Goal: Task Accomplishment & Management: Manage account settings

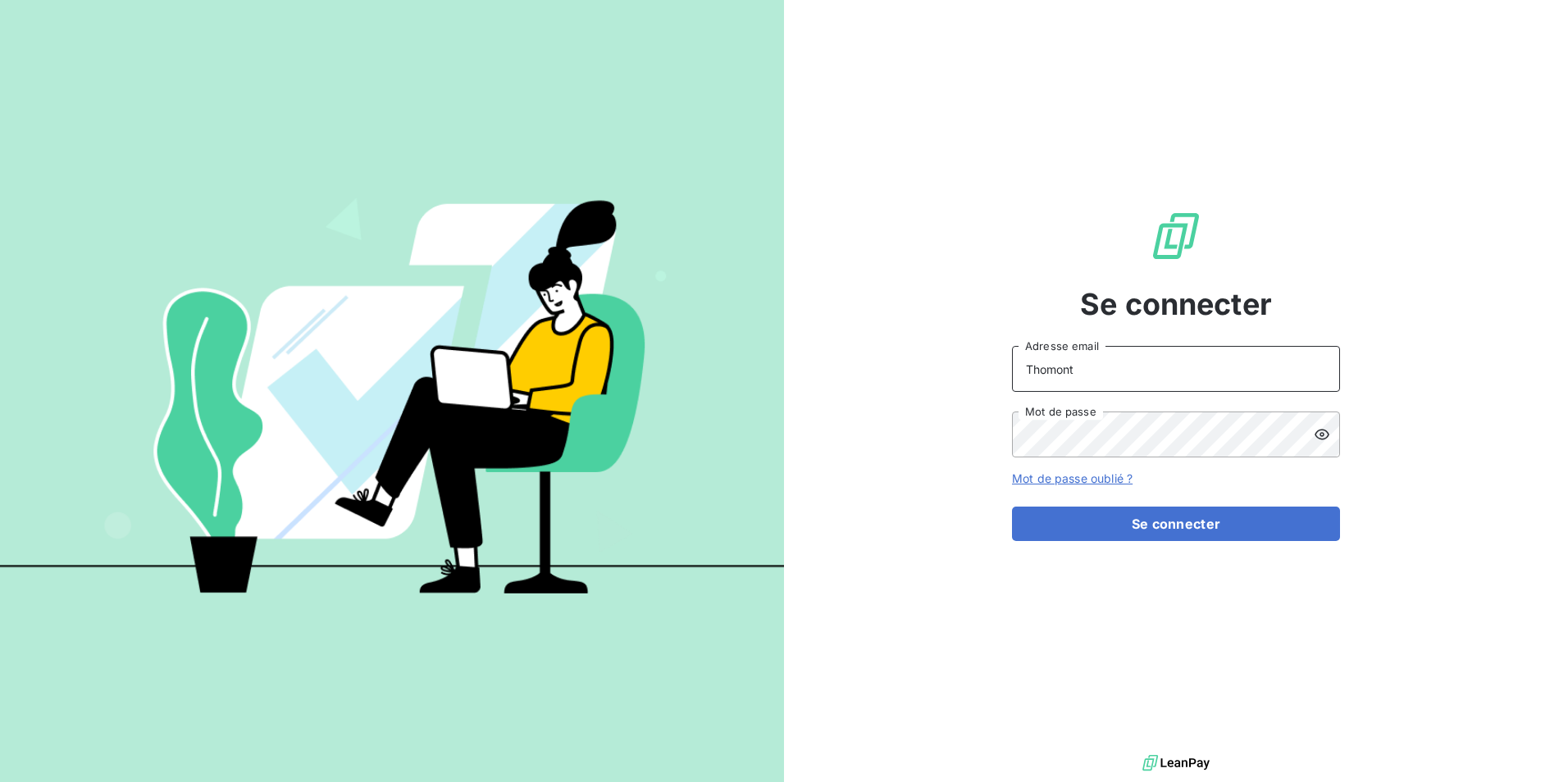
click at [1129, 374] on input "Thomont" at bounding box center [1176, 369] width 328 height 46
type input "[EMAIL_ADDRESS][DOMAIN_NAME]"
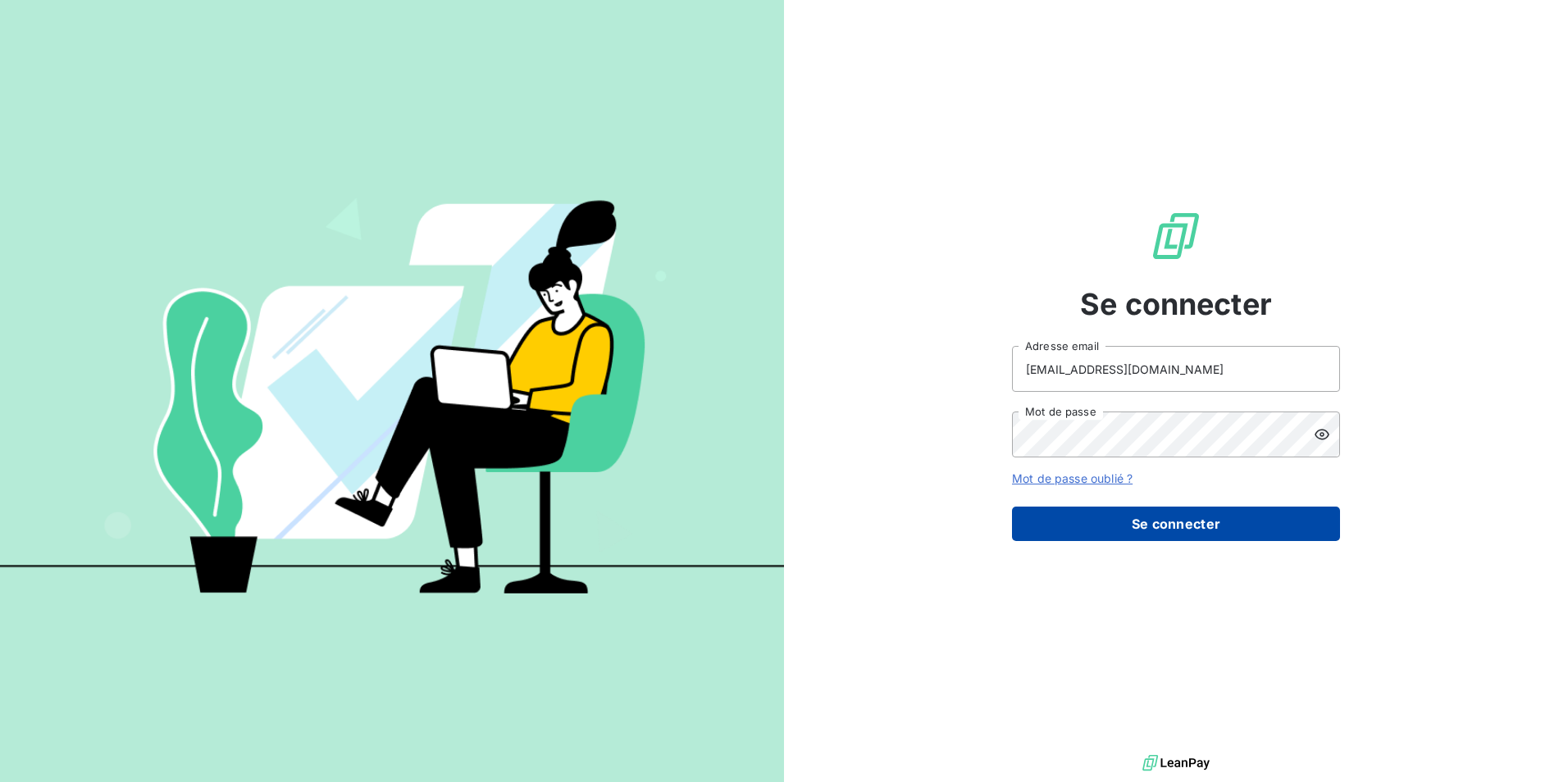
click at [1164, 533] on button "Se connecter" at bounding box center [1176, 523] width 328 height 34
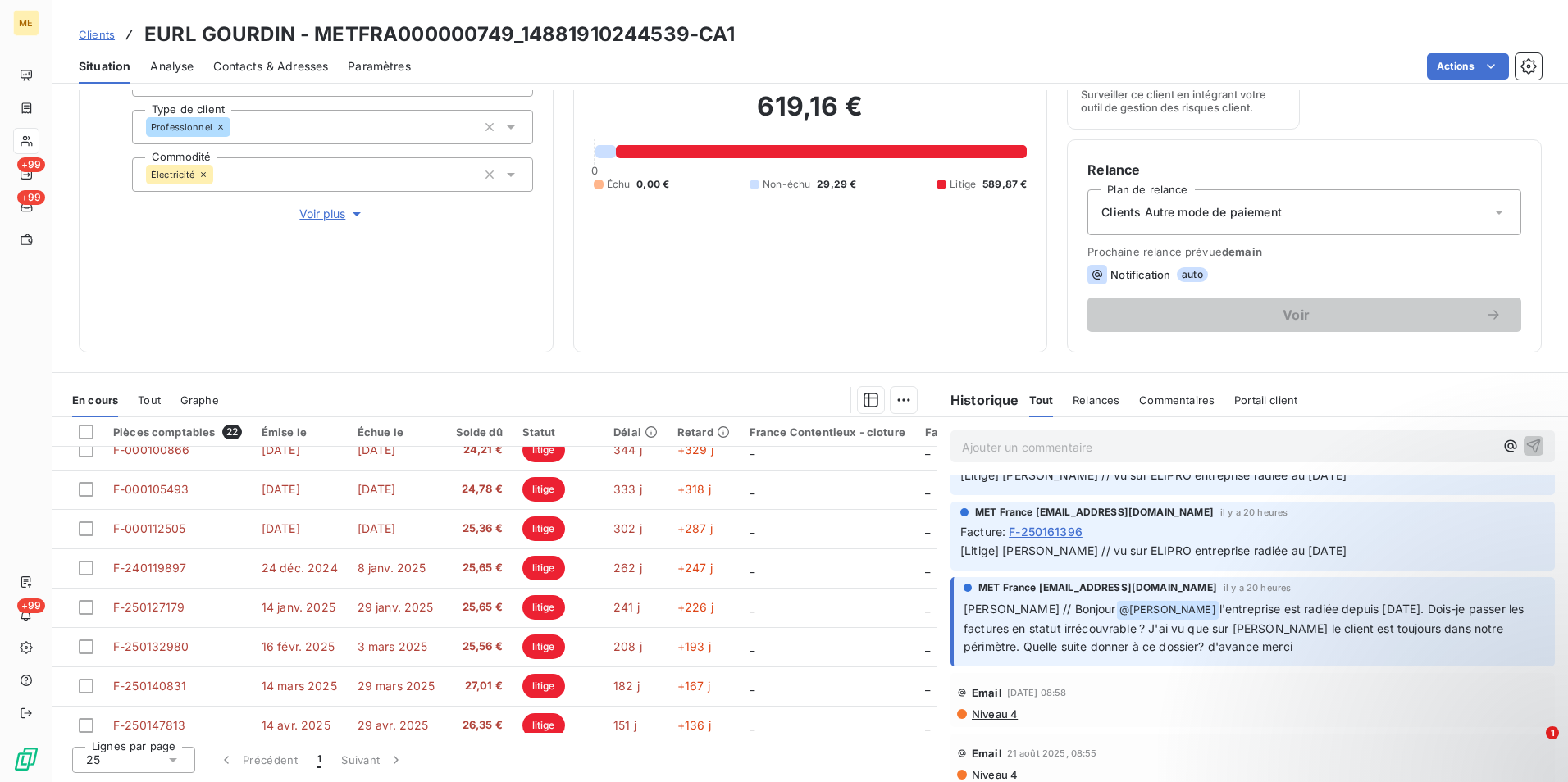
scroll to position [82, 0]
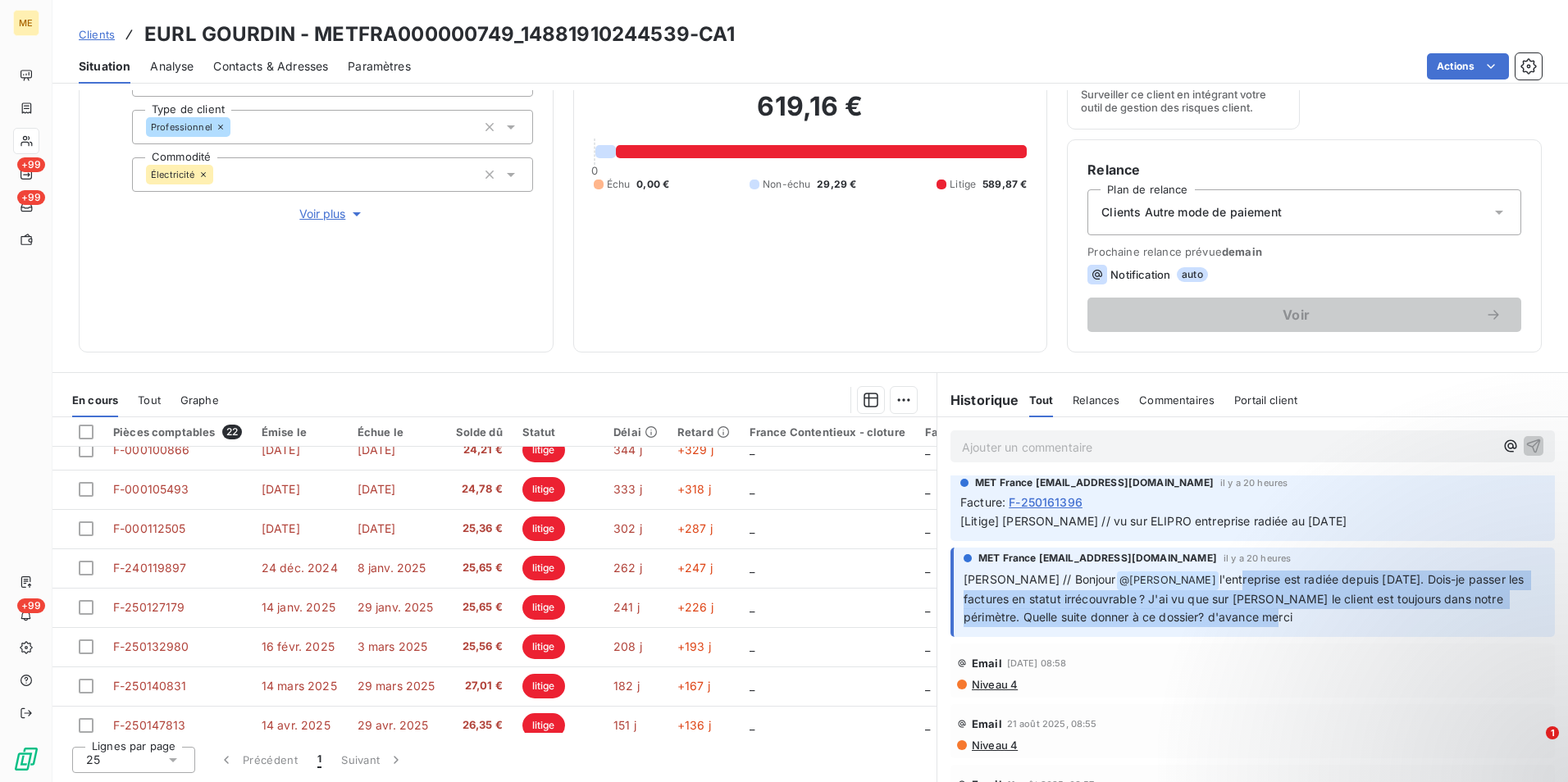
drag, startPoint x: 1184, startPoint y: 577, endPoint x: 1461, endPoint y: 617, distance: 279.9
click at [1461, 617] on p "Sylvain // Bonjour @ Bélinda Thomont l'entreprise est radiée depuis mars 2024. …" at bounding box center [1254, 600] width 581 height 57
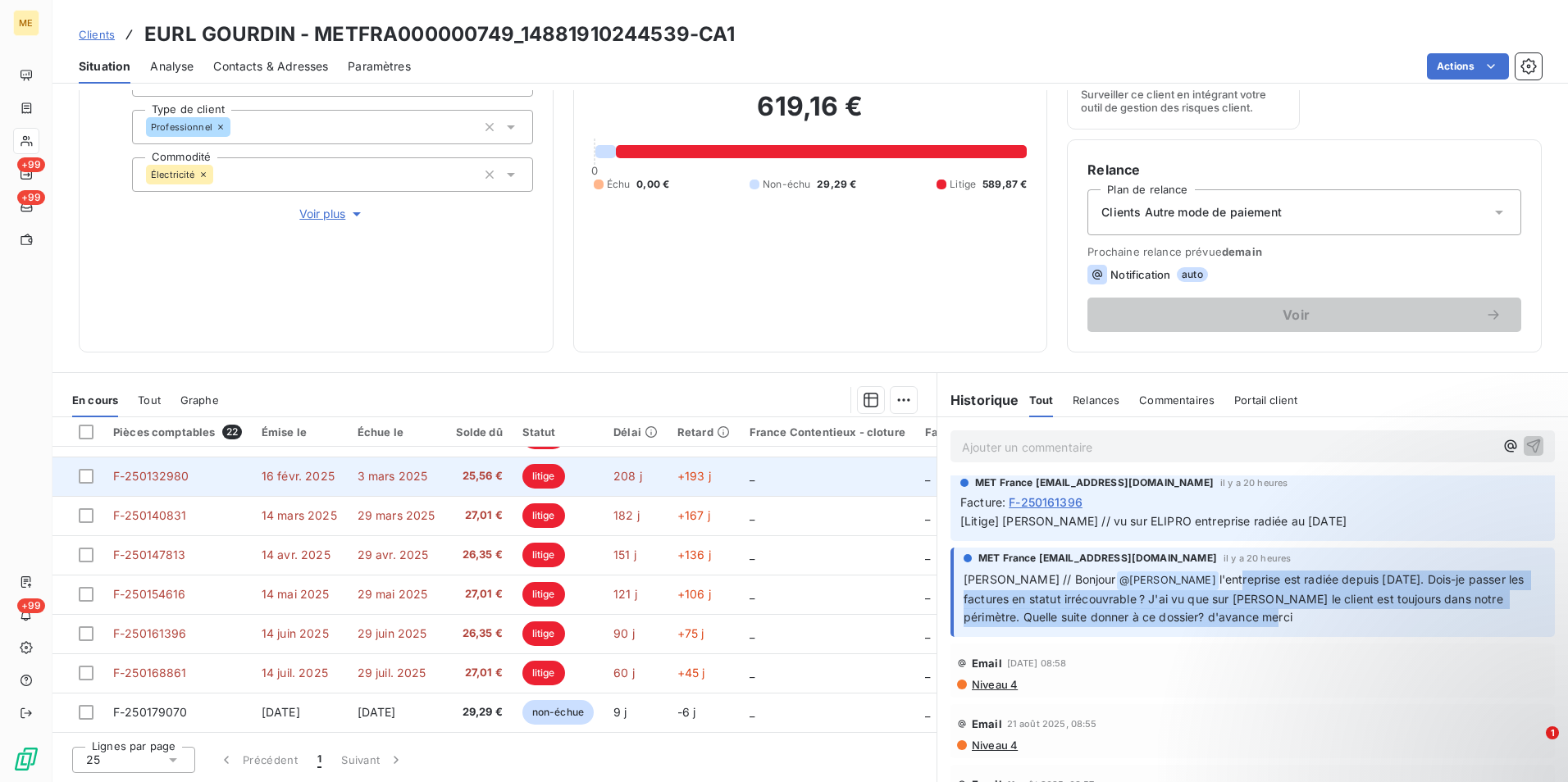
scroll to position [587, 0]
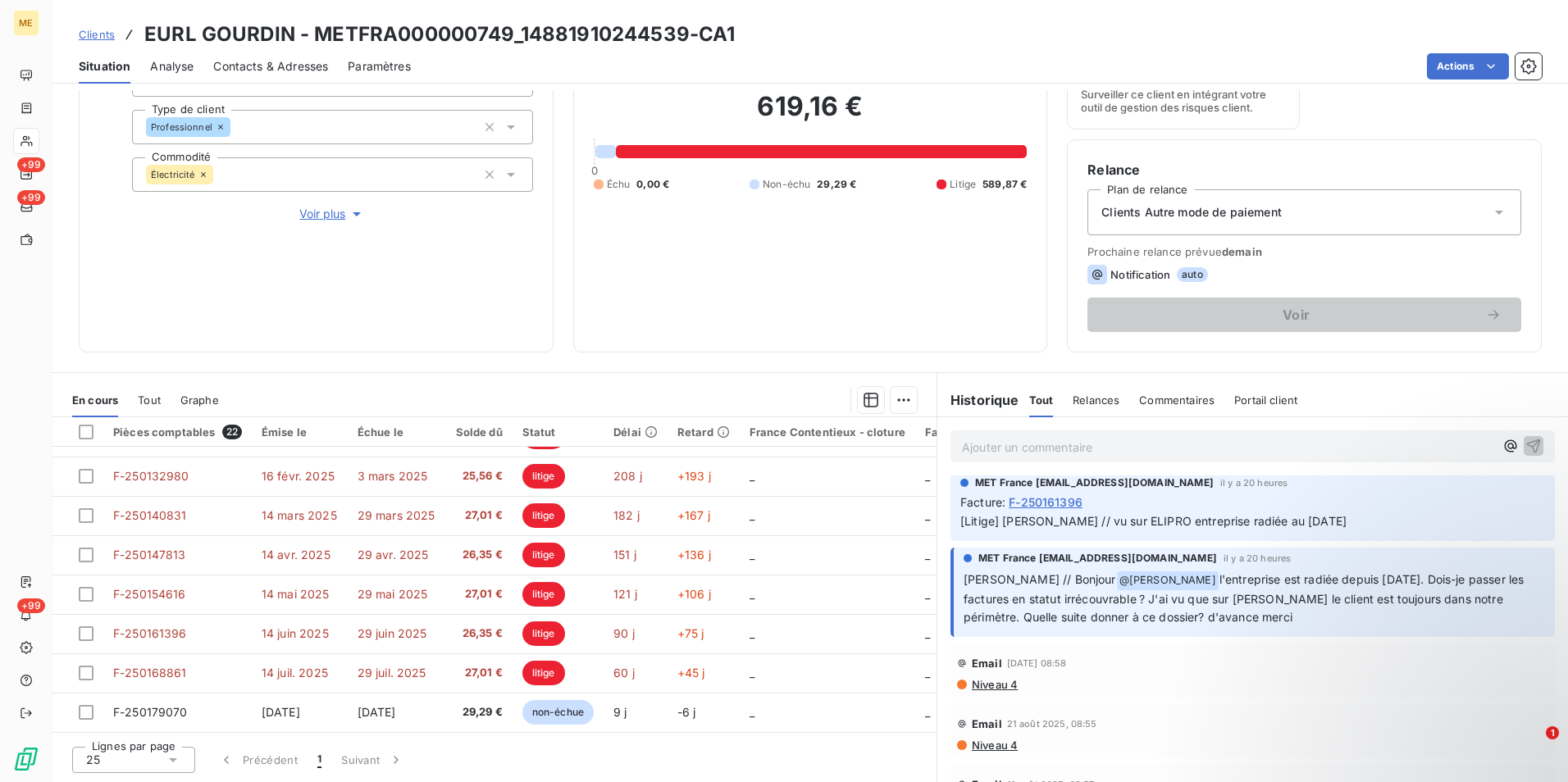
click at [512, 32] on h3 "EURL GOURDIN - METFRA000000749_14881910244539-CA1" at bounding box center [439, 34] width 590 height 29
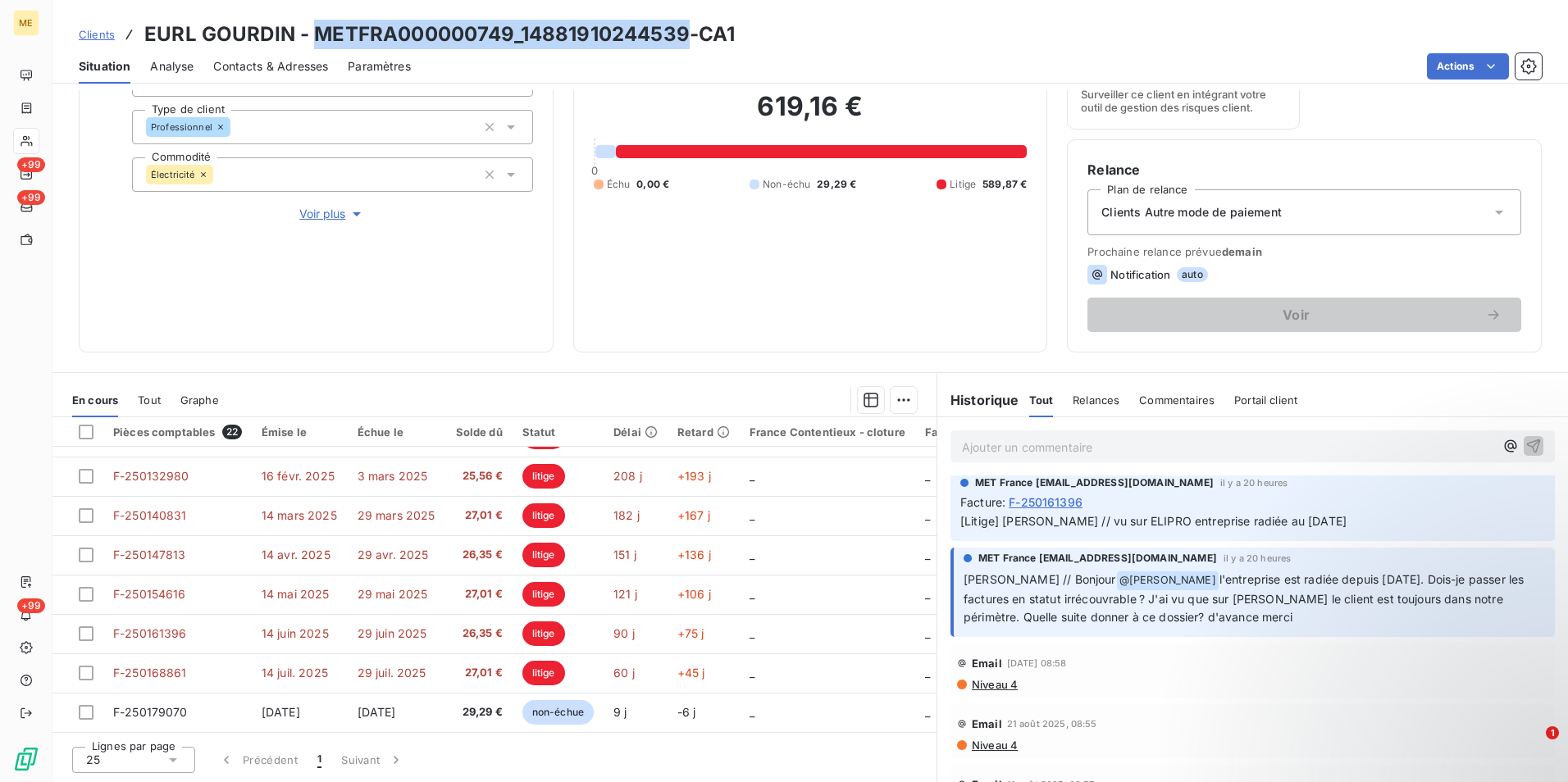
click at [512, 32] on h3 "EURL GOURDIN - METFRA000000749_14881910244539-CA1" at bounding box center [439, 34] width 590 height 29
drag, startPoint x: 320, startPoint y: 208, endPoint x: 368, endPoint y: 243, distance: 59.4
click at [320, 208] on span "Voir plus" at bounding box center [332, 214] width 66 height 17
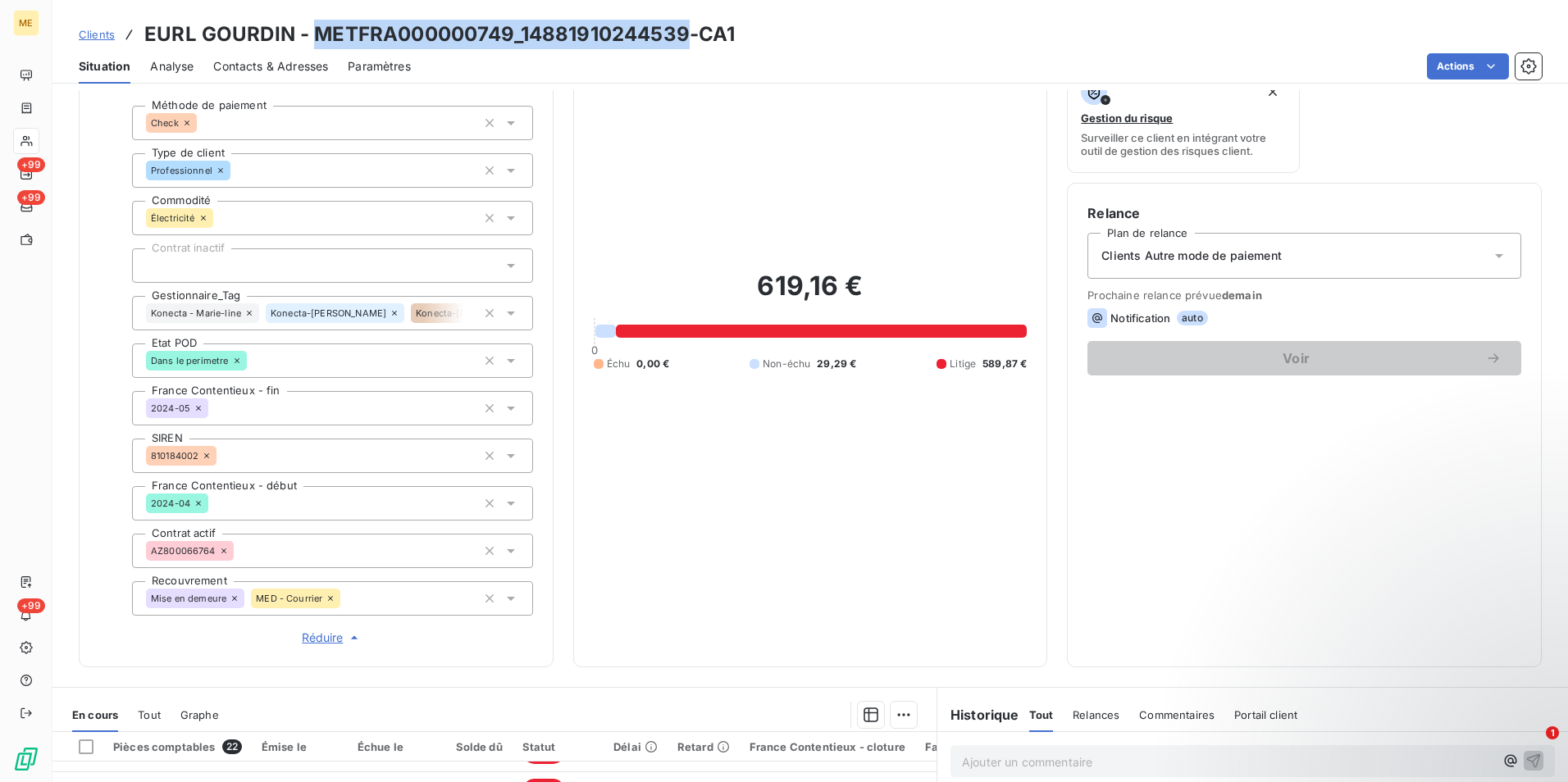
scroll to position [108, 0]
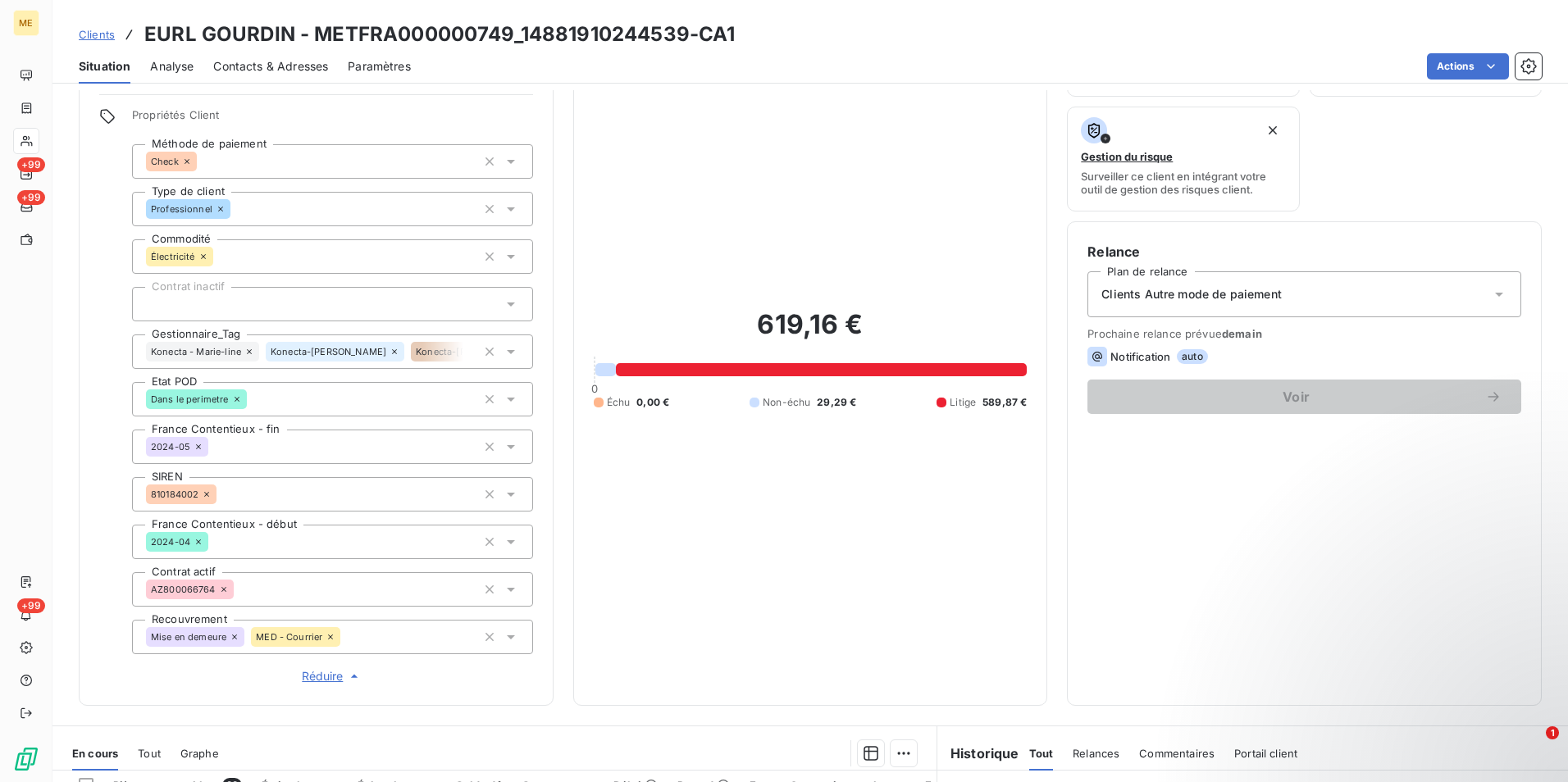
drag, startPoint x: 221, startPoint y: 422, endPoint x: 207, endPoint y: 459, distance: 39.6
drag, startPoint x: 207, startPoint y: 459, endPoint x: 404, endPoint y: 685, distance: 299.8
click at [404, 685] on div "Informations client Gestionnaires Aucun Propriétés Client Méthode de paiement C…" at bounding box center [316, 349] width 475 height 714
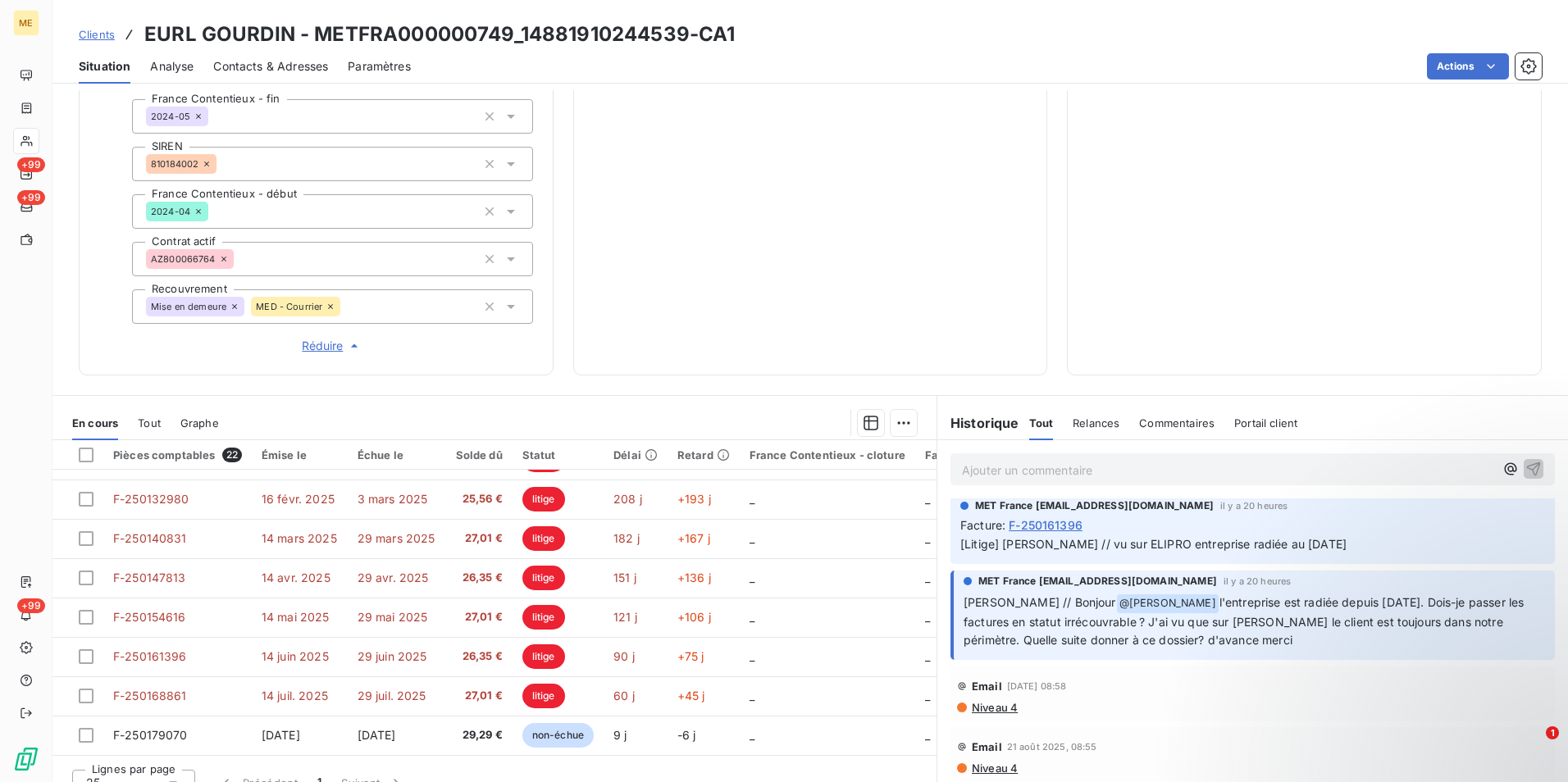
scroll to position [462, 0]
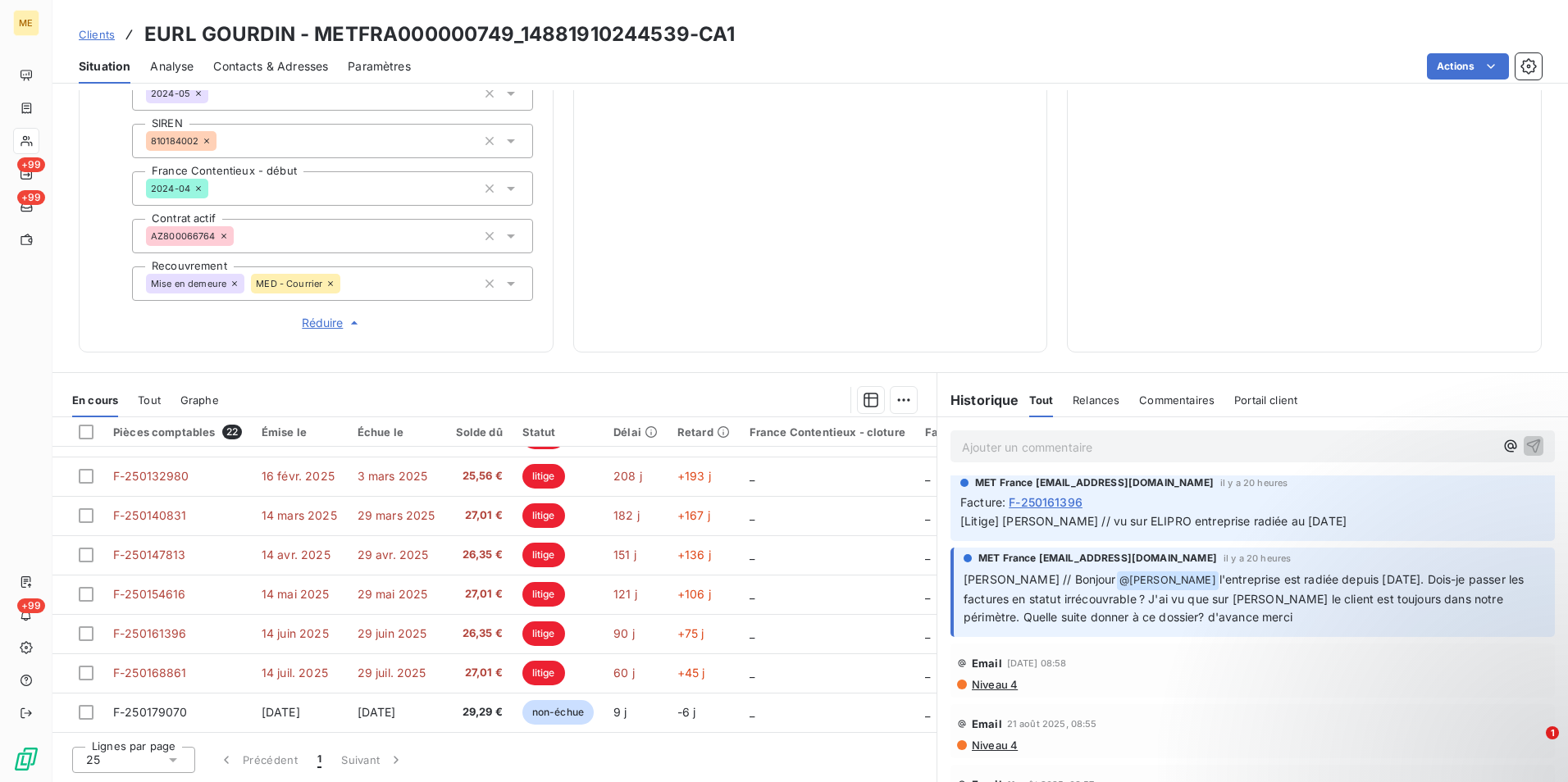
click at [1071, 440] on p "Ajouter un commentaire ﻿" at bounding box center [1228, 447] width 532 height 20
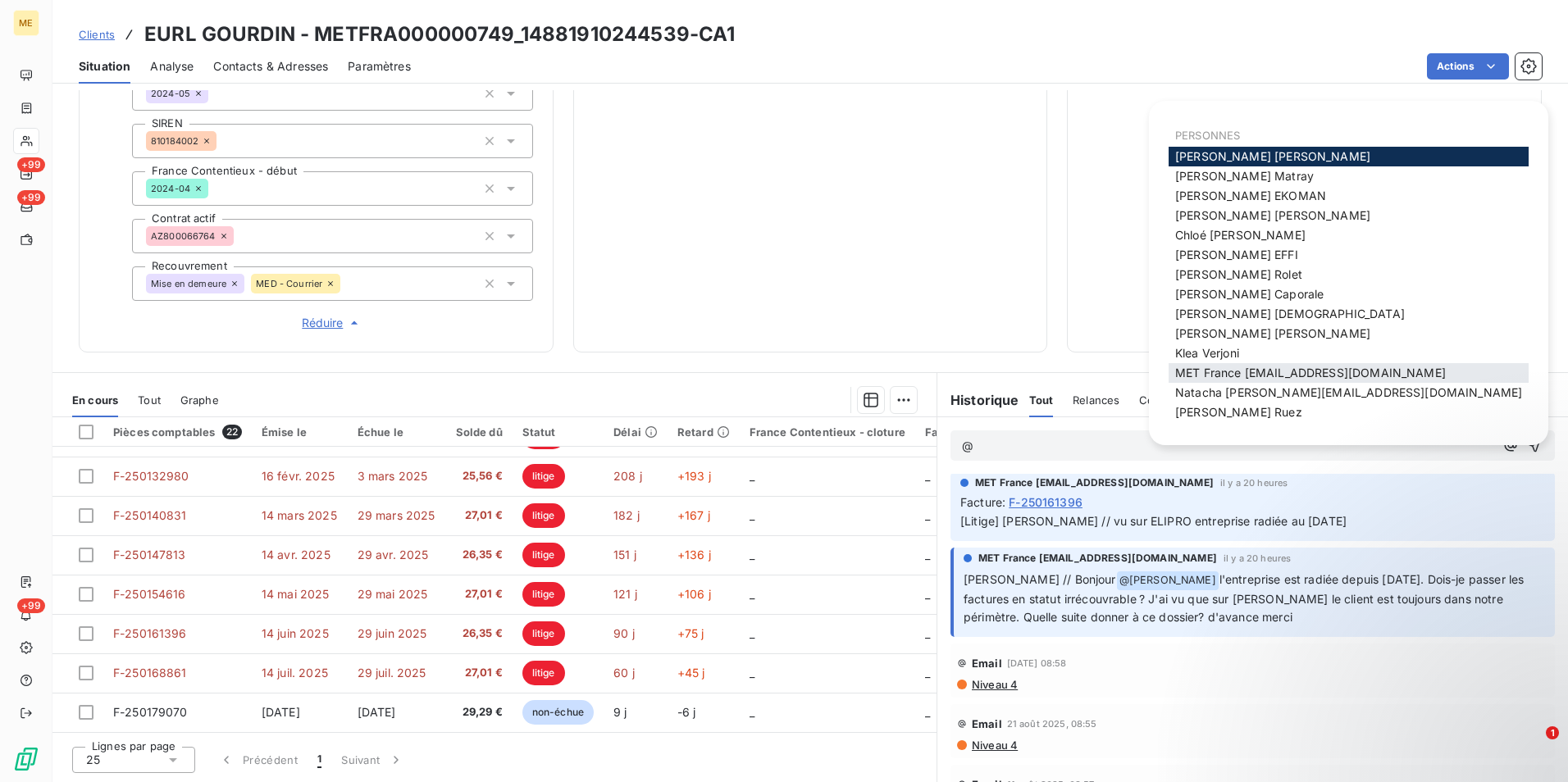
click at [1289, 370] on span "MET France met-france@recouvrement.met.com" at bounding box center [1310, 372] width 270 height 14
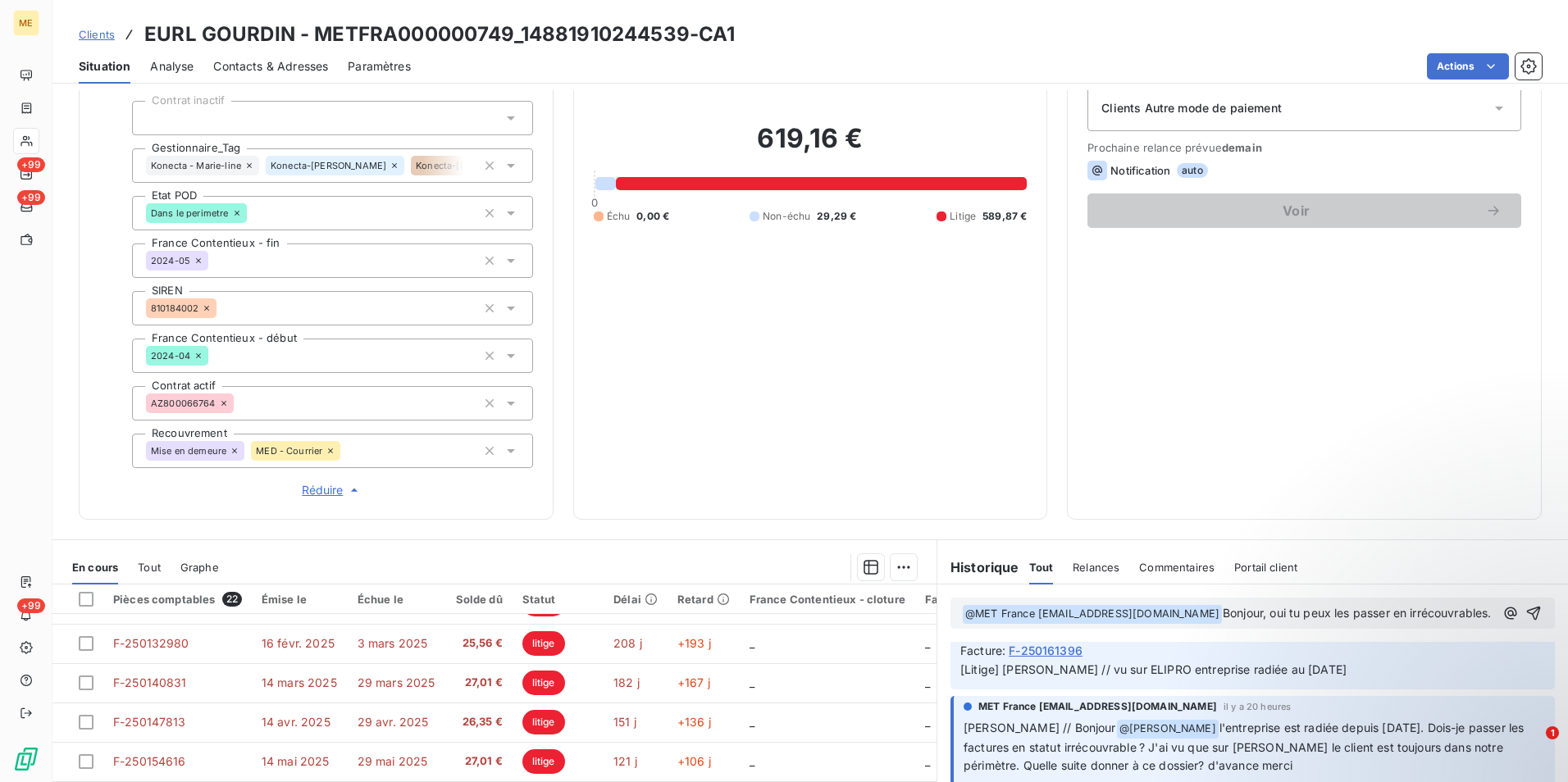
scroll to position [216, 0]
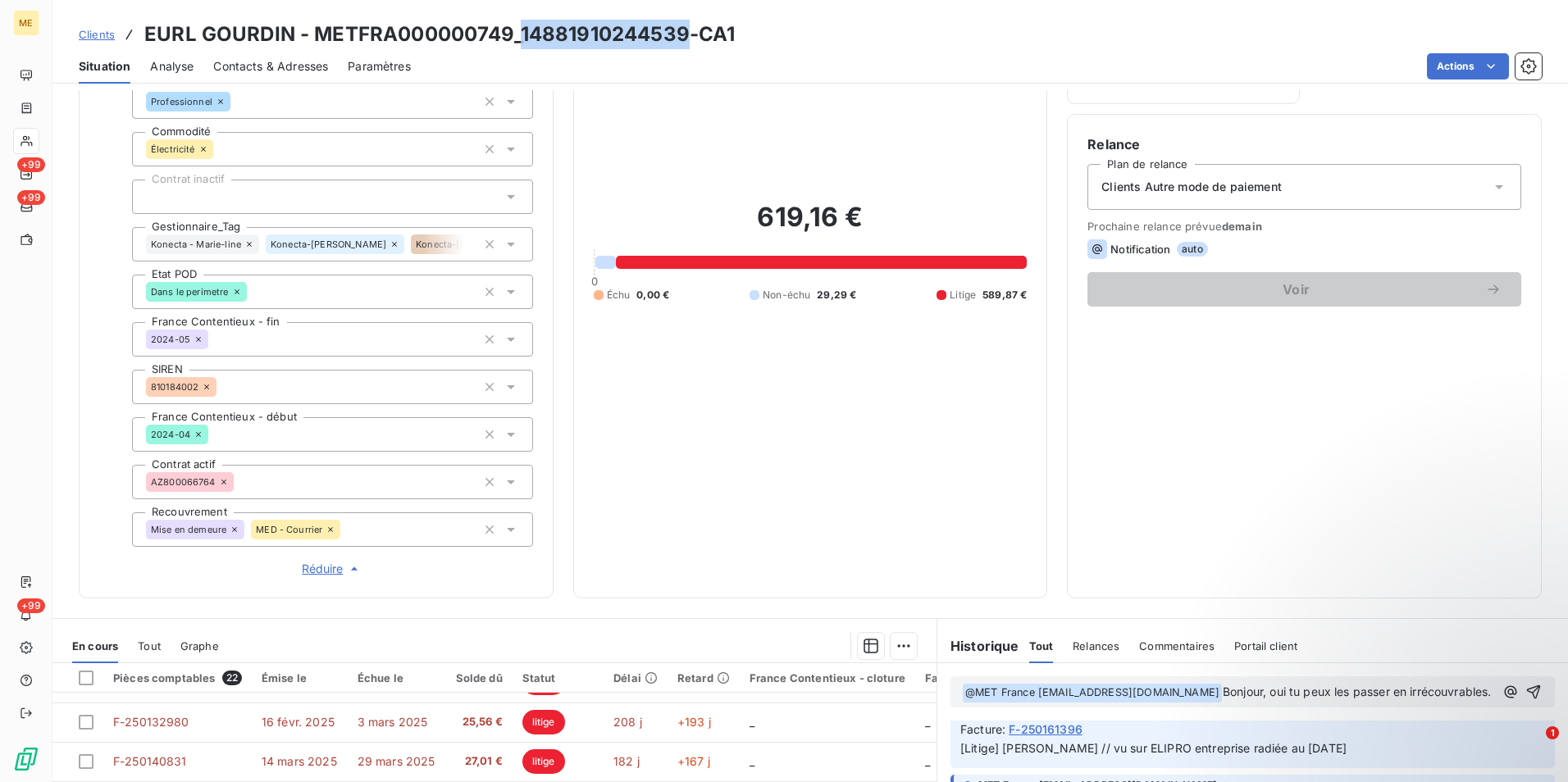
drag, startPoint x: 685, startPoint y: 36, endPoint x: 520, endPoint y: 41, distance: 165.1
click at [520, 41] on h3 "EURL GOURDIN - METFRA000000749_14881910244539-CA1" at bounding box center [439, 34] width 590 height 29
copy h3 "14881910244539"
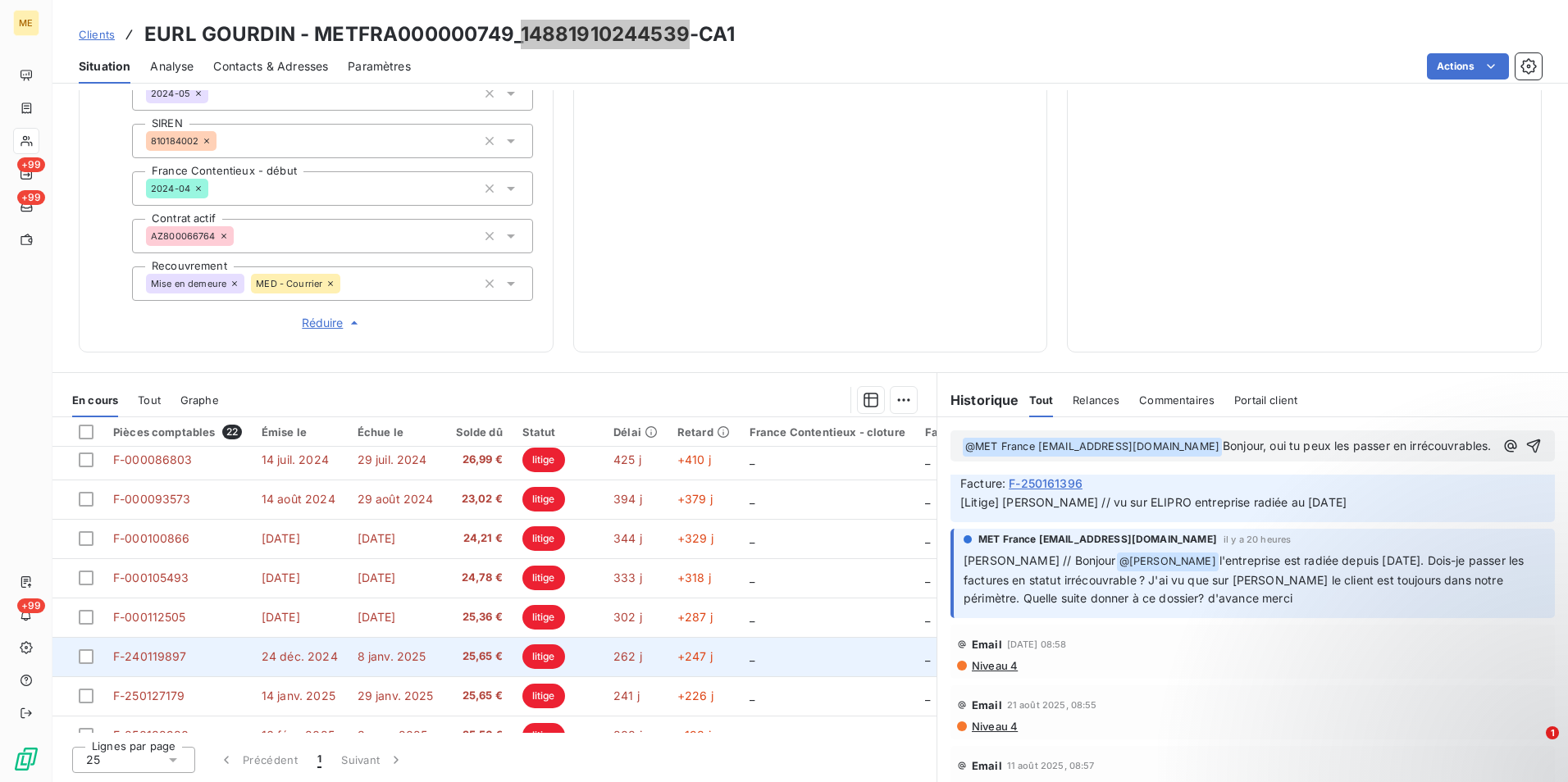
scroll to position [328, 0]
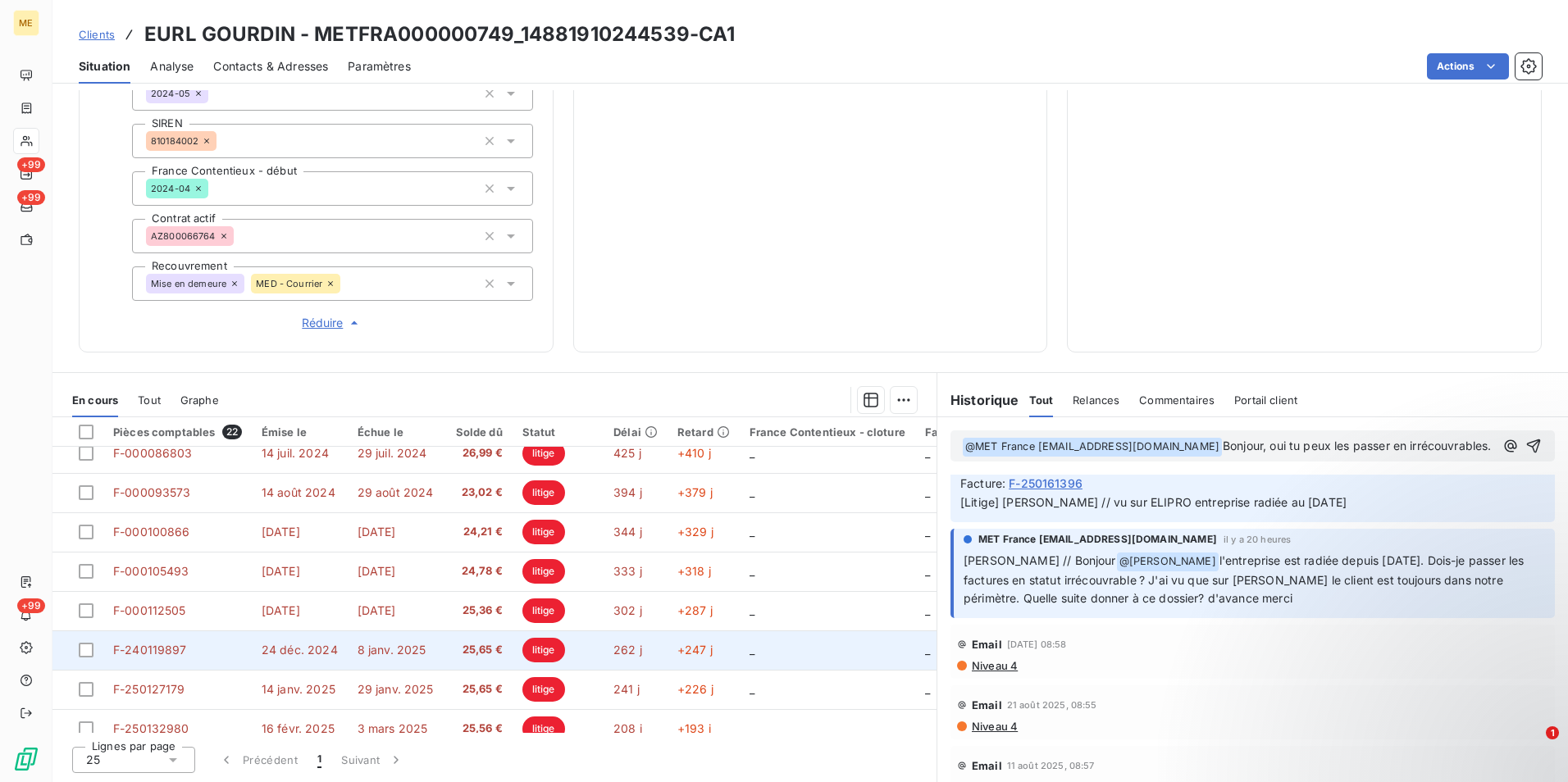
click at [405, 641] on td "8 janv. 2025" at bounding box center [396, 650] width 98 height 39
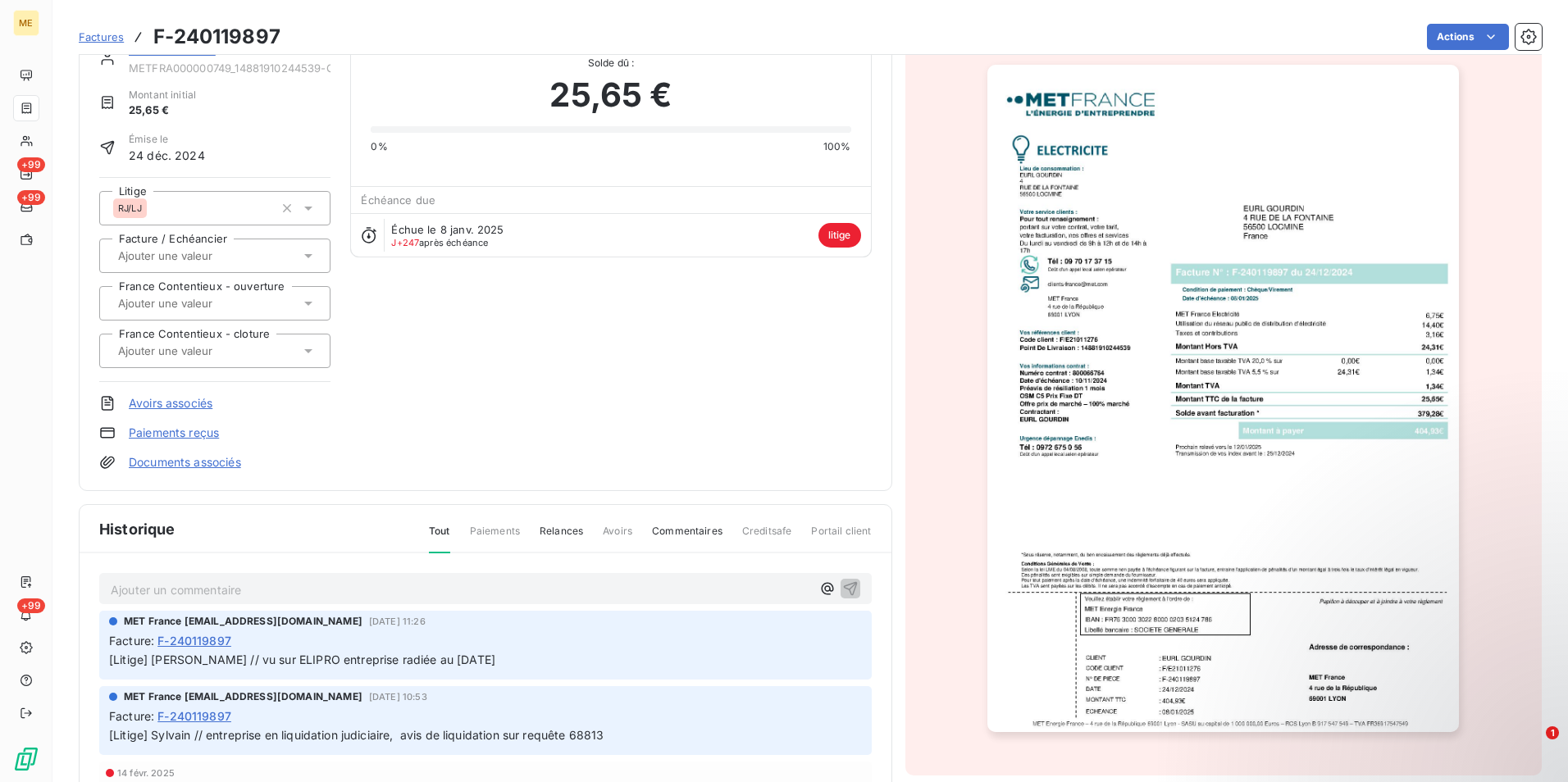
scroll to position [83, 0]
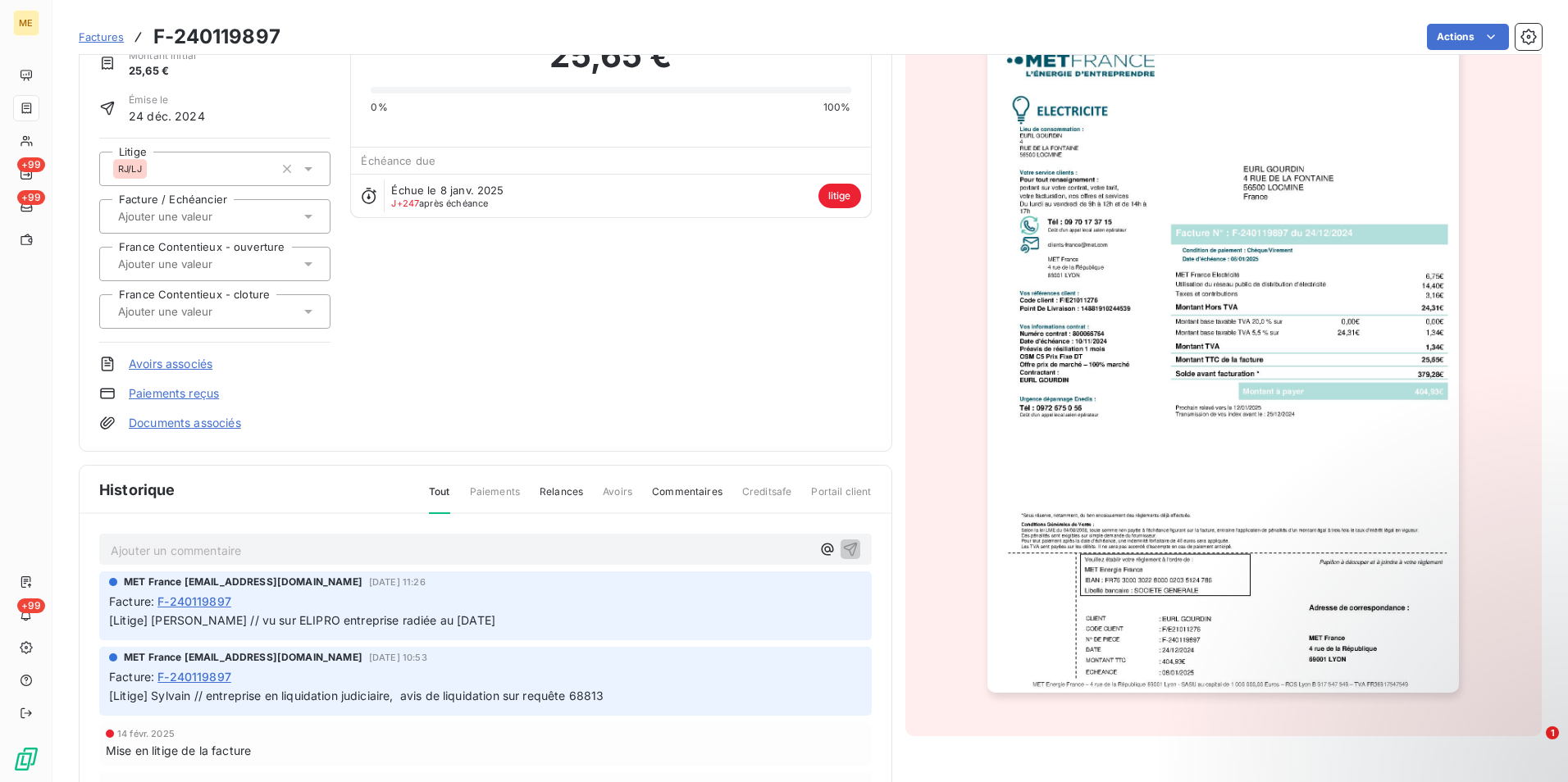
click at [1179, 368] on img "button" at bounding box center [1223, 359] width 471 height 668
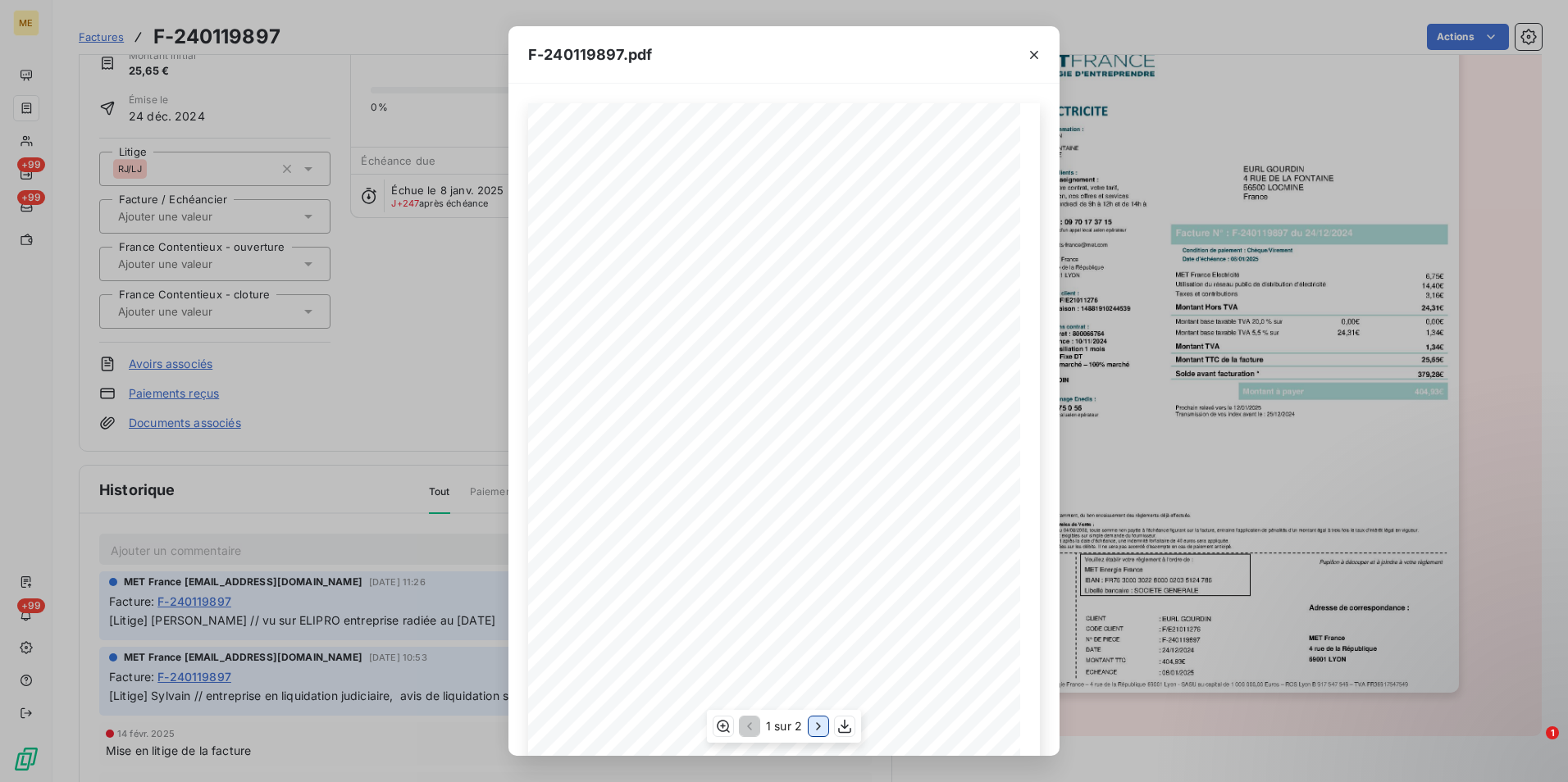
click at [820, 723] on icon "button" at bounding box center [819, 727] width 17 height 17
click at [1038, 50] on icon "button" at bounding box center [1034, 55] width 17 height 17
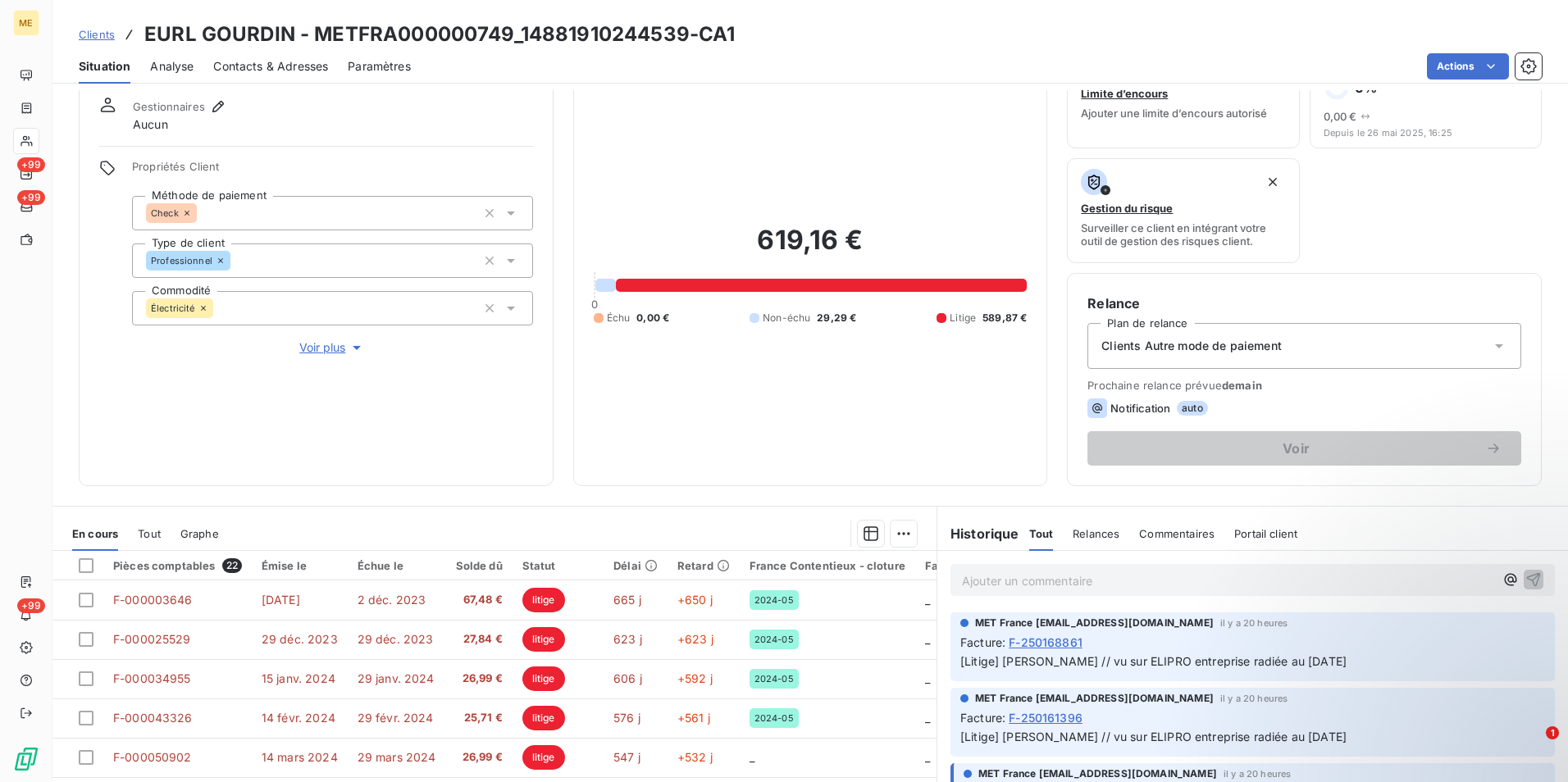
scroll to position [82, 0]
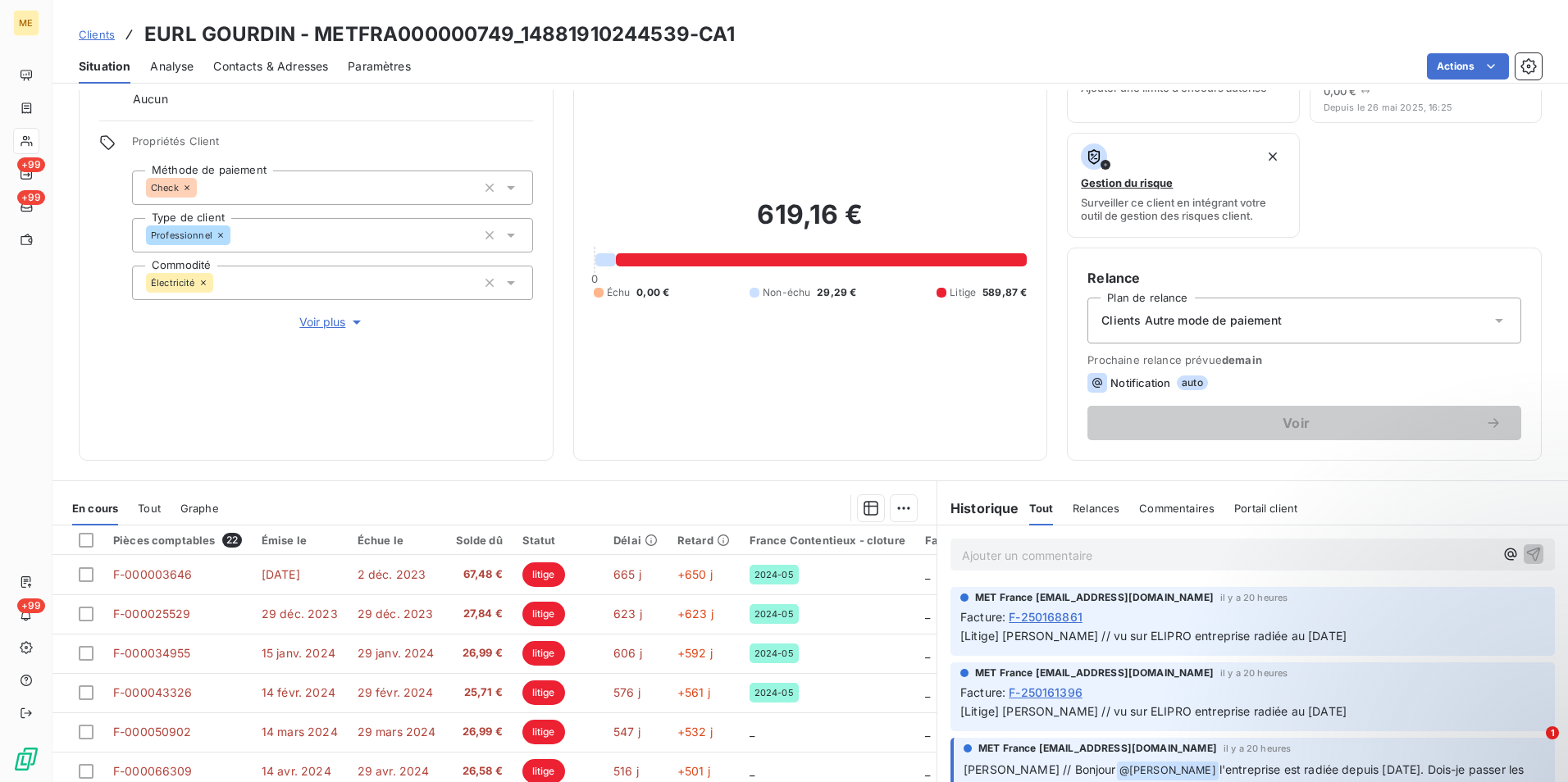
click at [1094, 549] on p "Ajouter un commentaire ﻿" at bounding box center [1228, 555] width 532 height 20
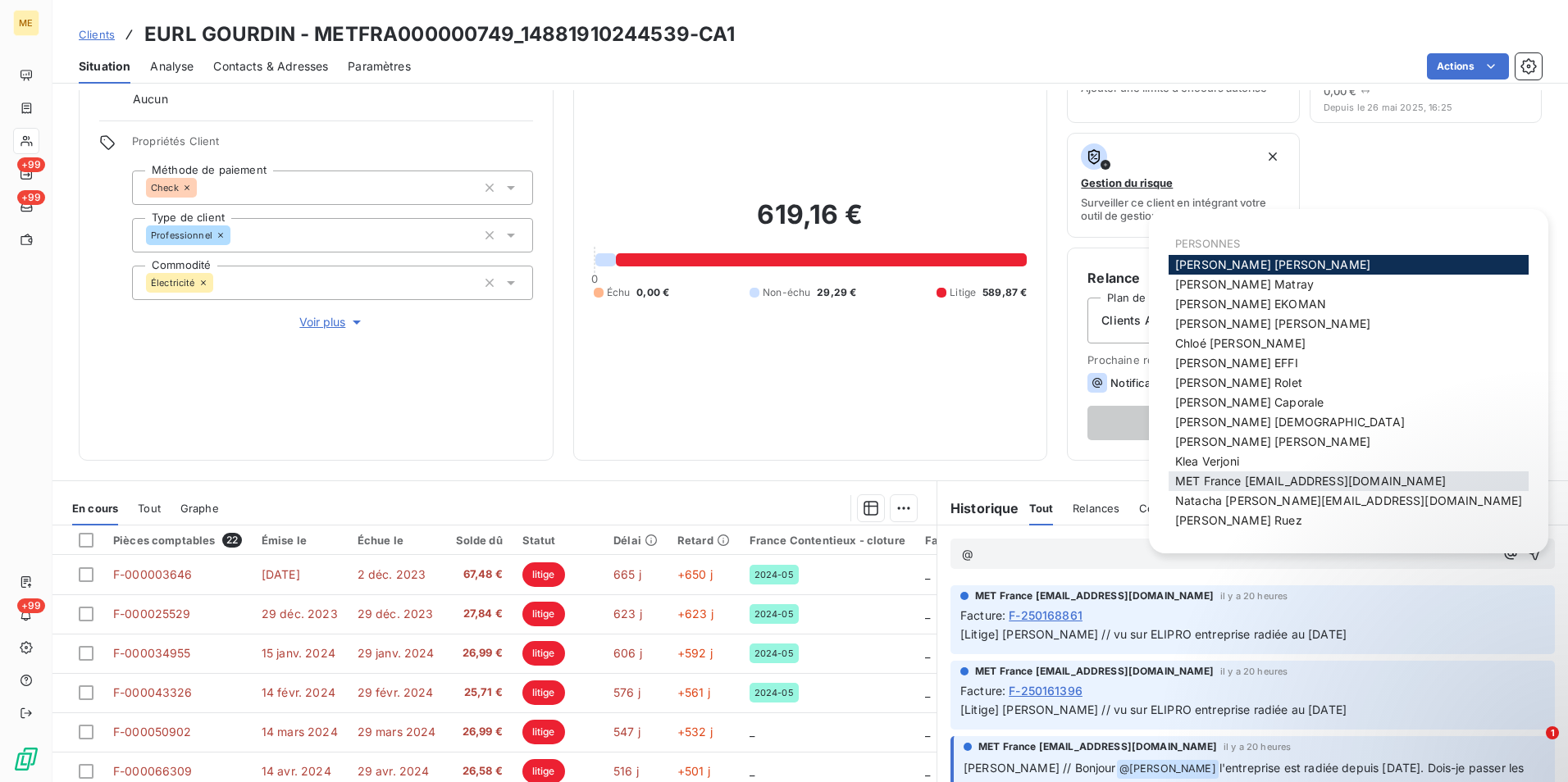
click at [1245, 483] on span "MET France met-france@recouvrement.met.com" at bounding box center [1310, 480] width 270 height 14
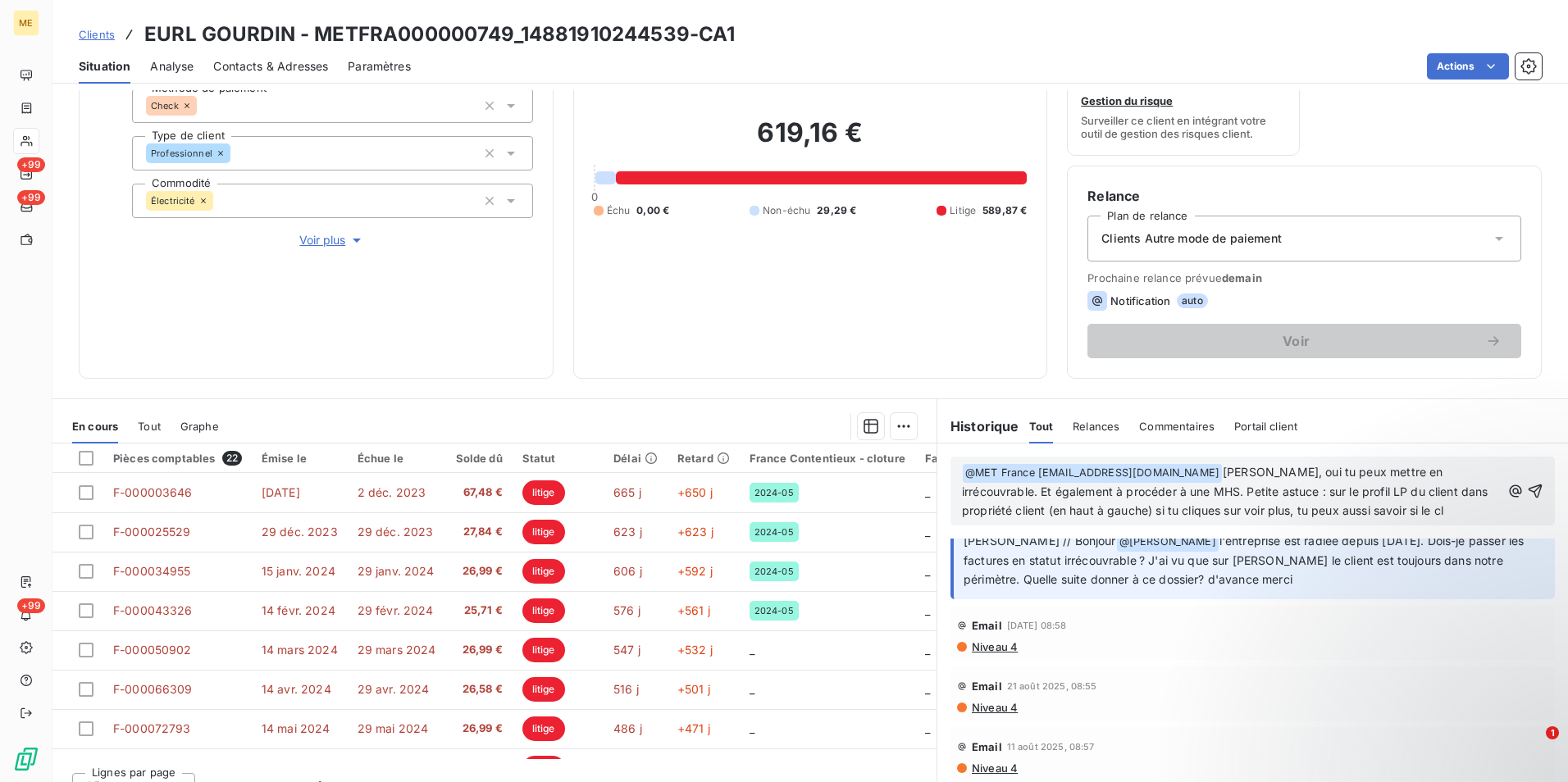
scroll to position [201, 0]
click at [331, 230] on div "Propriétés Client Méthode de paiement Check Type de client Professionnel Commod…" at bounding box center [332, 150] width 401 height 197
click at [330, 235] on span "Voir plus" at bounding box center [332, 240] width 66 height 17
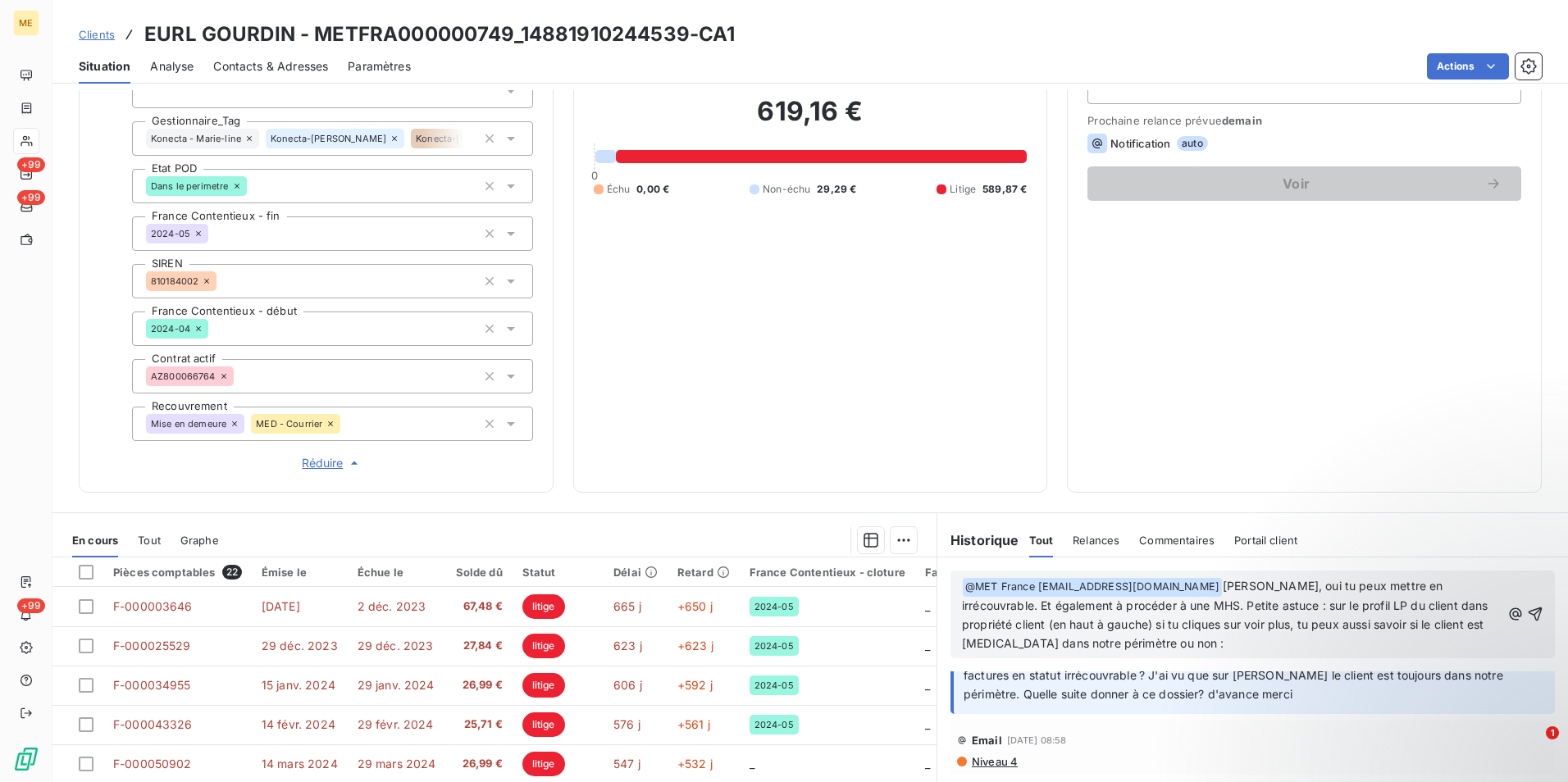
scroll to position [328, 0]
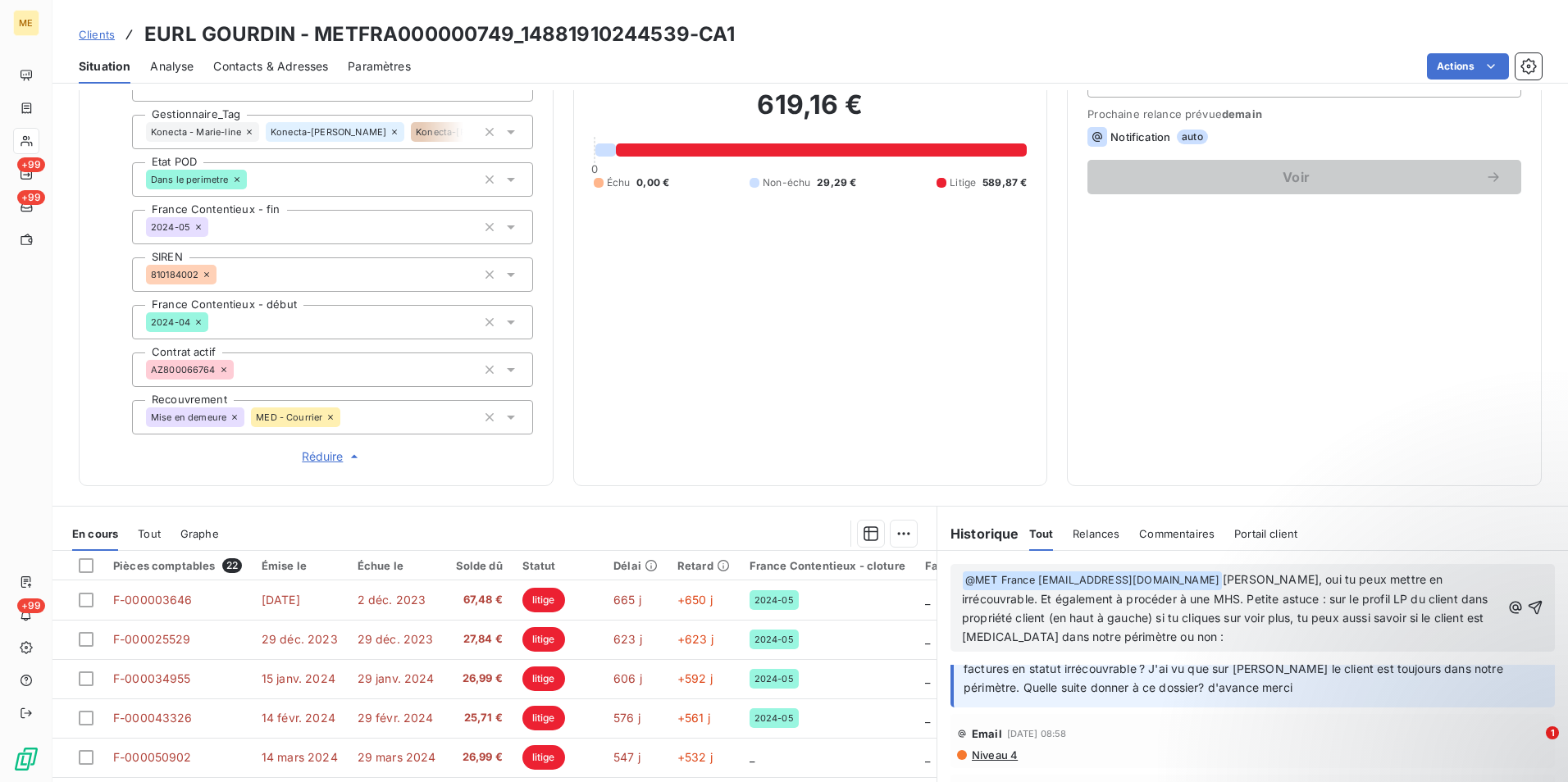
click at [1232, 637] on p "﻿ @ MET France met-france@recouvrement.met.com ﻿ Bonjur Sylvain, oui tu peux me…" at bounding box center [1230, 609] width 538 height 76
click at [1051, 599] on span "Bonjur Sylvain, oui tu peux mettre en irrécouvrable. Et également à procéder à …" at bounding box center [1226, 607] width 530 height 71
drag, startPoint x: 1108, startPoint y: 601, endPoint x: 1028, endPoint y: 600, distance: 80.0
click at [1028, 600] on span "Bonjur Sylvain, oui tu peux mettre en irrécouvrable. Et également à procéder à …" at bounding box center [1226, 607] width 530 height 71
click at [1057, 600] on span "Bonjur Sylvain, oui tu peux mettre en irrécouvrable et à procéder à une MHS. Pe…" at bounding box center [1221, 607] width 519 height 71
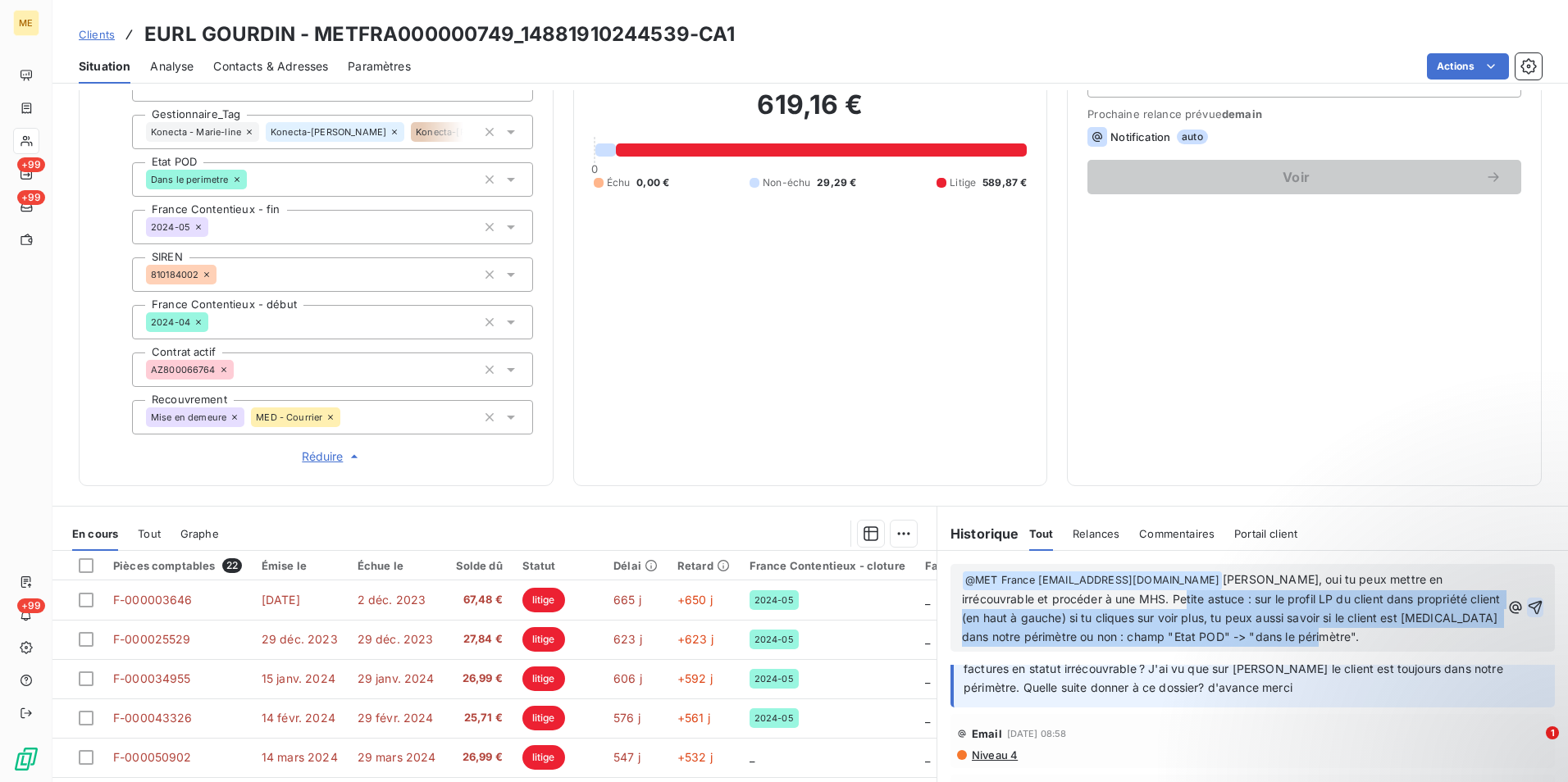
click at [1527, 606] on icon "button" at bounding box center [1535, 608] width 17 height 17
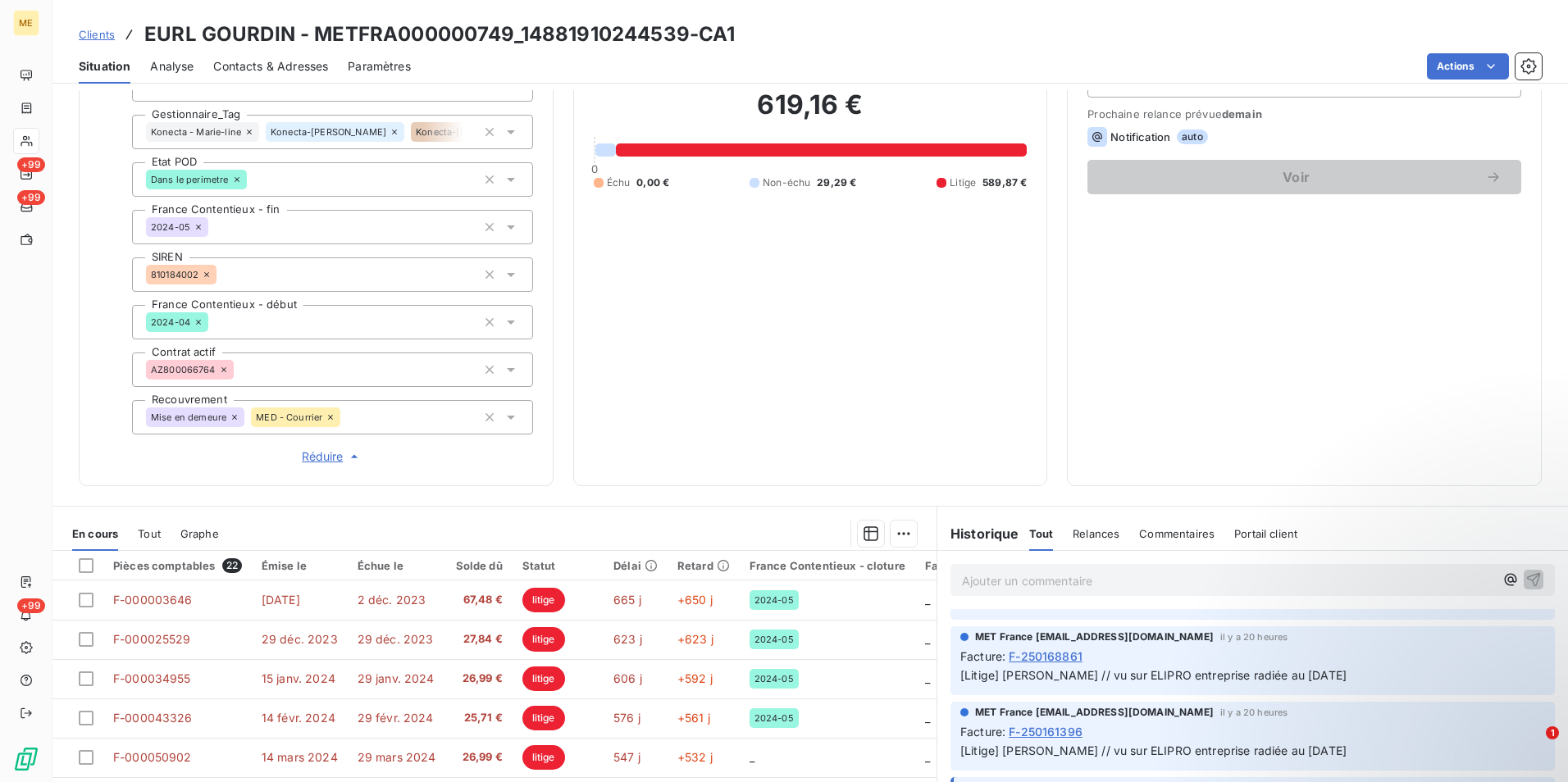
scroll to position [0, 0]
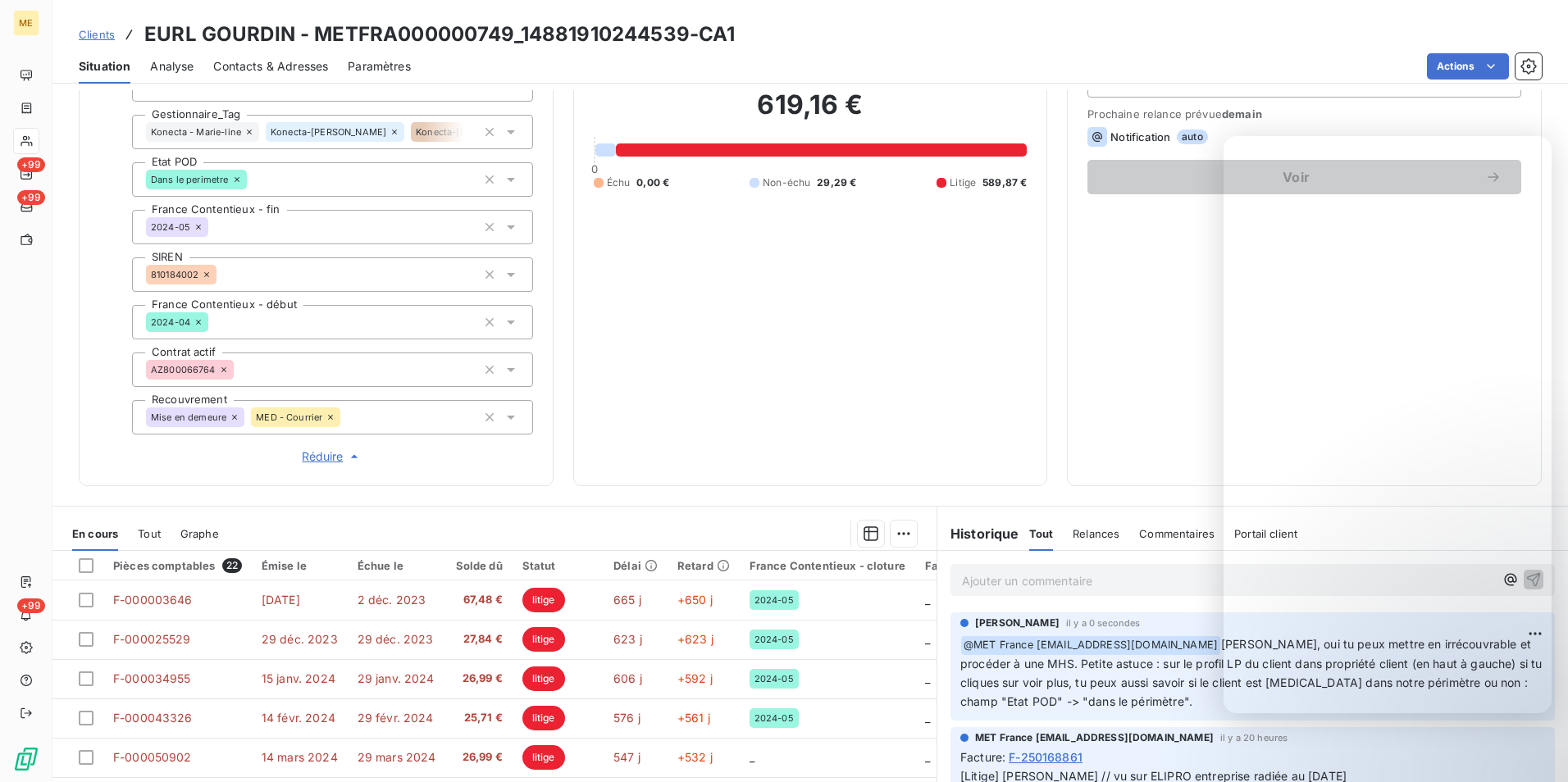
click at [97, 34] on span "Clients" at bounding box center [97, 34] width 36 height 13
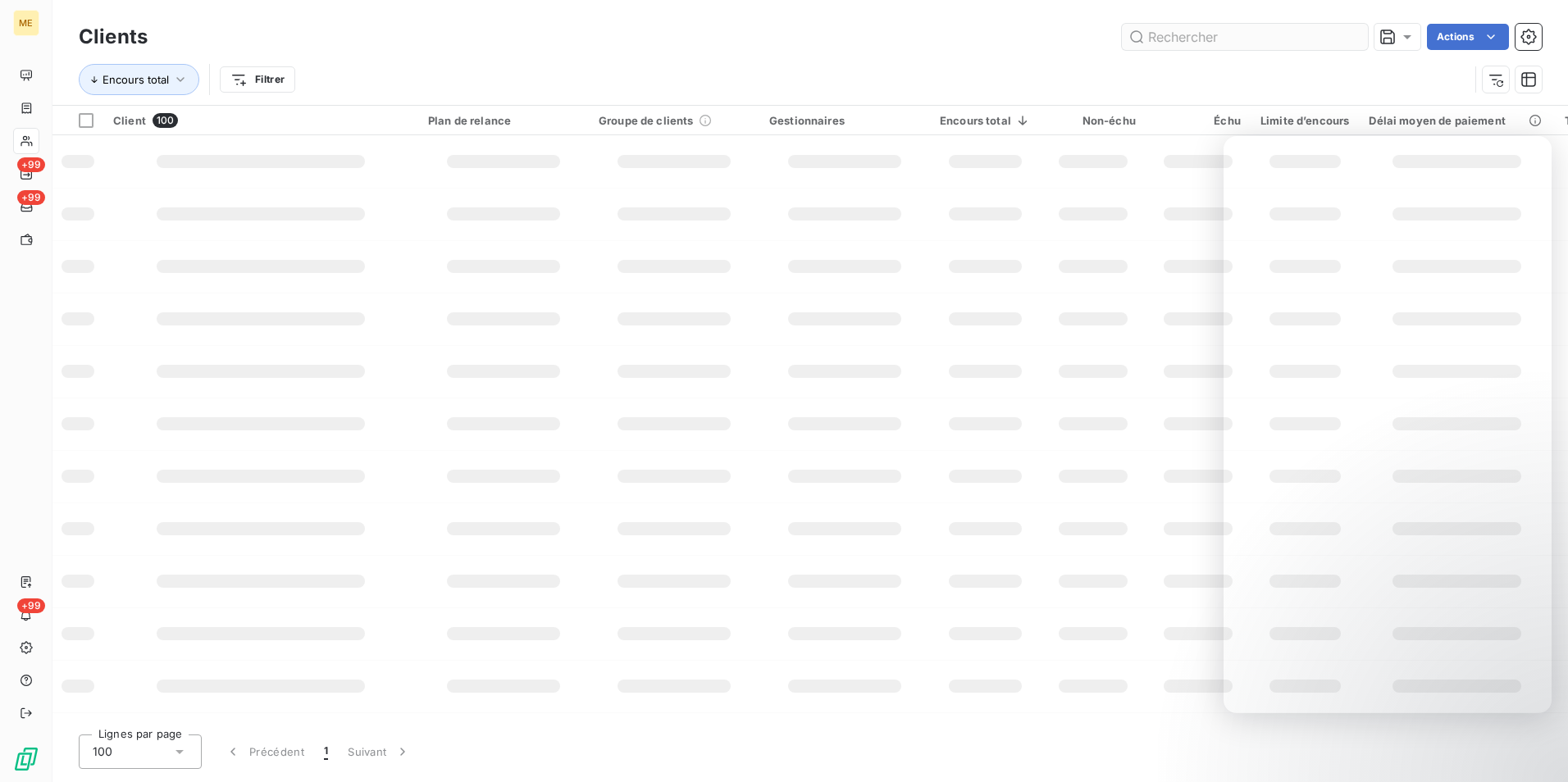
click at [1177, 37] on input "text" at bounding box center [1245, 36] width 246 height 26
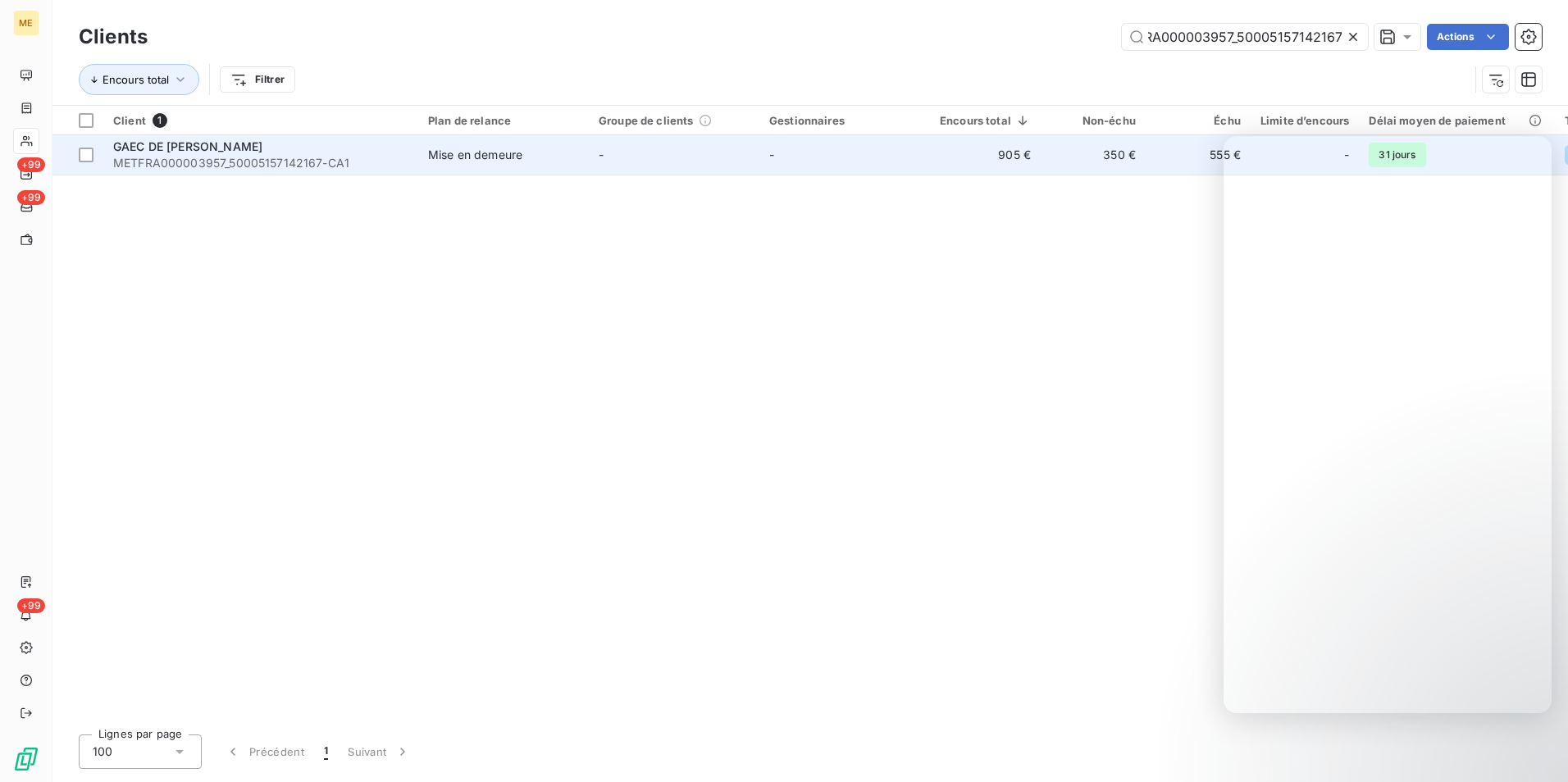
type input "METFRA000003957_50005157142167"
click at [571, 166] on td "Mise en demeure" at bounding box center [503, 155] width 170 height 39
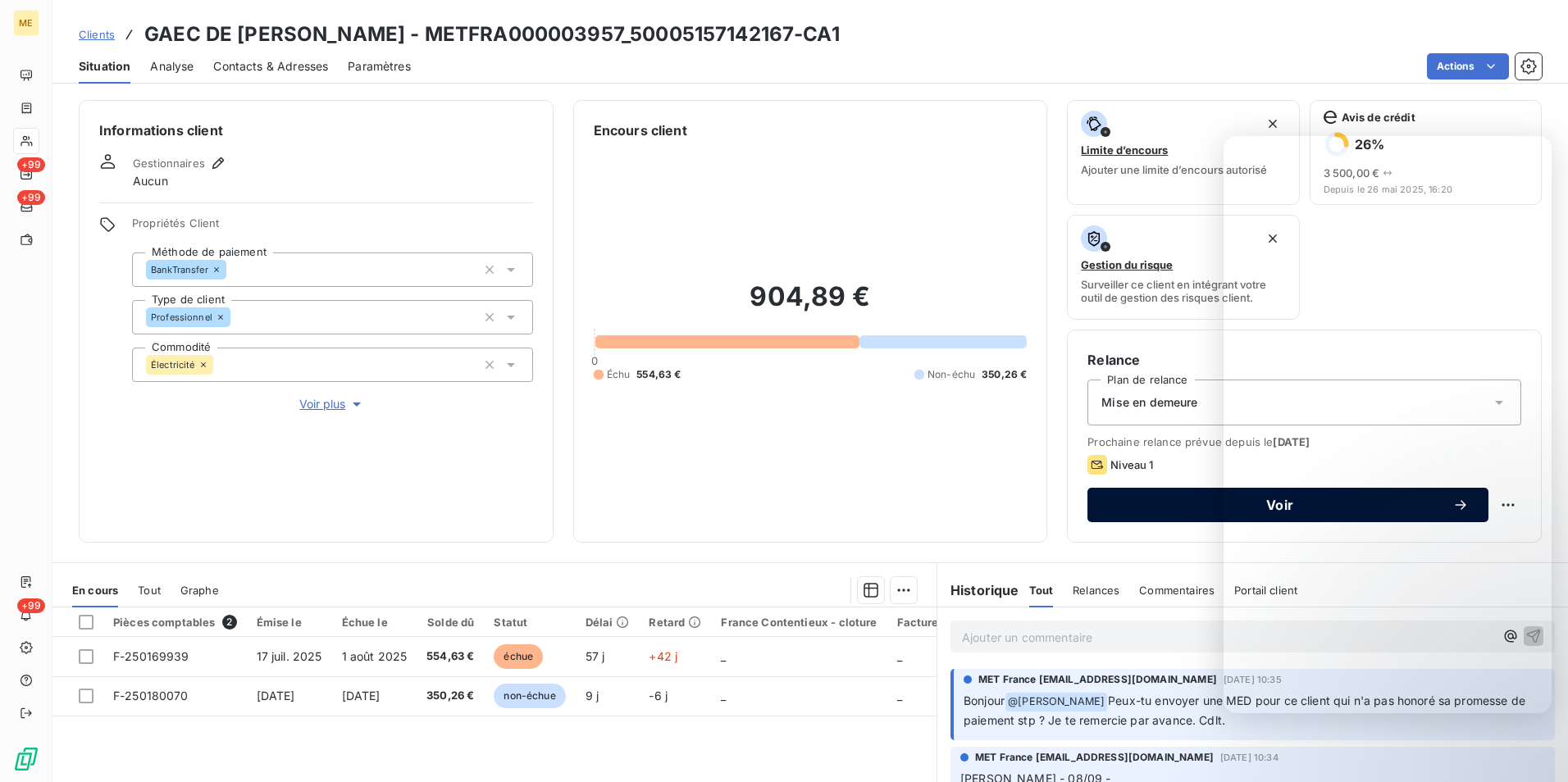
click at [1170, 512] on div "Voir" at bounding box center [1287, 506] width 362 height 17
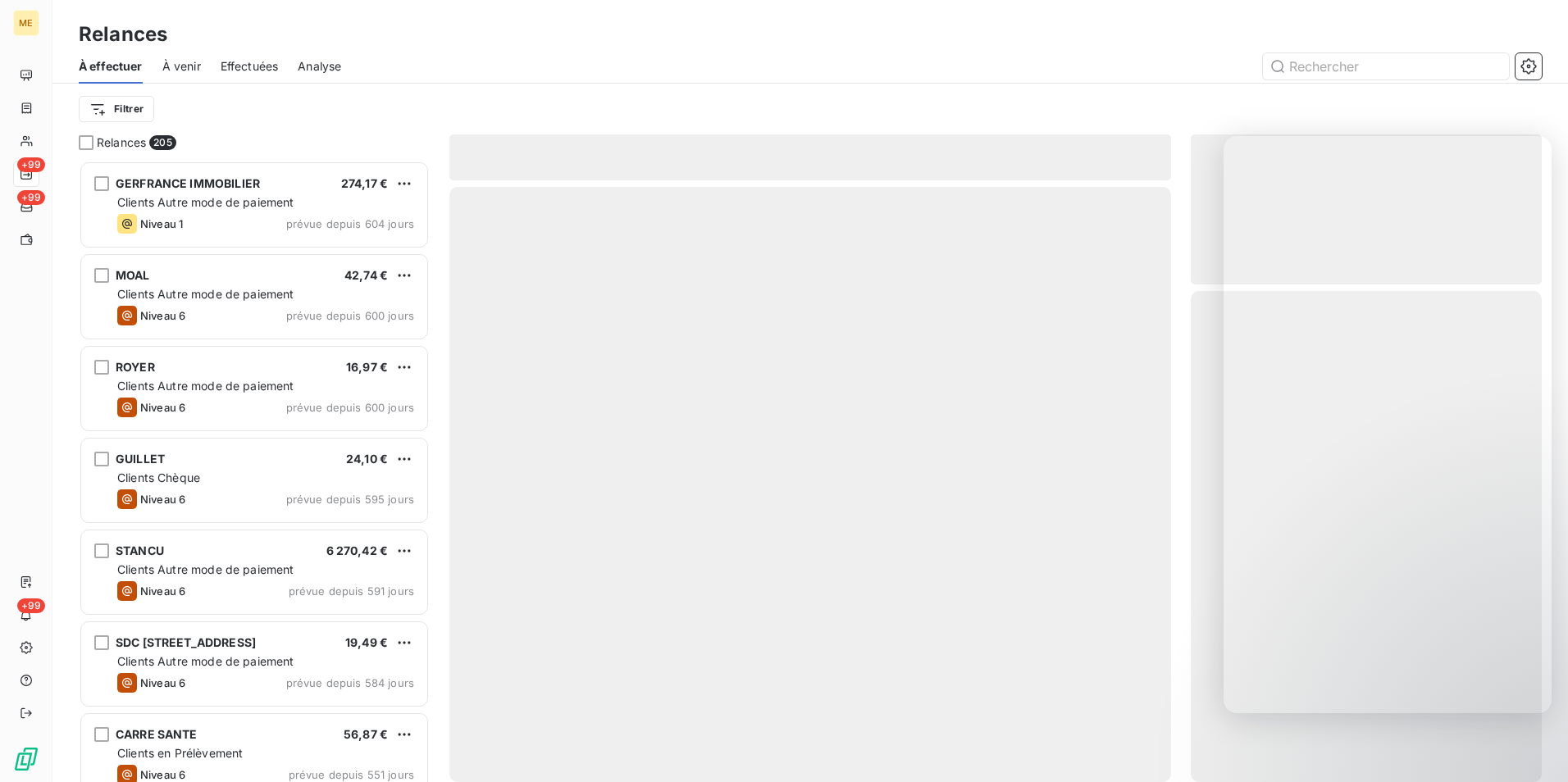
scroll to position [609, 338]
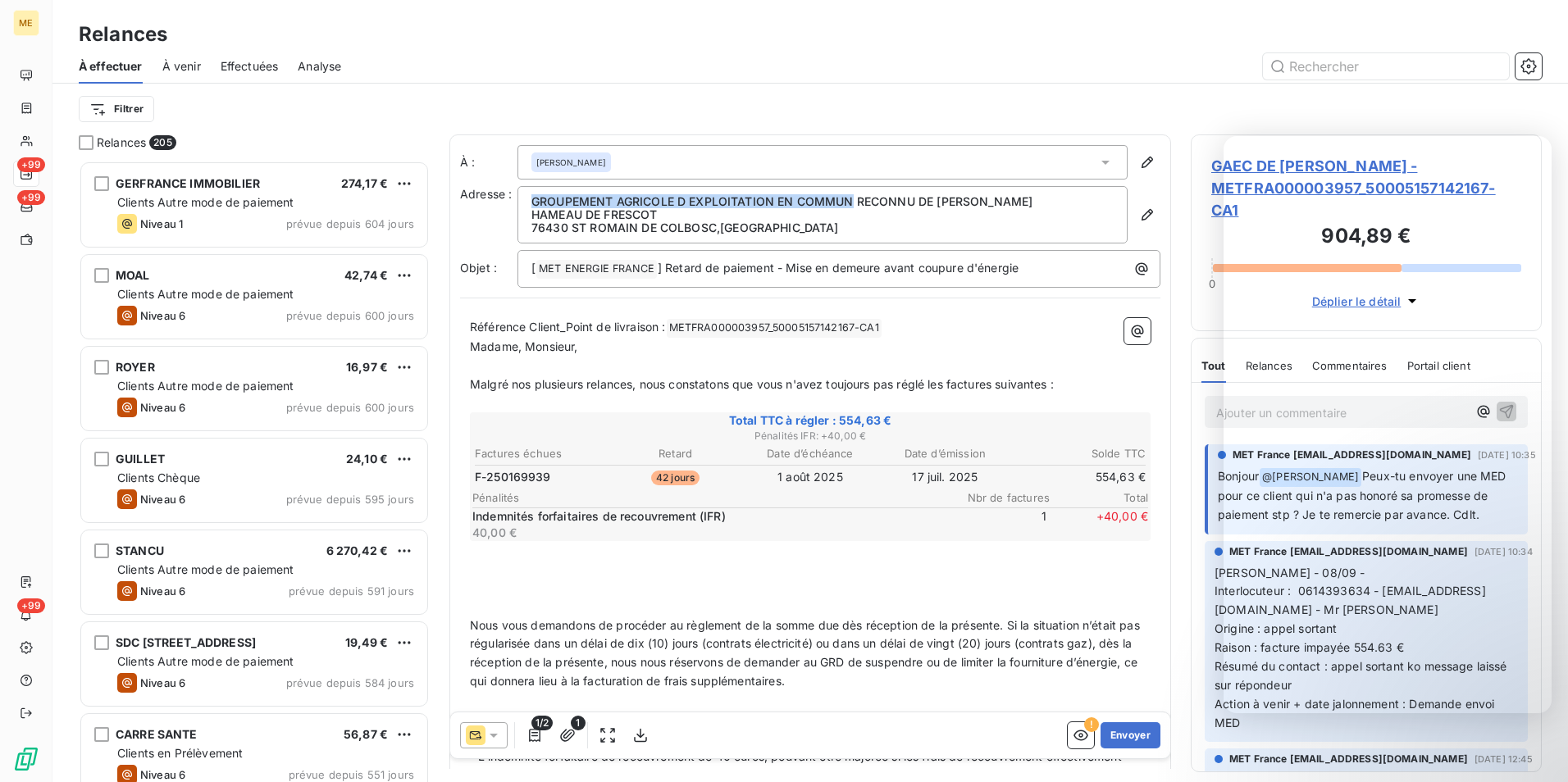
drag, startPoint x: 852, startPoint y: 202, endPoint x: 532, endPoint y: 200, distance: 320.0
click at [532, 200] on p "GROUPEMENT AGRICOLE D EXPLOITATION EN COMMUN RECONNU DE MAHIEL COTE" at bounding box center [822, 202] width 582 height 13
copy p "GROUPEMENT AGRICOLE D EXPLOITATION EN COMMUN"
click at [1141, 213] on icon "button" at bounding box center [1147, 215] width 12 height 12
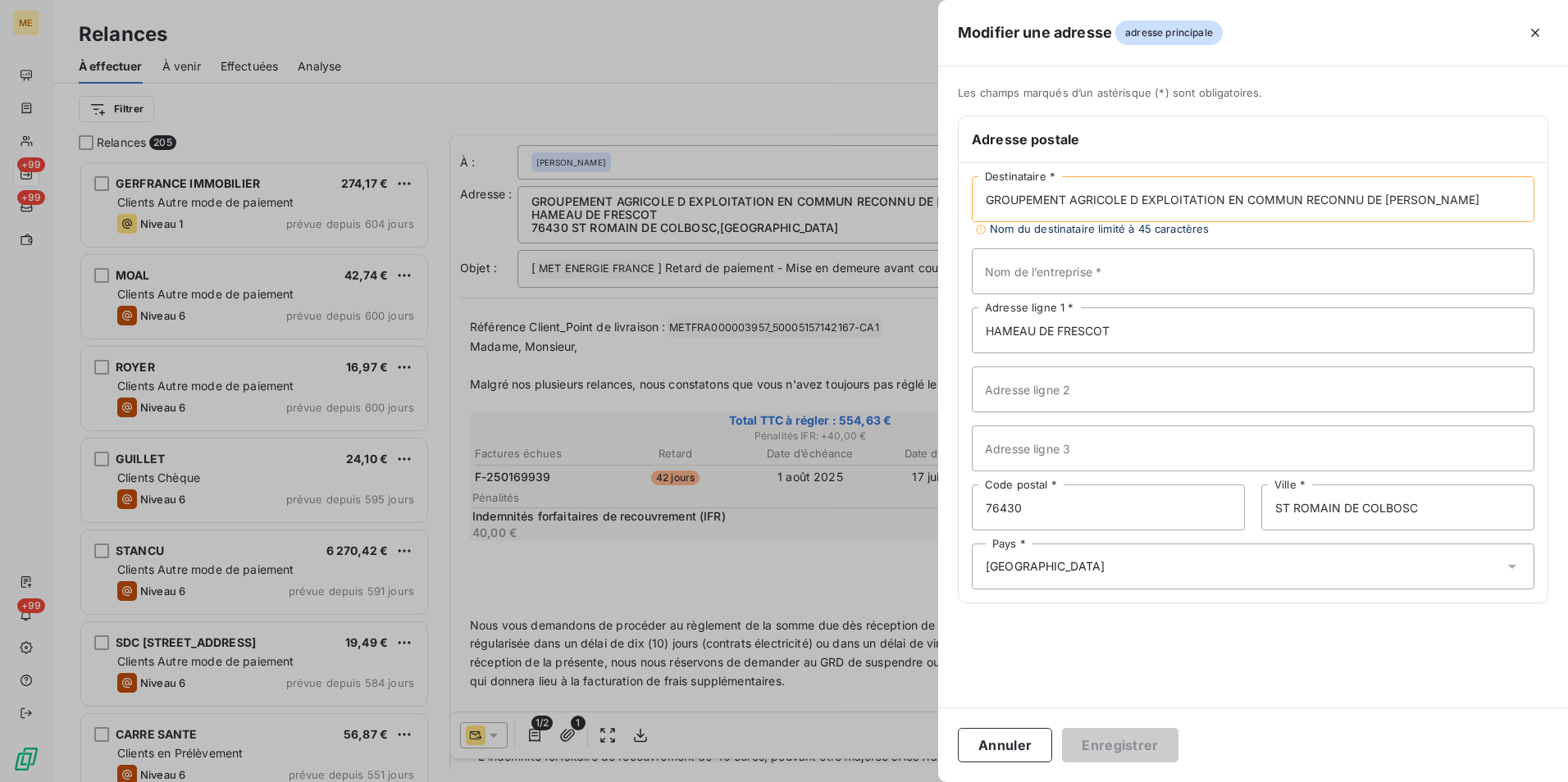
drag, startPoint x: 1299, startPoint y: 203, endPoint x: 957, endPoint y: 202, distance: 342.0
click at [957, 202] on div "Adresse postale GROUPEMENT AGRICOLE D EXPLOITATION EN COMMUN RECONNU DE MAHIEL …" at bounding box center [1252, 360] width 590 height 488
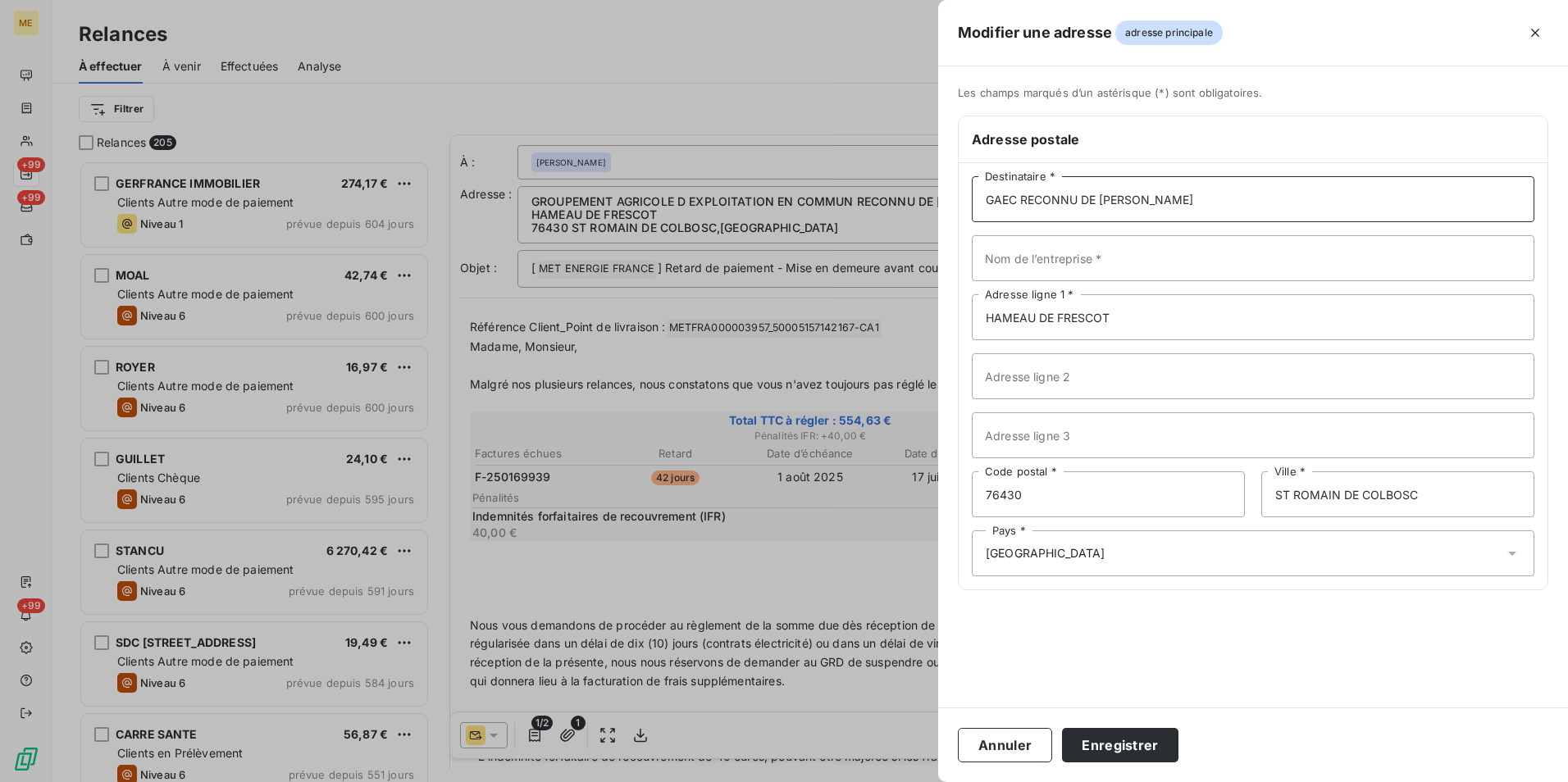
drag, startPoint x: 1104, startPoint y: 205, endPoint x: 1022, endPoint y: 204, distance: 82.0
click at [1022, 204] on input "GAEC RECONNU DE MAHIEL COTE" at bounding box center [1253, 199] width 563 height 46
type input "GAEC RECONNU DE MAHIEL COTE"
click at [1146, 752] on button "Enregistrer" at bounding box center [1120, 745] width 117 height 34
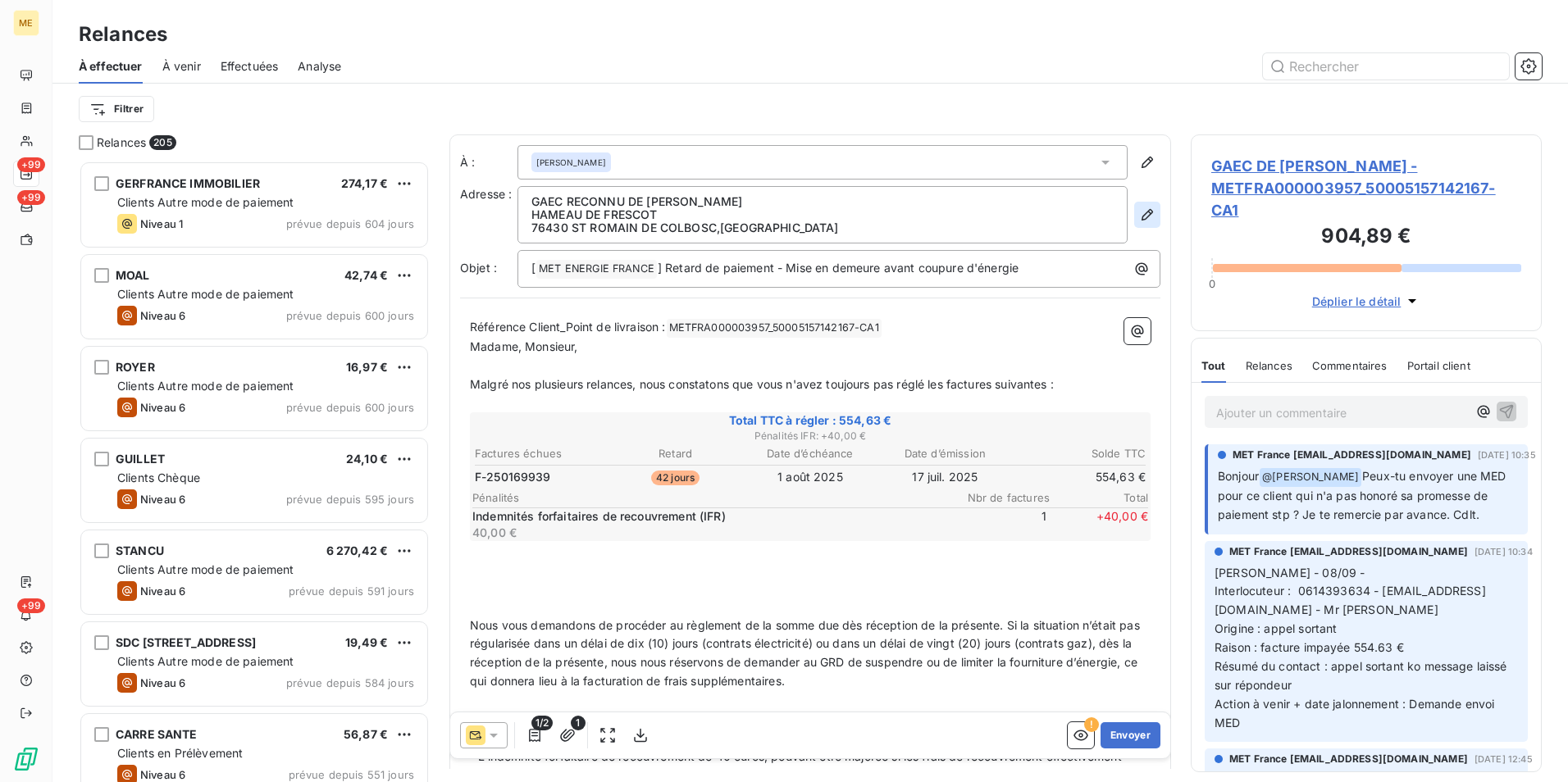
click at [1139, 212] on icon "button" at bounding box center [1147, 215] width 17 height 17
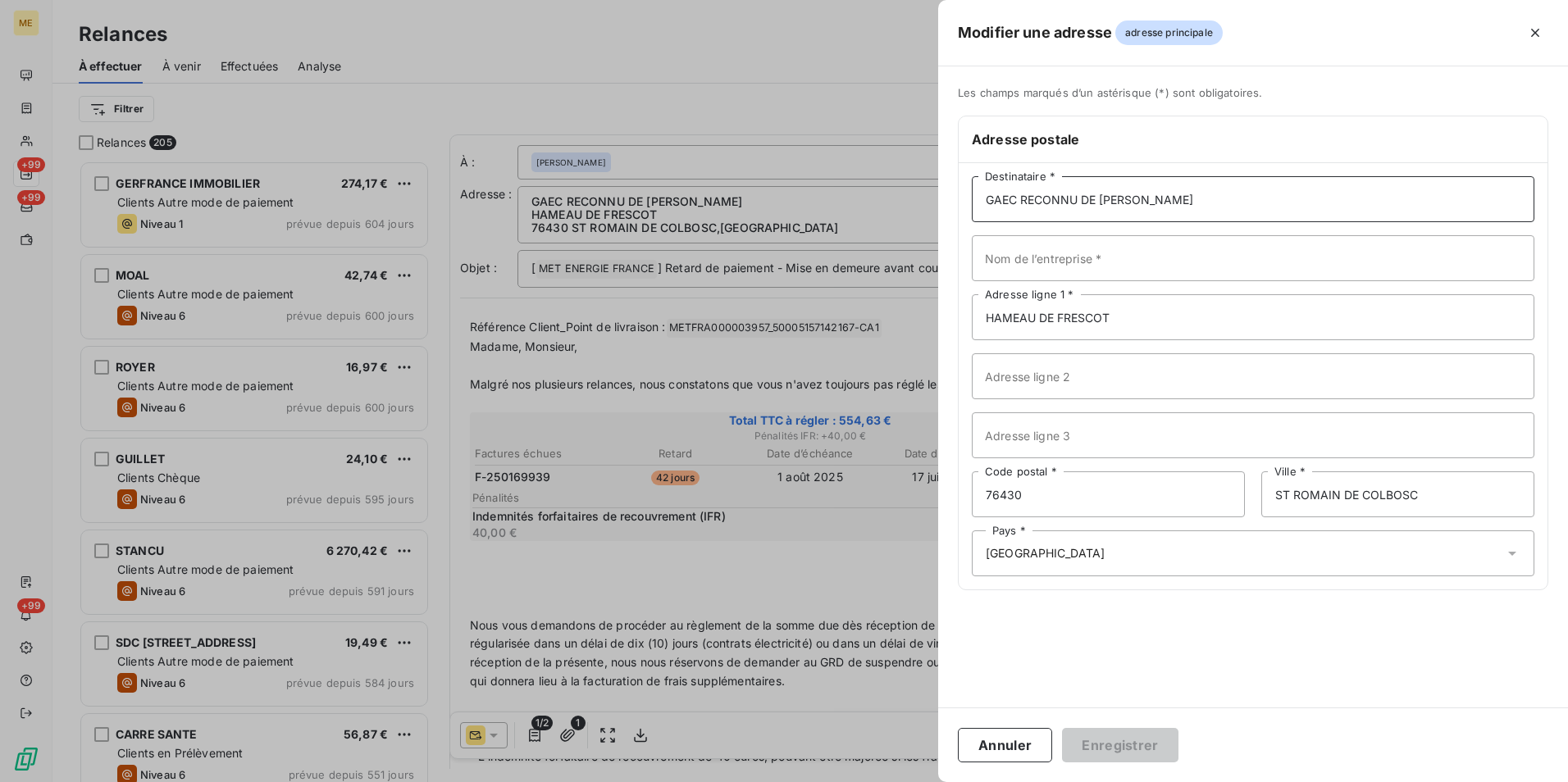
drag, startPoint x: 1078, startPoint y: 197, endPoint x: 1023, endPoint y: 197, distance: 55.0
click at [1023, 197] on input "GAEC RECONNU DE MAHIEL COTE" at bounding box center [1253, 199] width 563 height 46
type input "GAEC DE [PERSON_NAME]"
click at [1157, 744] on button "Enregistrer" at bounding box center [1120, 745] width 117 height 34
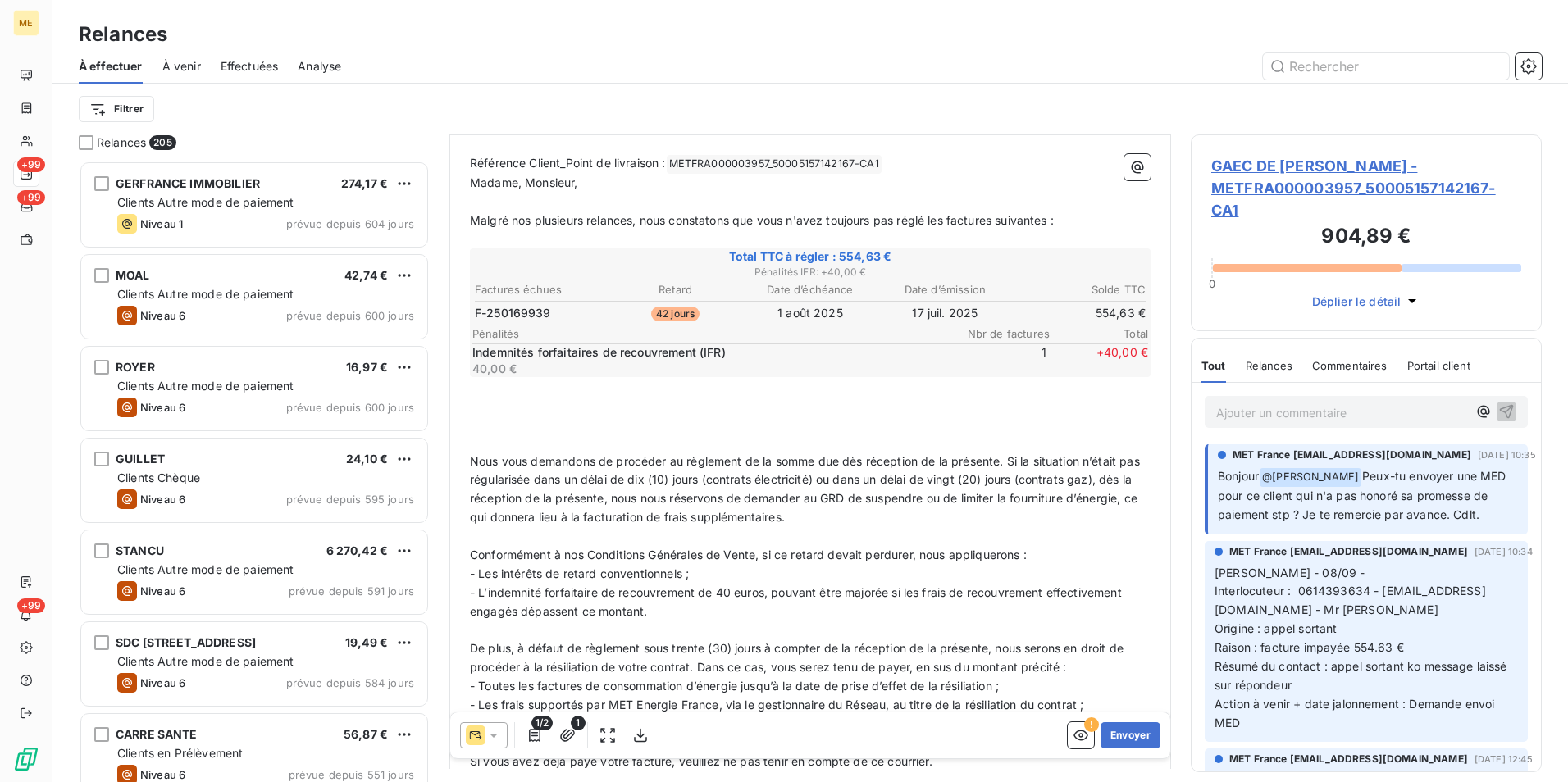
scroll to position [1, 0]
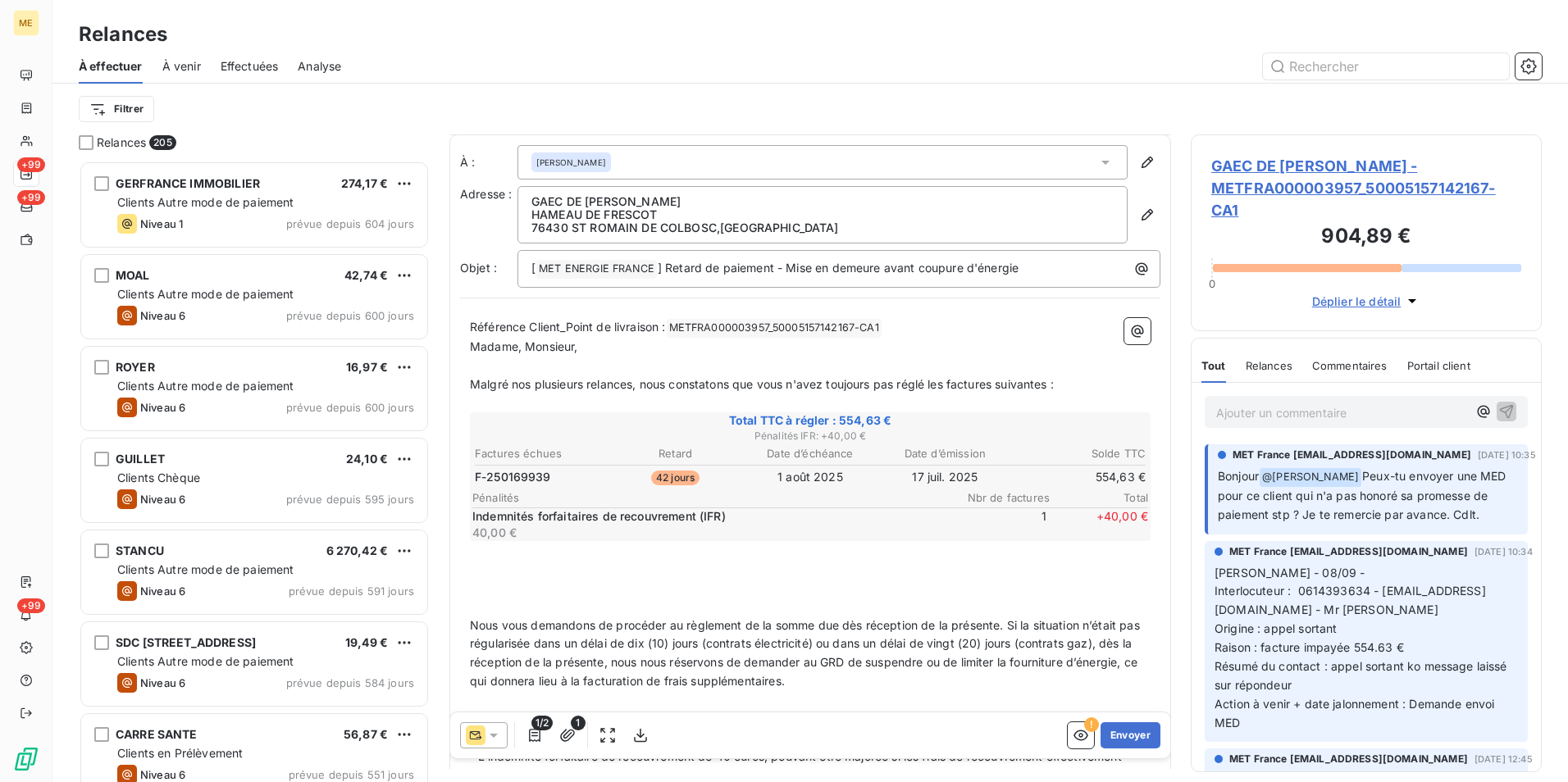
drag, startPoint x: 1251, startPoint y: 167, endPoint x: 1292, endPoint y: 118, distance: 63.9
click at [1292, 118] on div "Filtrer" at bounding box center [810, 108] width 1463 height 31
drag, startPoint x: 1285, startPoint y: 161, endPoint x: 1324, endPoint y: 102, distance: 70.7
click at [1324, 102] on div "Filtrer" at bounding box center [810, 108] width 1463 height 31
drag, startPoint x: 915, startPoint y: 329, endPoint x: 669, endPoint y: 327, distance: 246.0
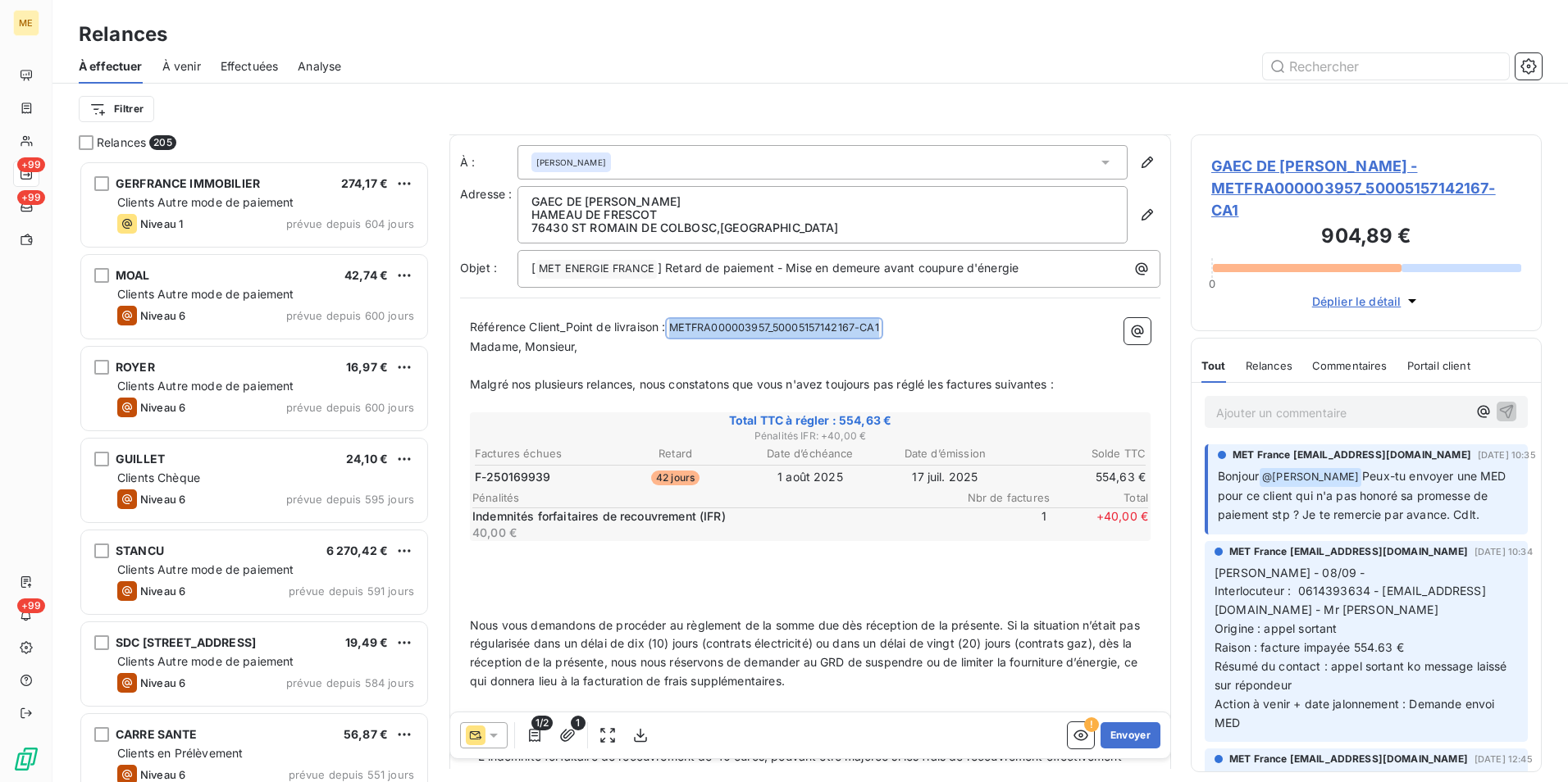
click at [669, 327] on p "Référence Client_Point de livraison : METFRA000003957_50005157142167-CA1 ﻿ ﻿" at bounding box center [810, 328] width 680 height 19
copy p "METFRA000003957_50005157142167-CA1 ﻿ ﻿"
click at [932, 601] on p "﻿" at bounding box center [810, 607] width 680 height 18
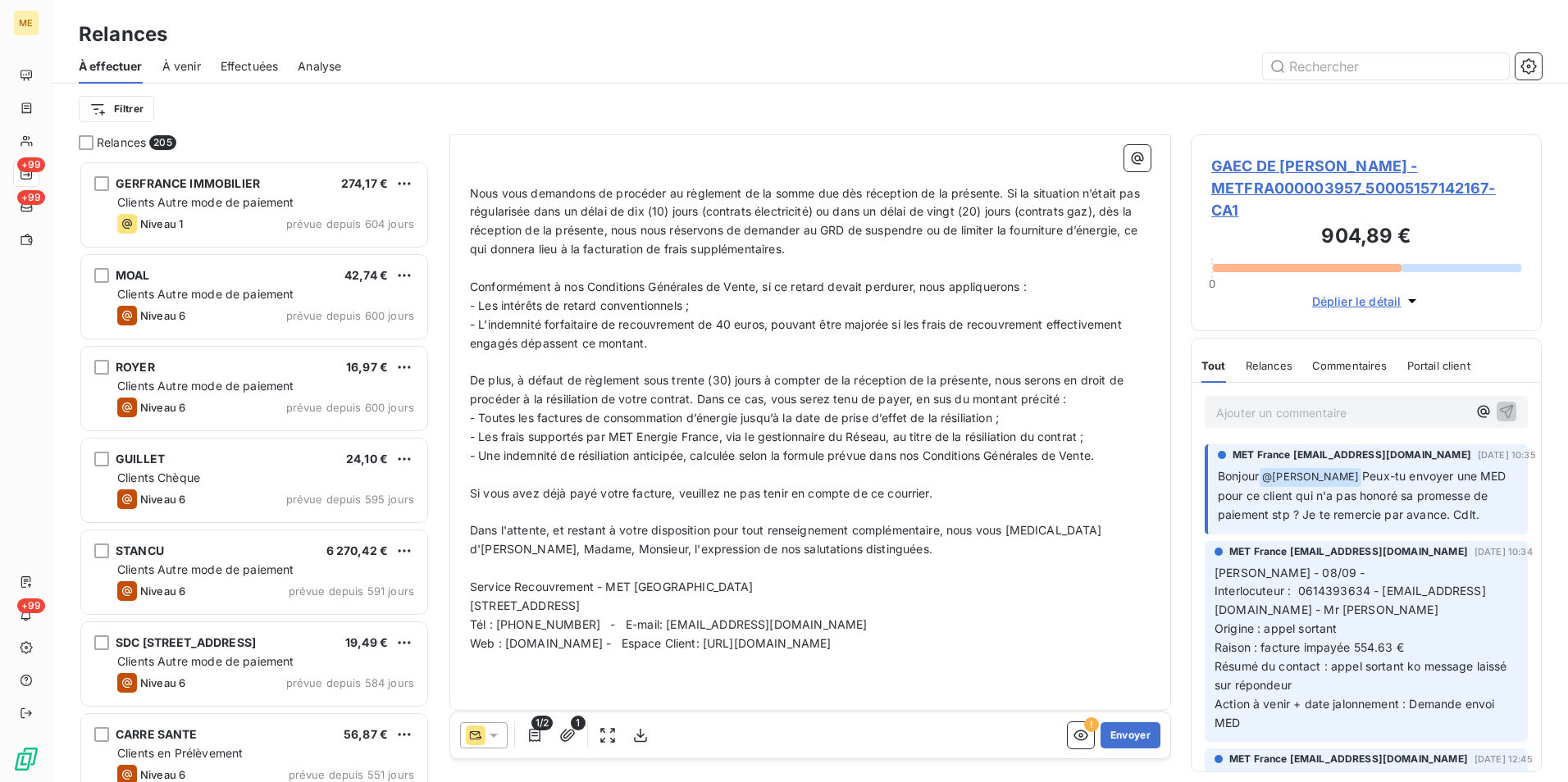
scroll to position [438, 0]
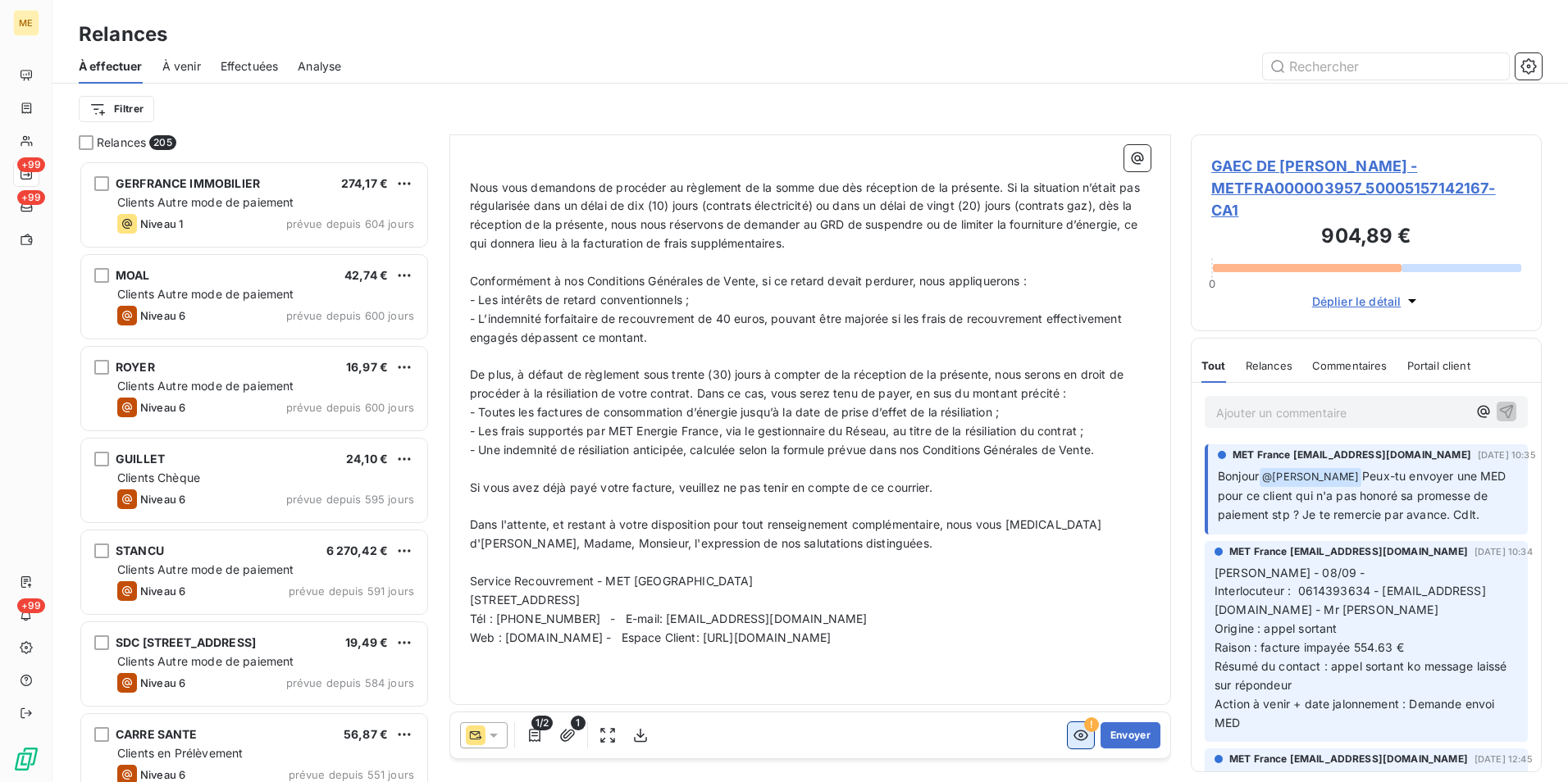
click at [1072, 733] on icon "button" at bounding box center [1081, 736] width 17 height 17
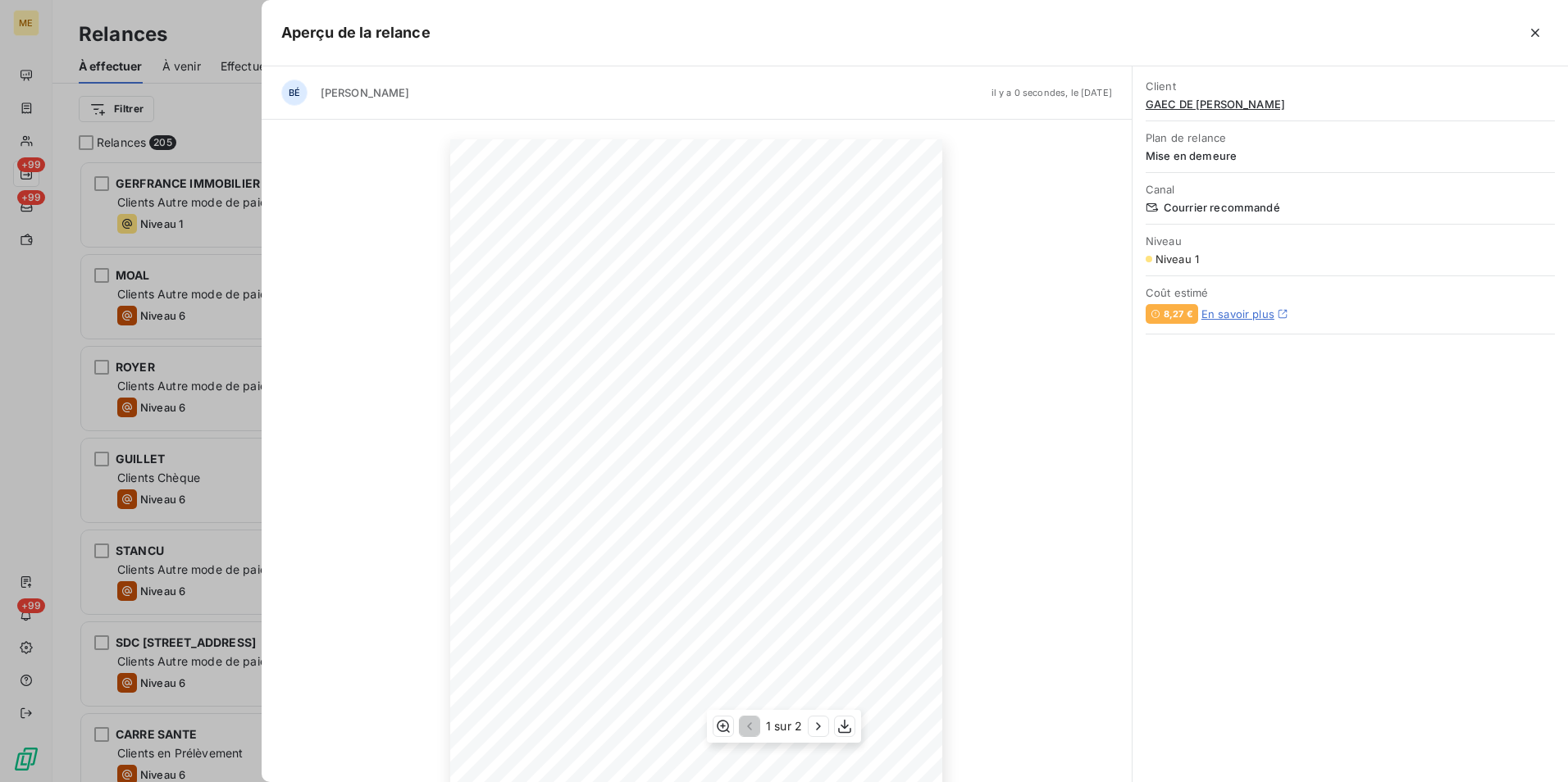
scroll to position [73, 0]
click at [813, 728] on icon "button" at bounding box center [819, 727] width 17 height 17
click at [750, 725] on icon "button" at bounding box center [748, 727] width 17 height 17
click at [1531, 32] on icon "button" at bounding box center [1535, 33] width 17 height 17
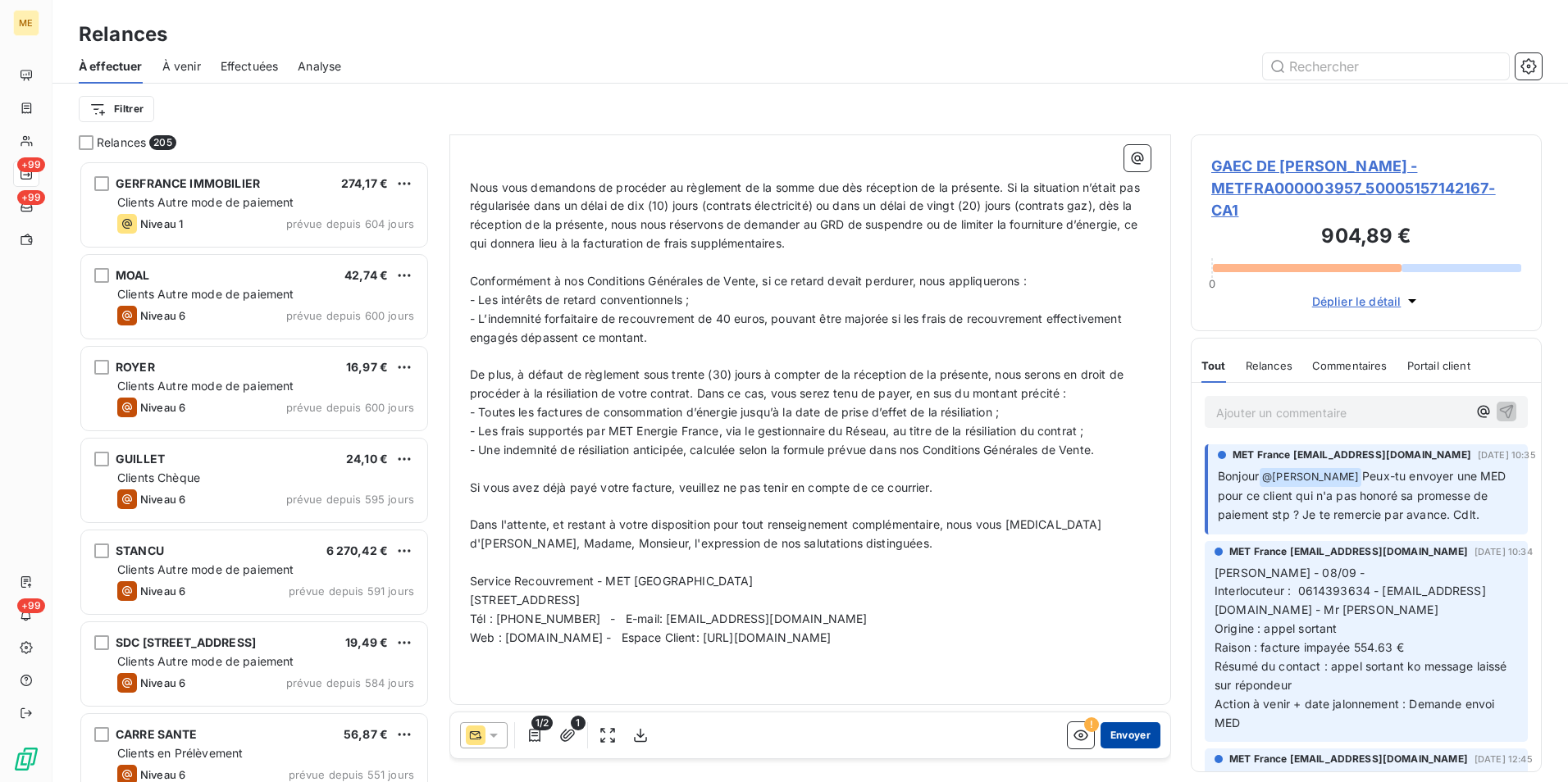
click at [1108, 736] on button "Envoyer" at bounding box center [1130, 735] width 60 height 26
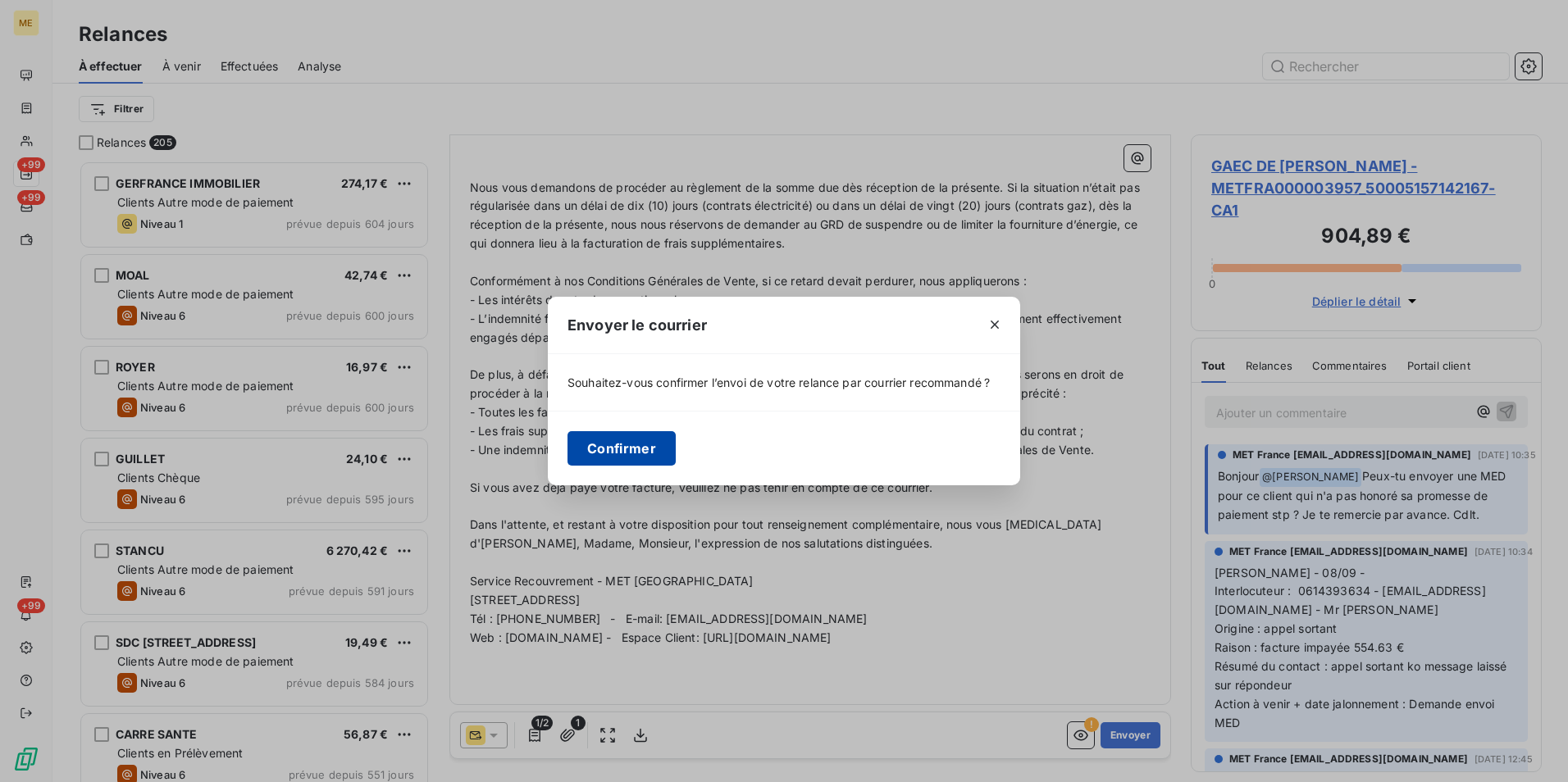
click at [632, 450] on button "Confirmer" at bounding box center [621, 449] width 108 height 34
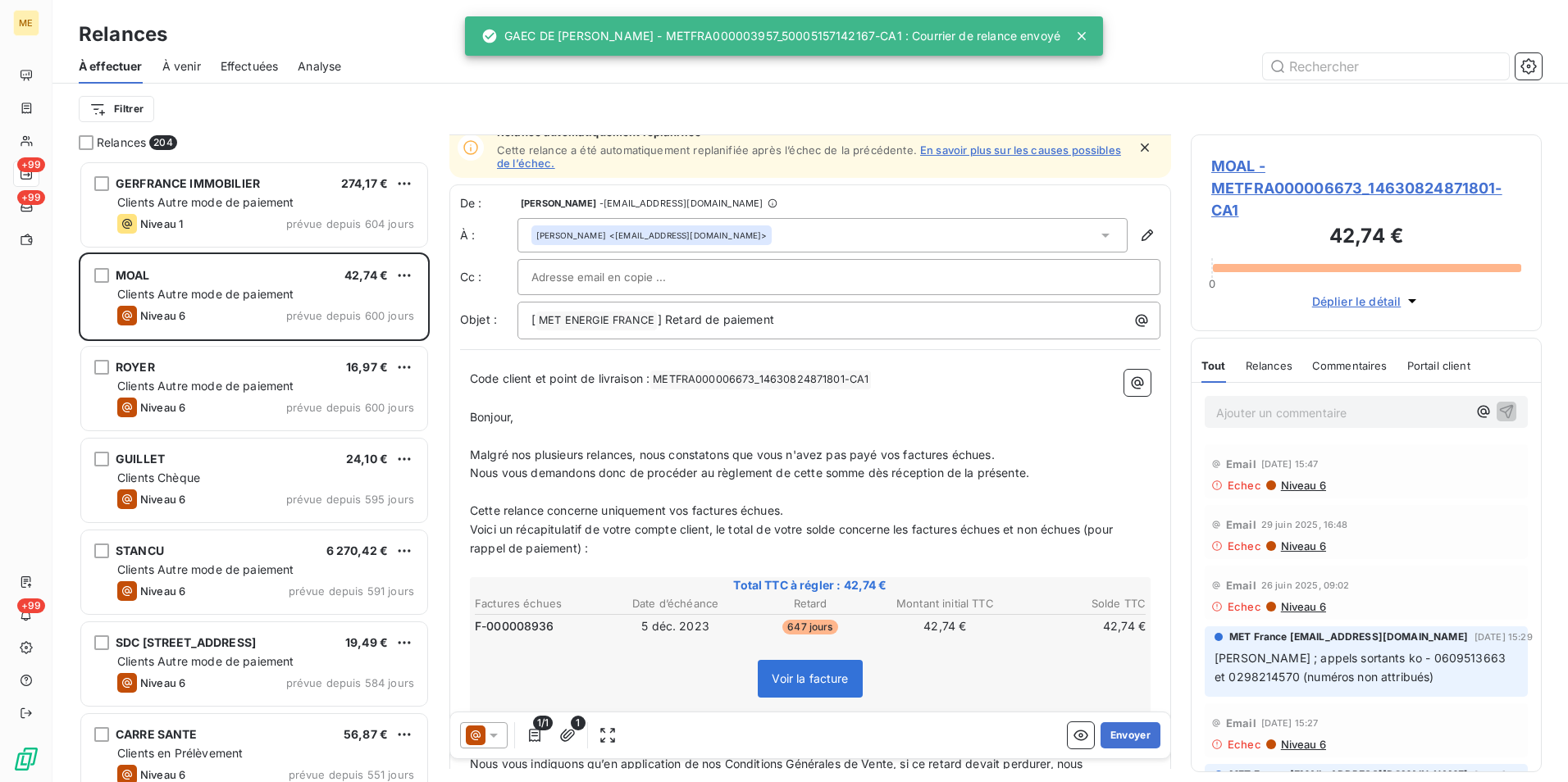
scroll to position [1, 0]
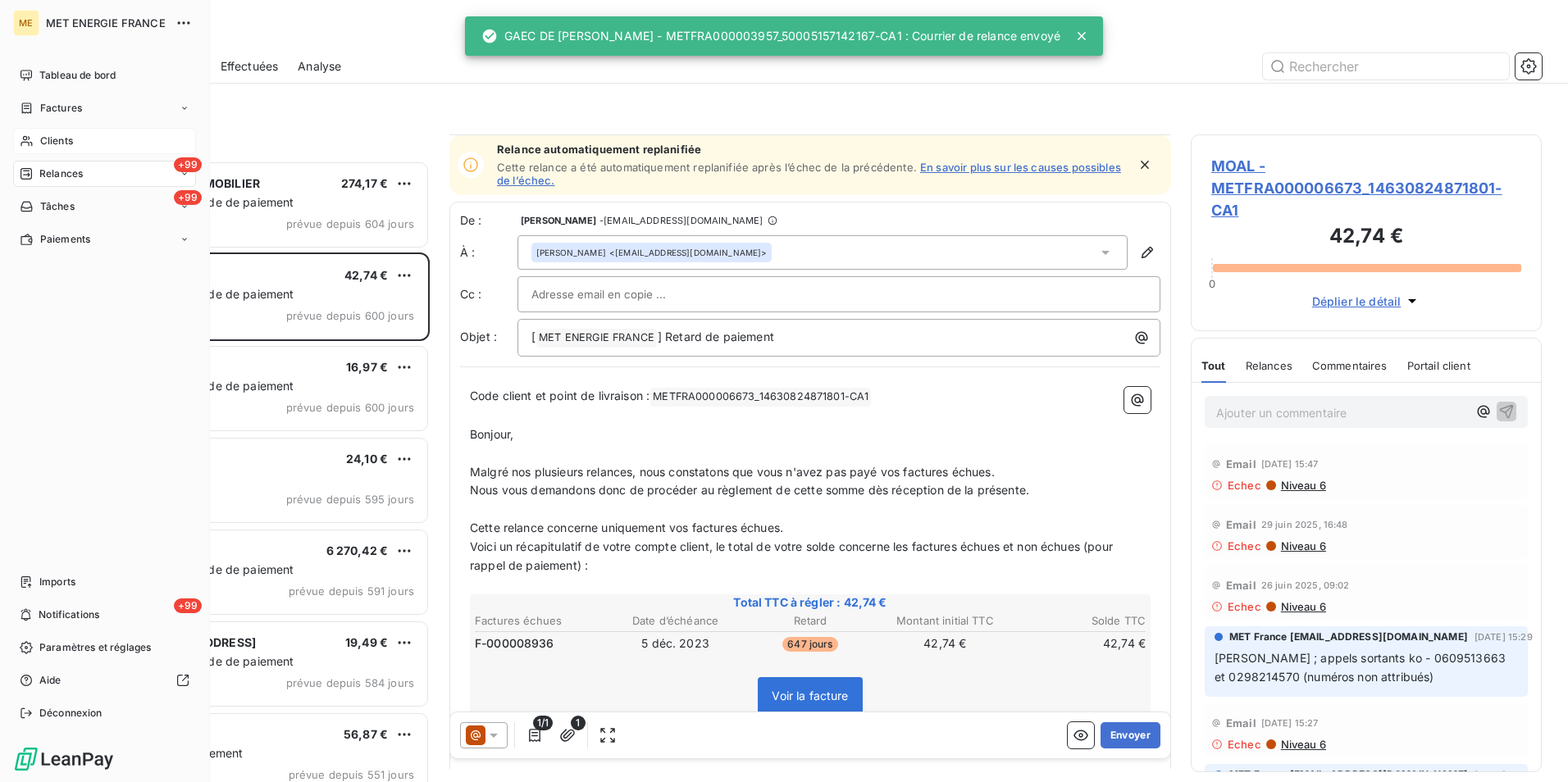
click at [41, 138] on span "Clients" at bounding box center [56, 141] width 33 height 15
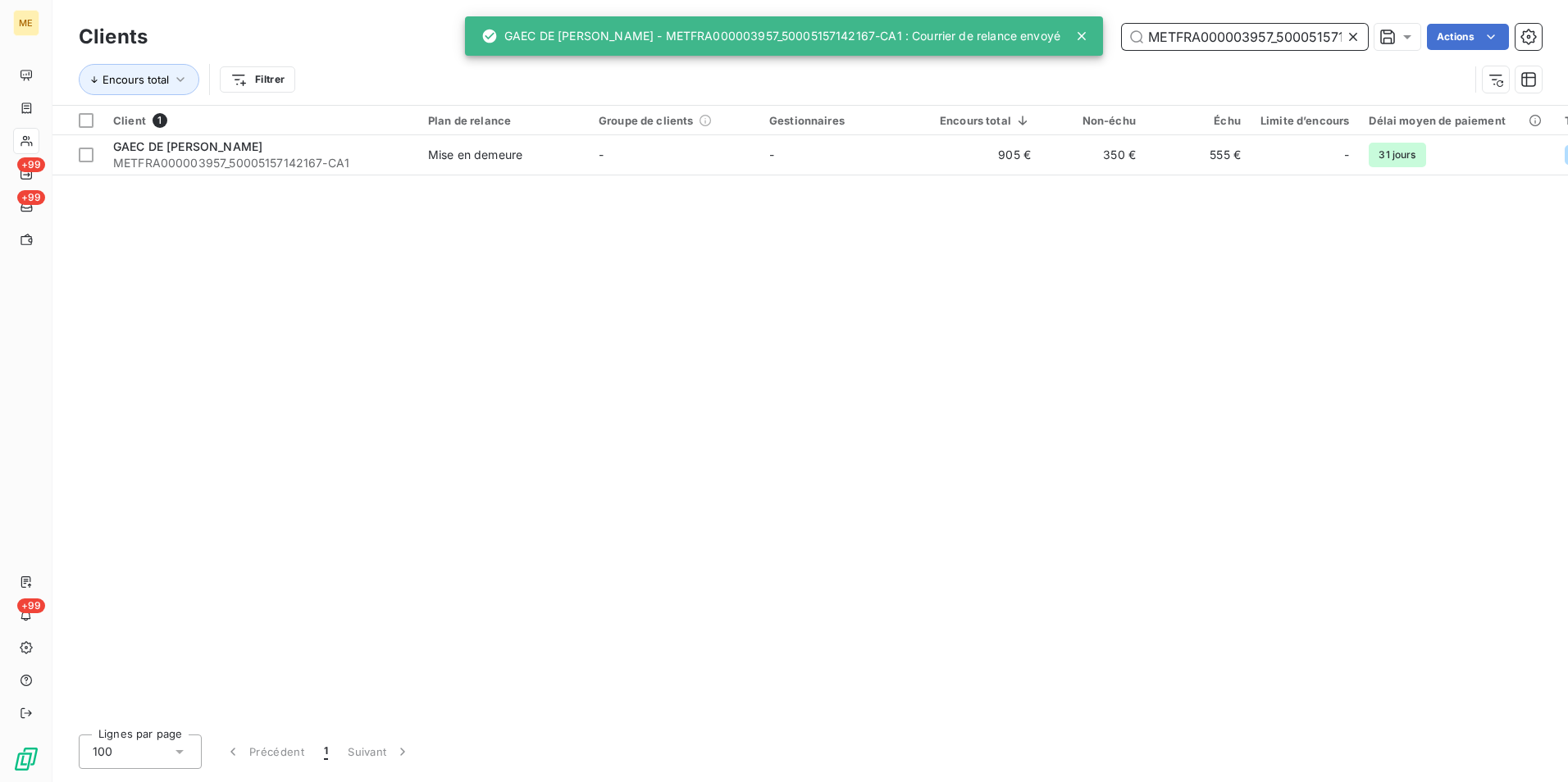
click at [1184, 28] on input "METFRA000003957_50005157142167" at bounding box center [1245, 36] width 246 height 26
paste input "420_19711143249506"
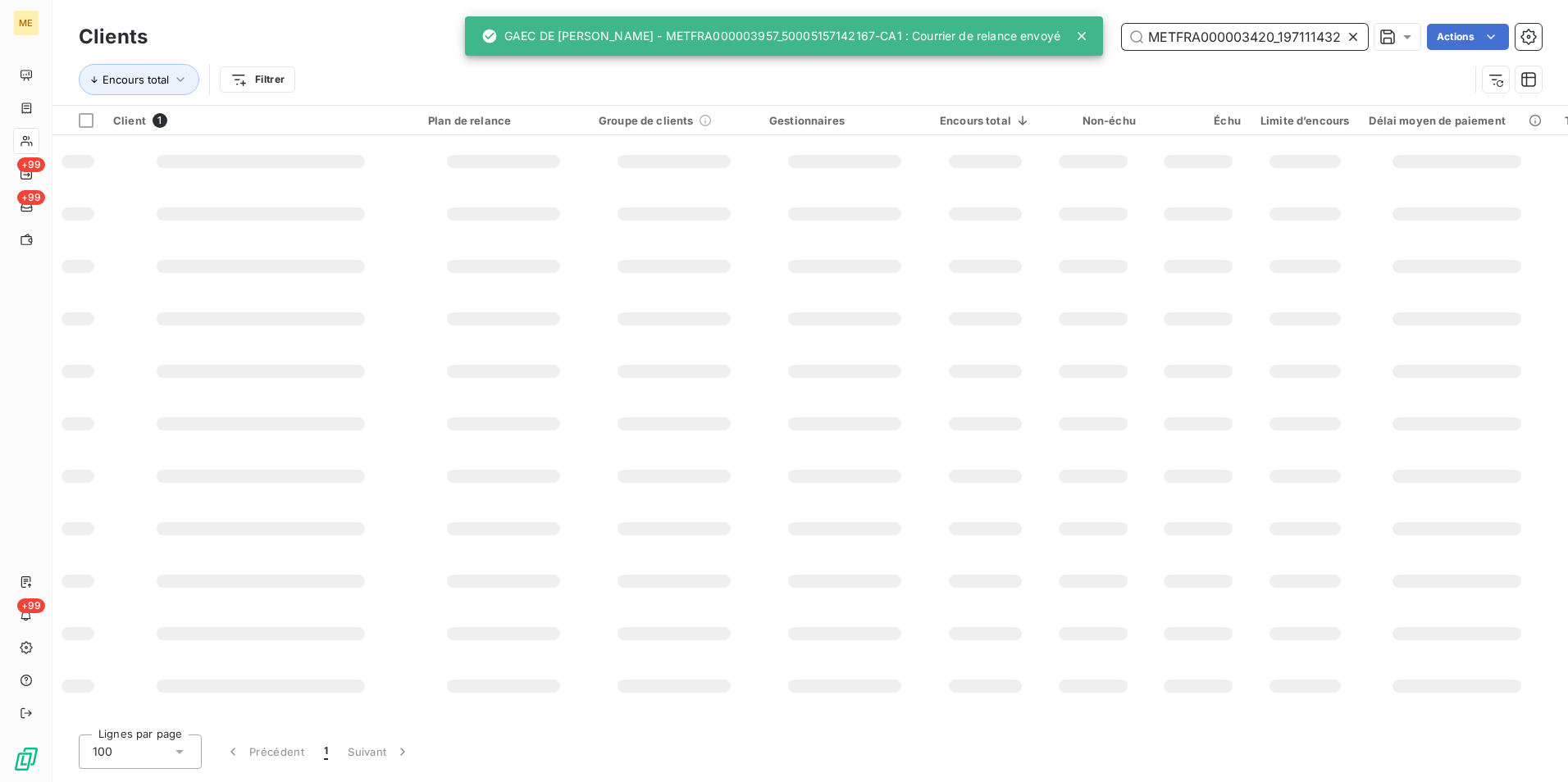
scroll to position [0, 39]
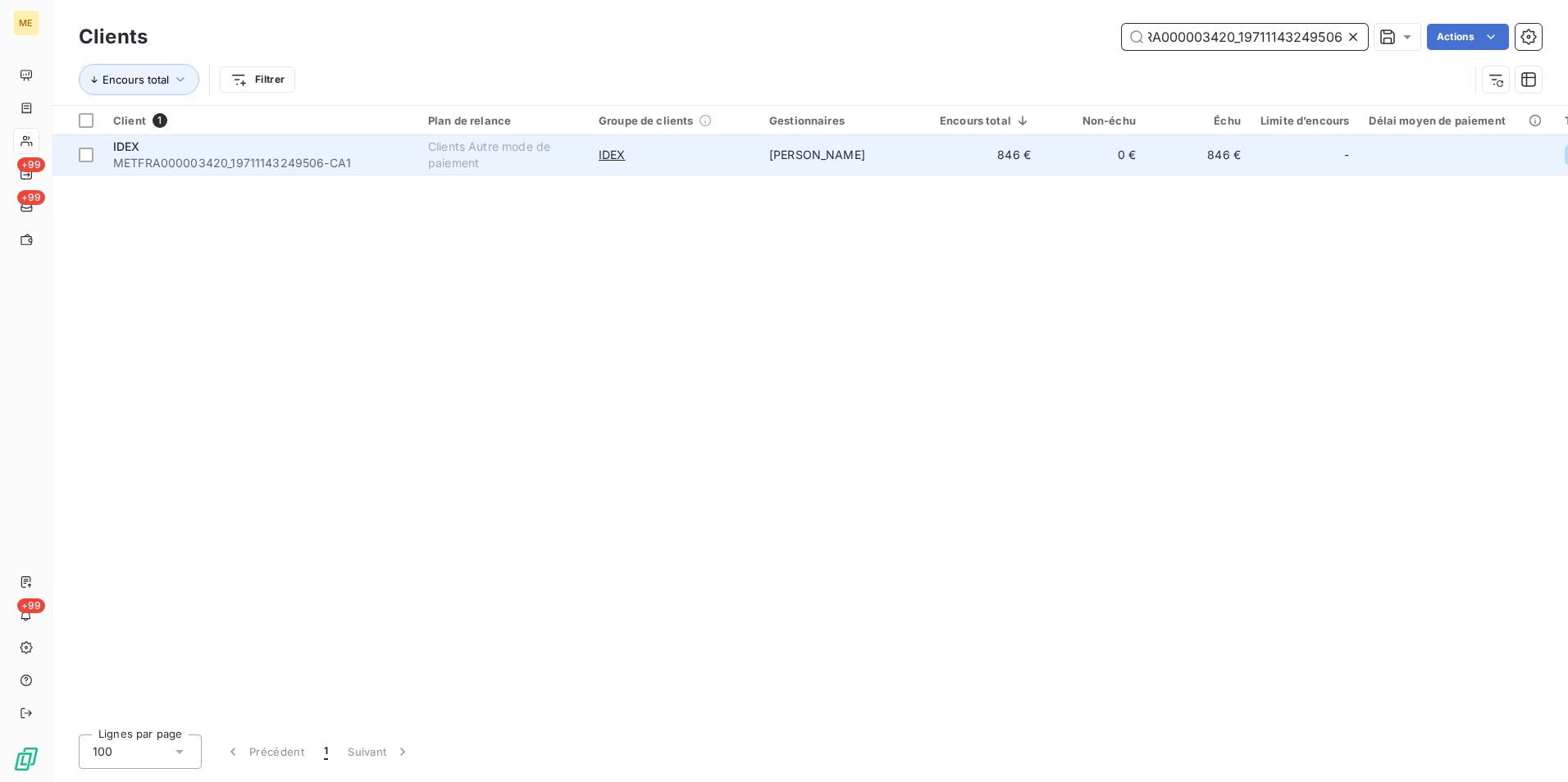
type input "METFRA000003420_19711143249506"
click at [406, 171] on span "METFRA000003420_19711143249506-CA1" at bounding box center [260, 164] width 295 height 17
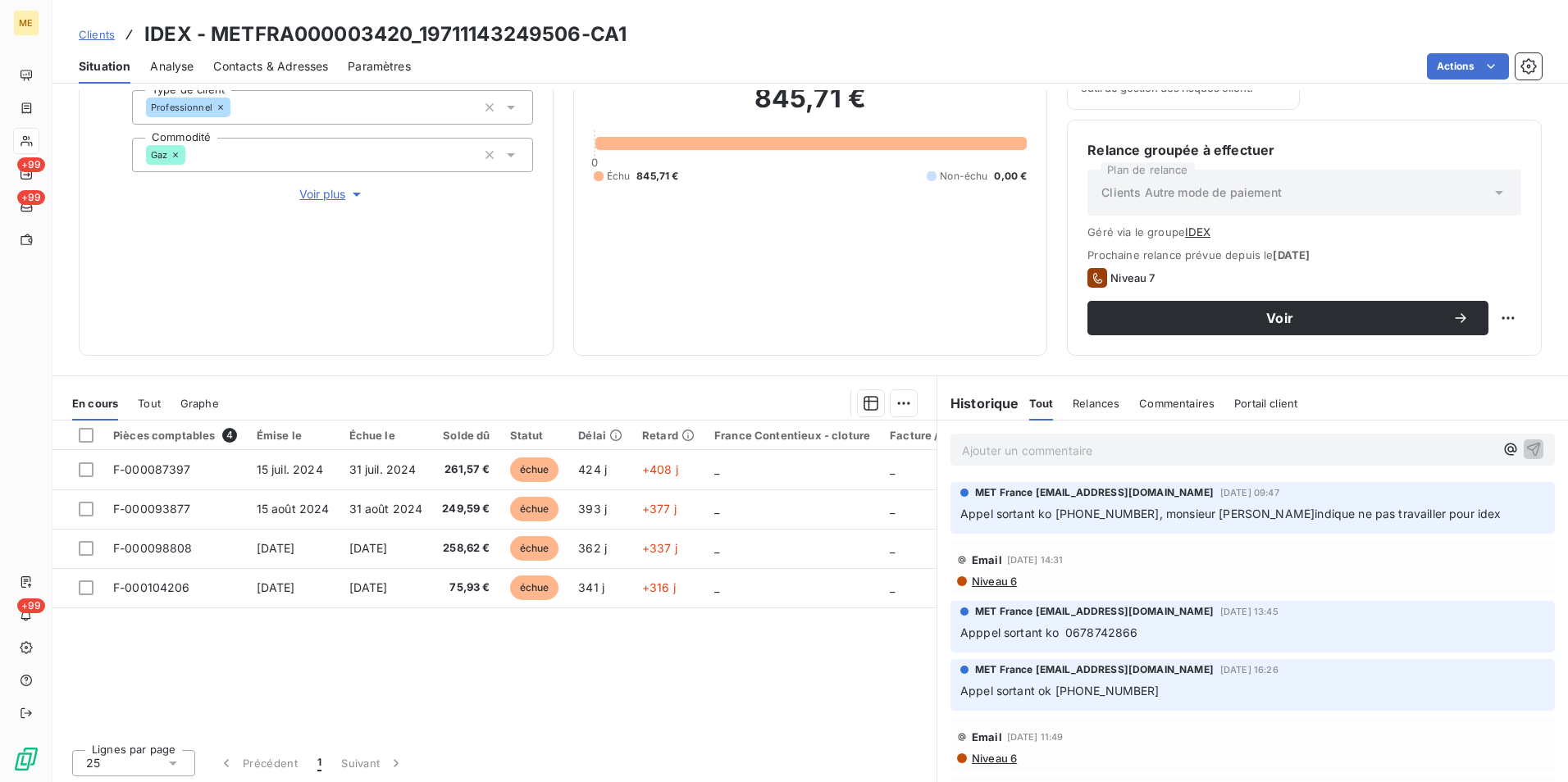
scroll to position [213, 0]
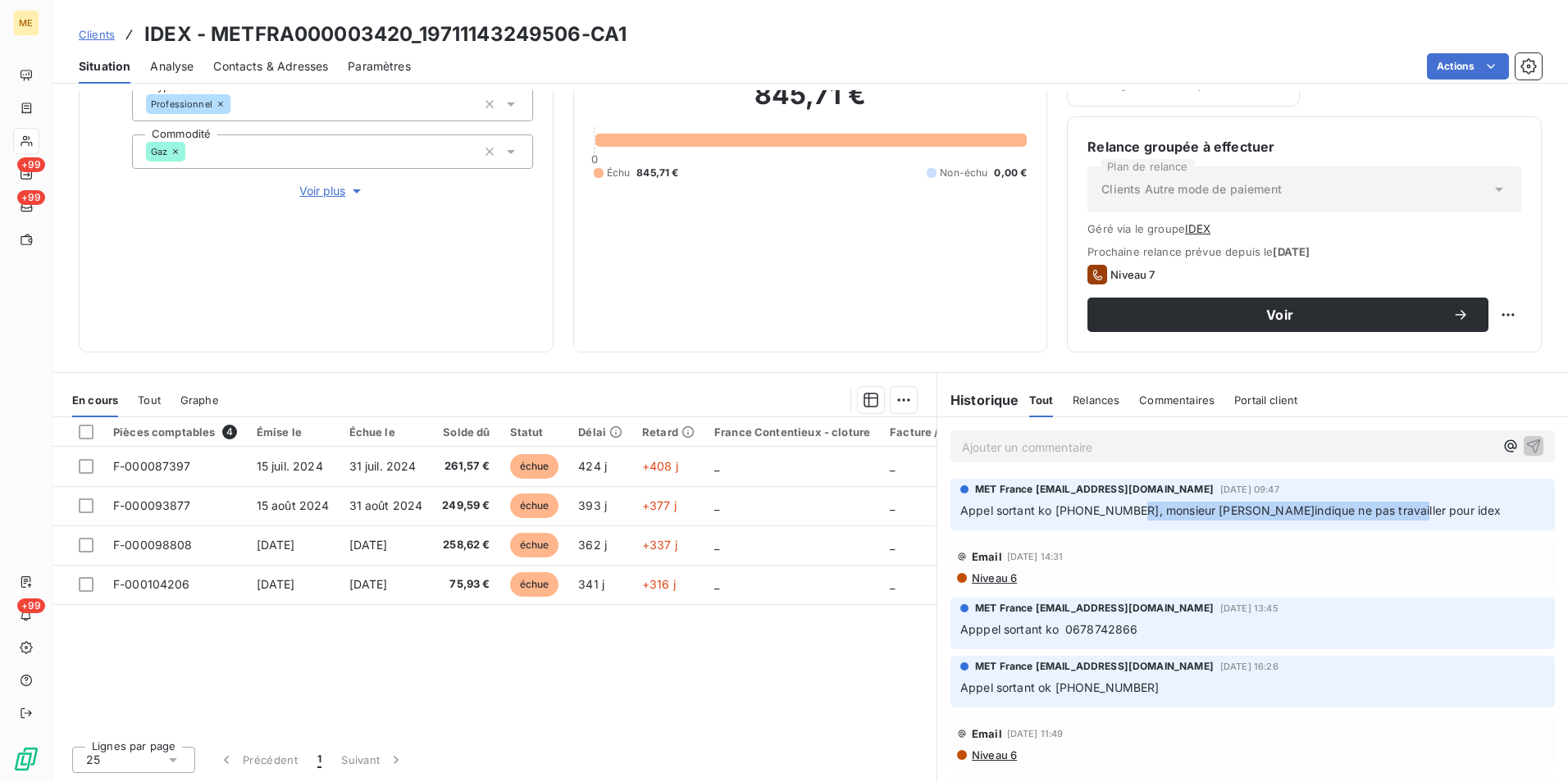
drag, startPoint x: 1127, startPoint y: 511, endPoint x: 1439, endPoint y: 506, distance: 312.0
click at [1439, 506] on p "Appel sortant ko 0678742866, monsieur m'indique ne pas travailler pour idex" at bounding box center [1252, 512] width 585 height 18
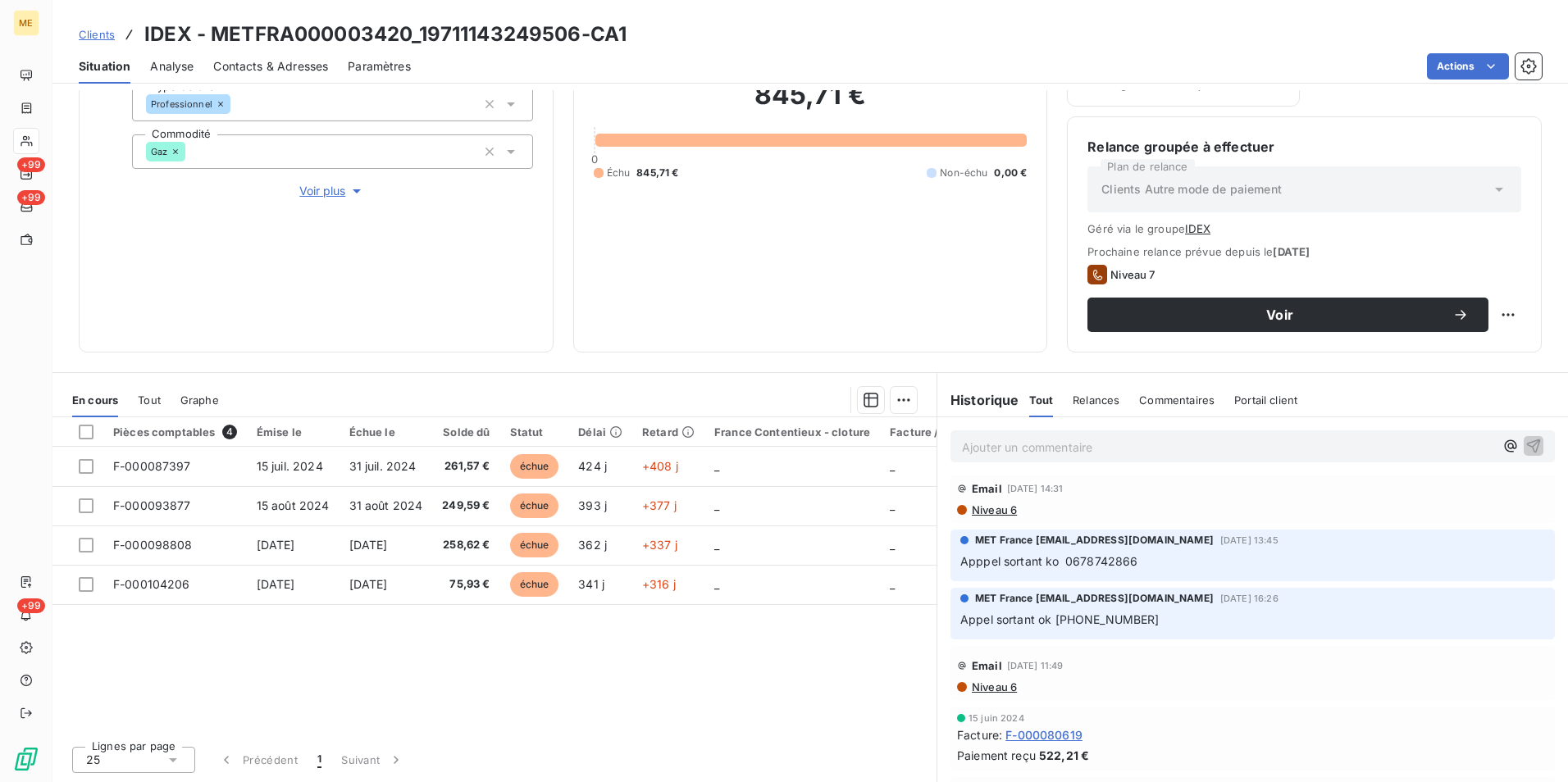
scroll to position [0, 0]
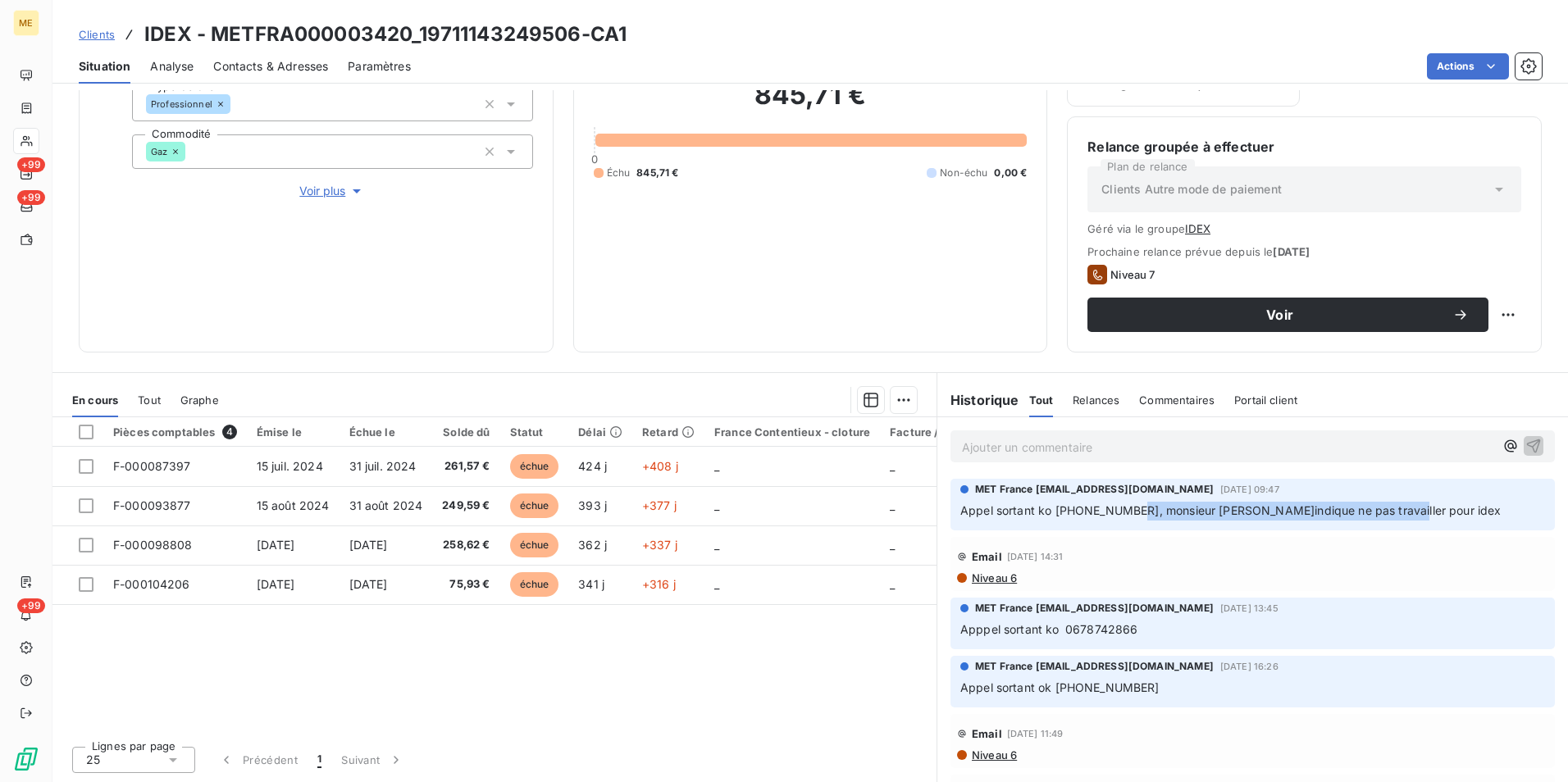
click at [1044, 440] on p "Ajouter un commentaire ﻿" at bounding box center [1228, 447] width 532 height 20
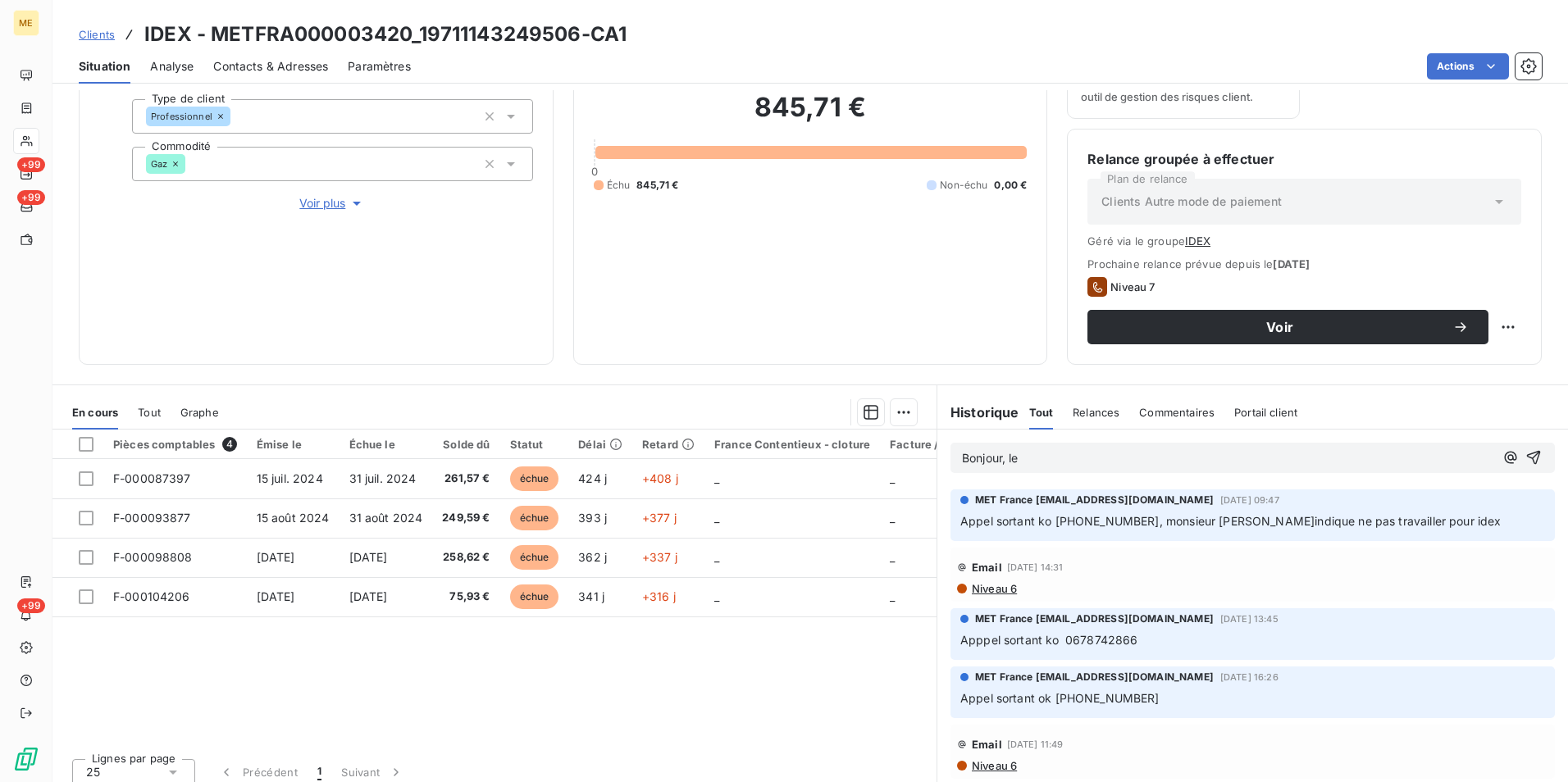
scroll to position [213, 0]
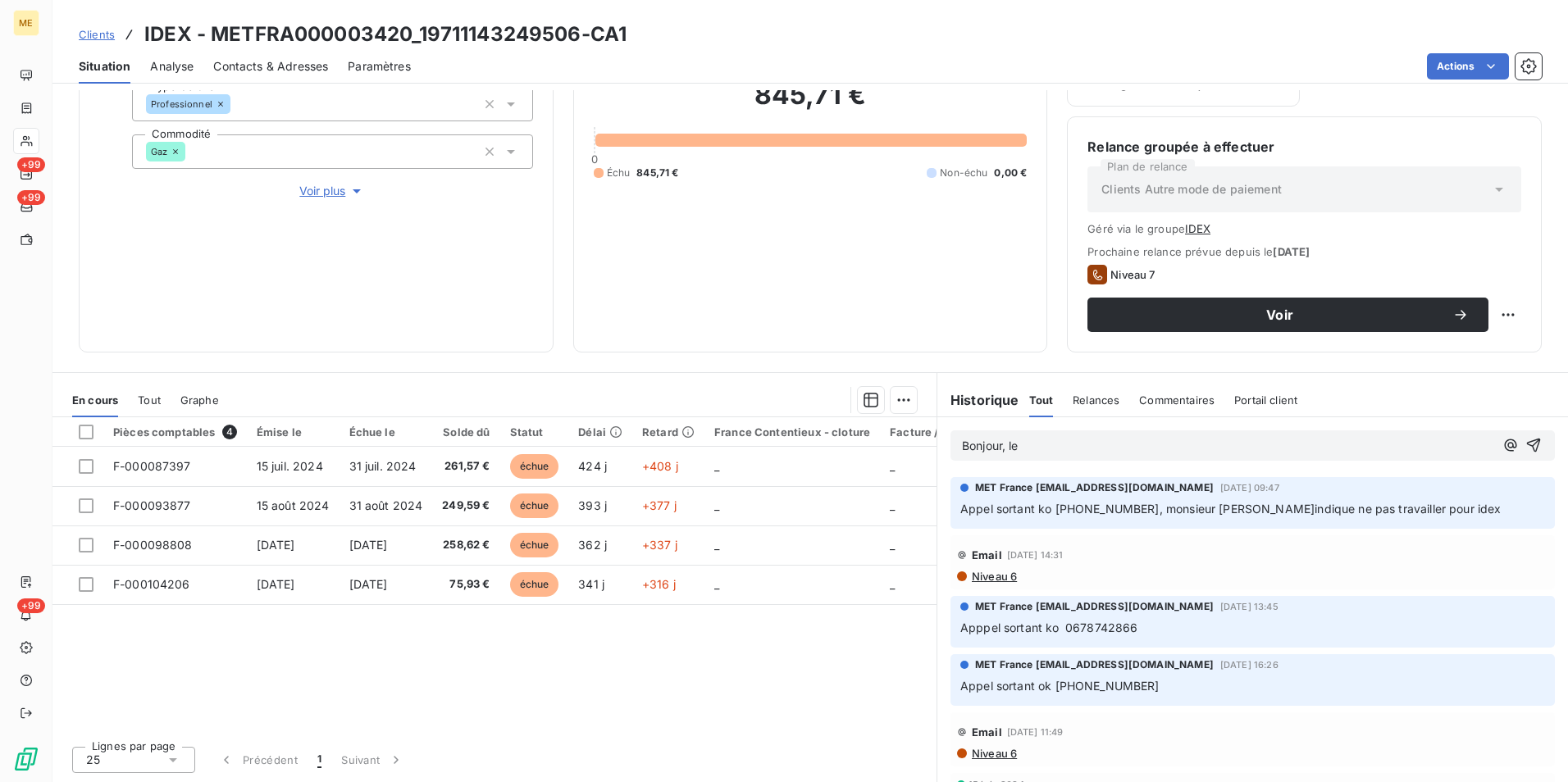
click at [1106, 442] on p "Bonjour, le" at bounding box center [1228, 446] width 532 height 18
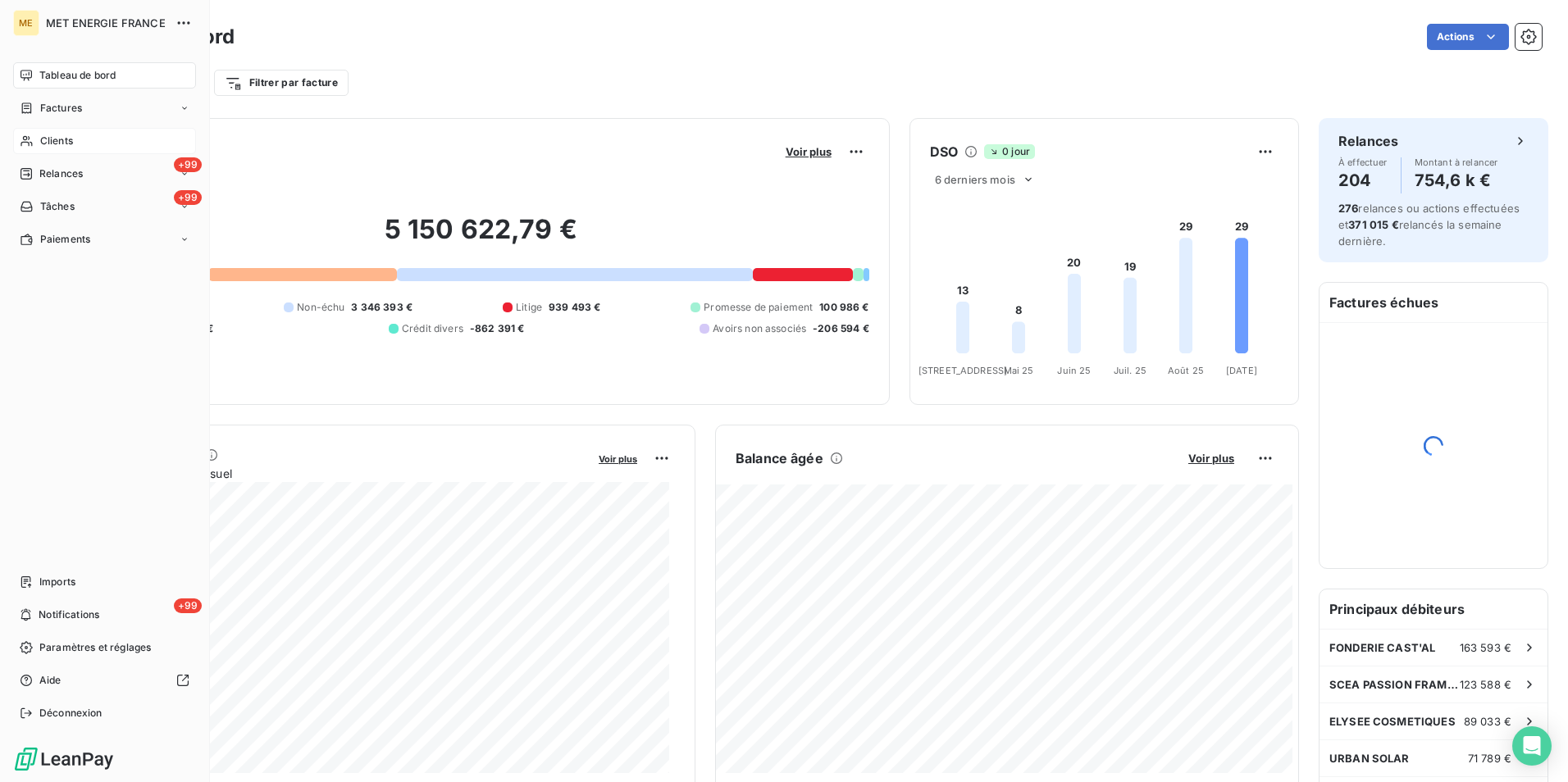
click at [19, 144] on icon at bounding box center [26, 141] width 14 height 13
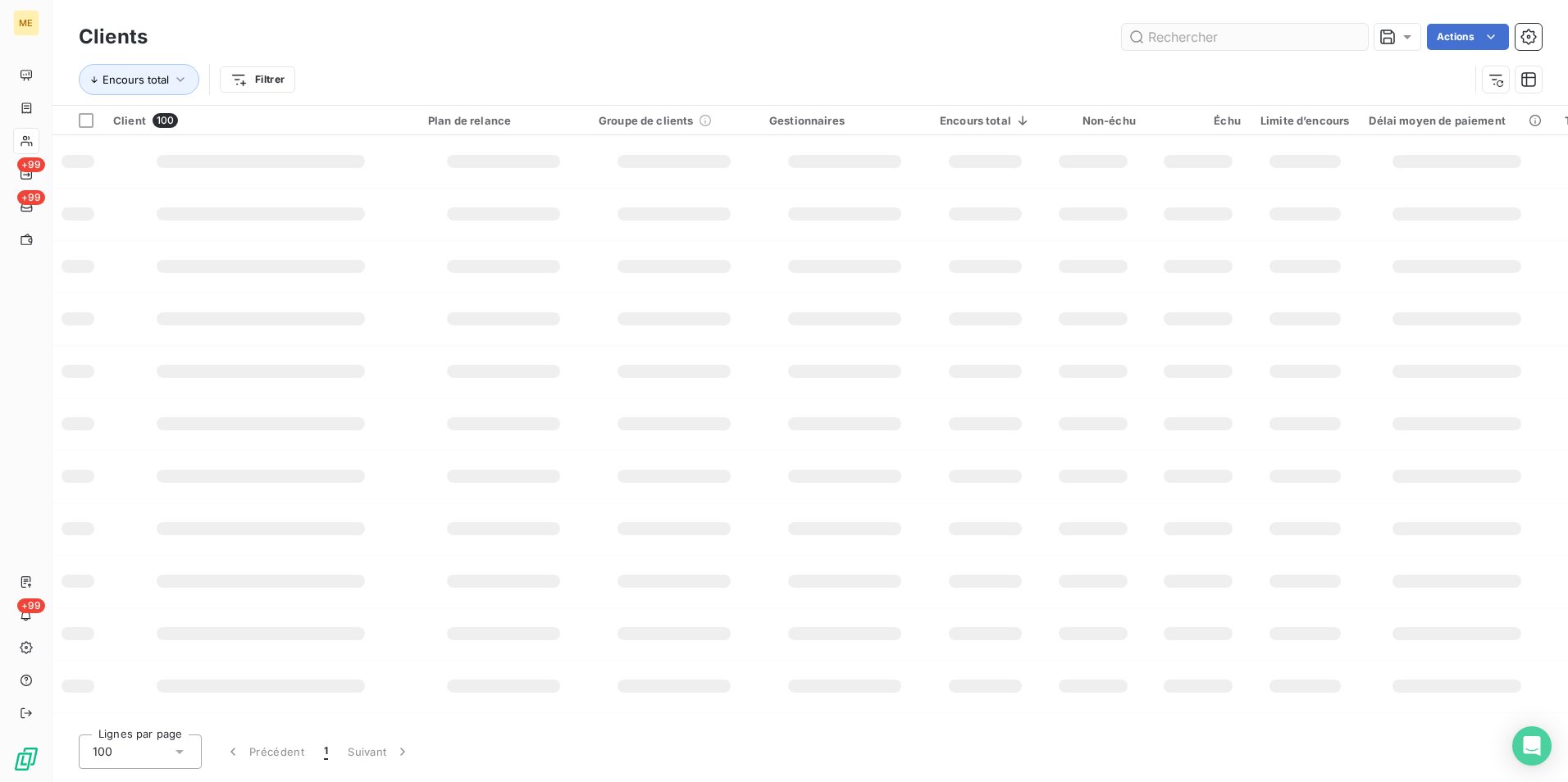
click at [1288, 35] on input "text" at bounding box center [1245, 36] width 246 height 26
type input "GROUPEMENT AGRICOLE D EXPLOITATION EN COMMUN"
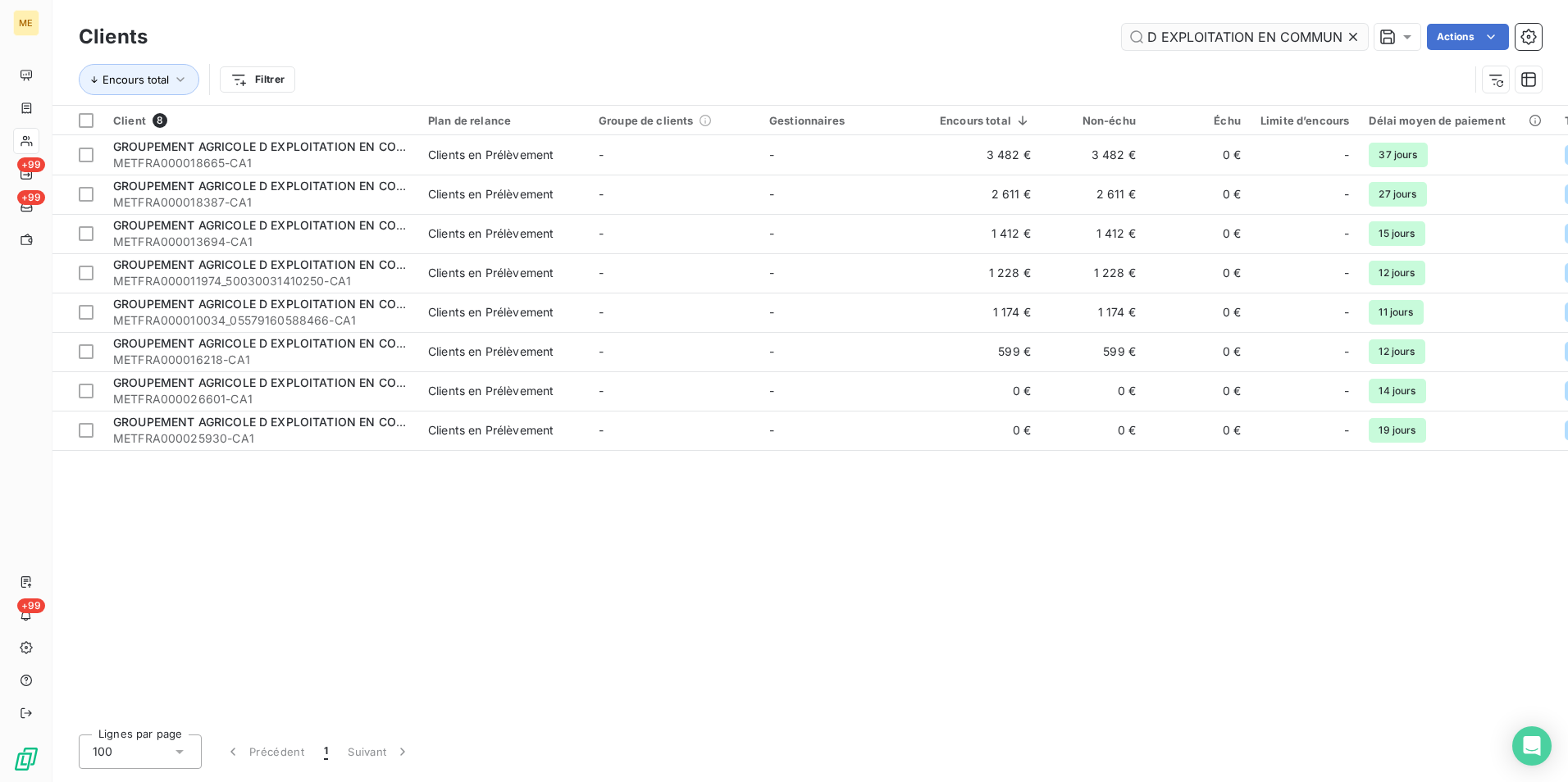
click at [1293, 29] on input "GROUPEMENT AGRICOLE D EXPLOITATION EN COMMUN" at bounding box center [1245, 36] width 246 height 26
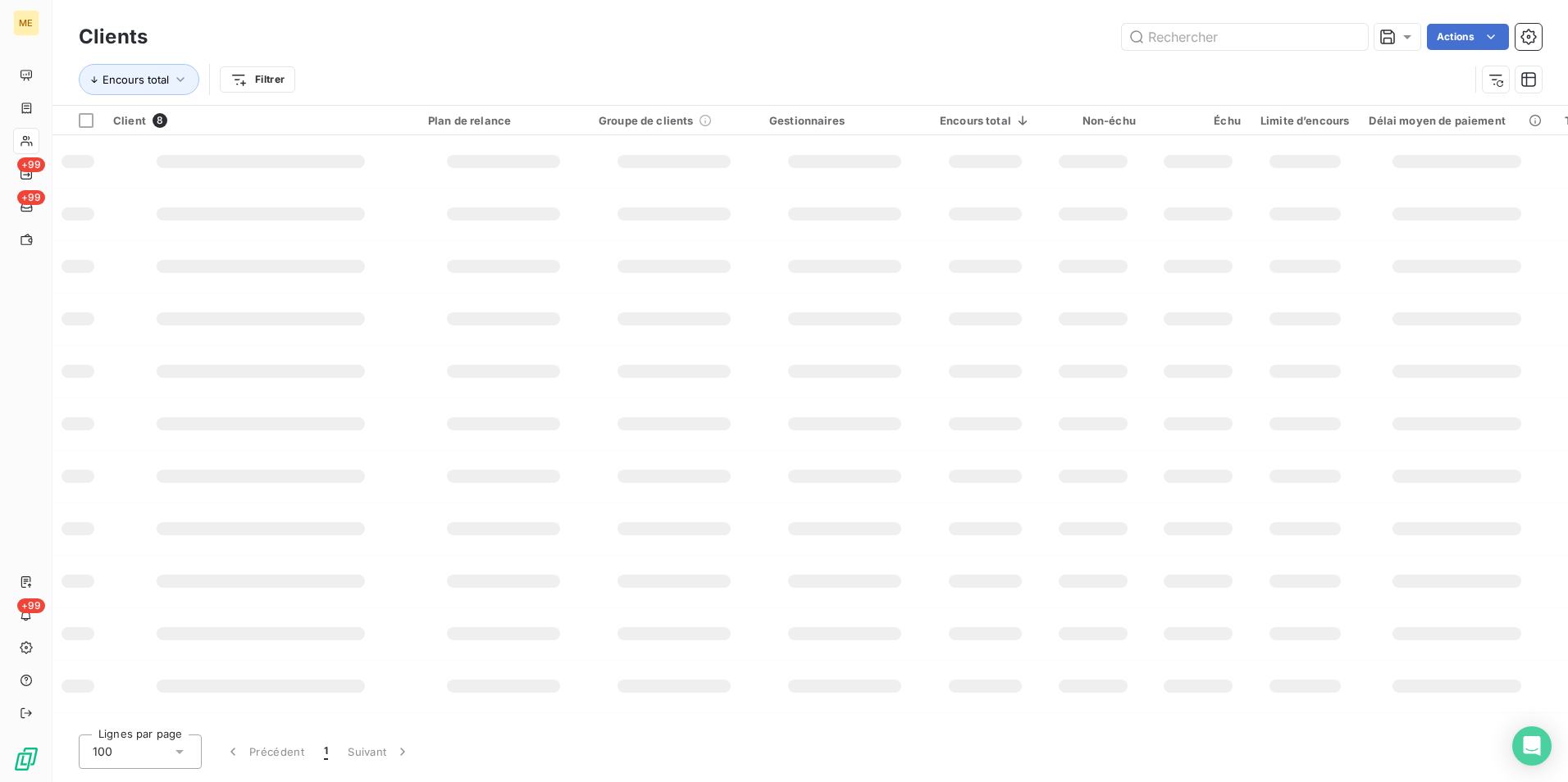
scroll to position [0, 0]
click at [1167, 36] on input "text" at bounding box center [1245, 36] width 246 height 26
paste input "METFRA000003957_50005157142167-CA1"
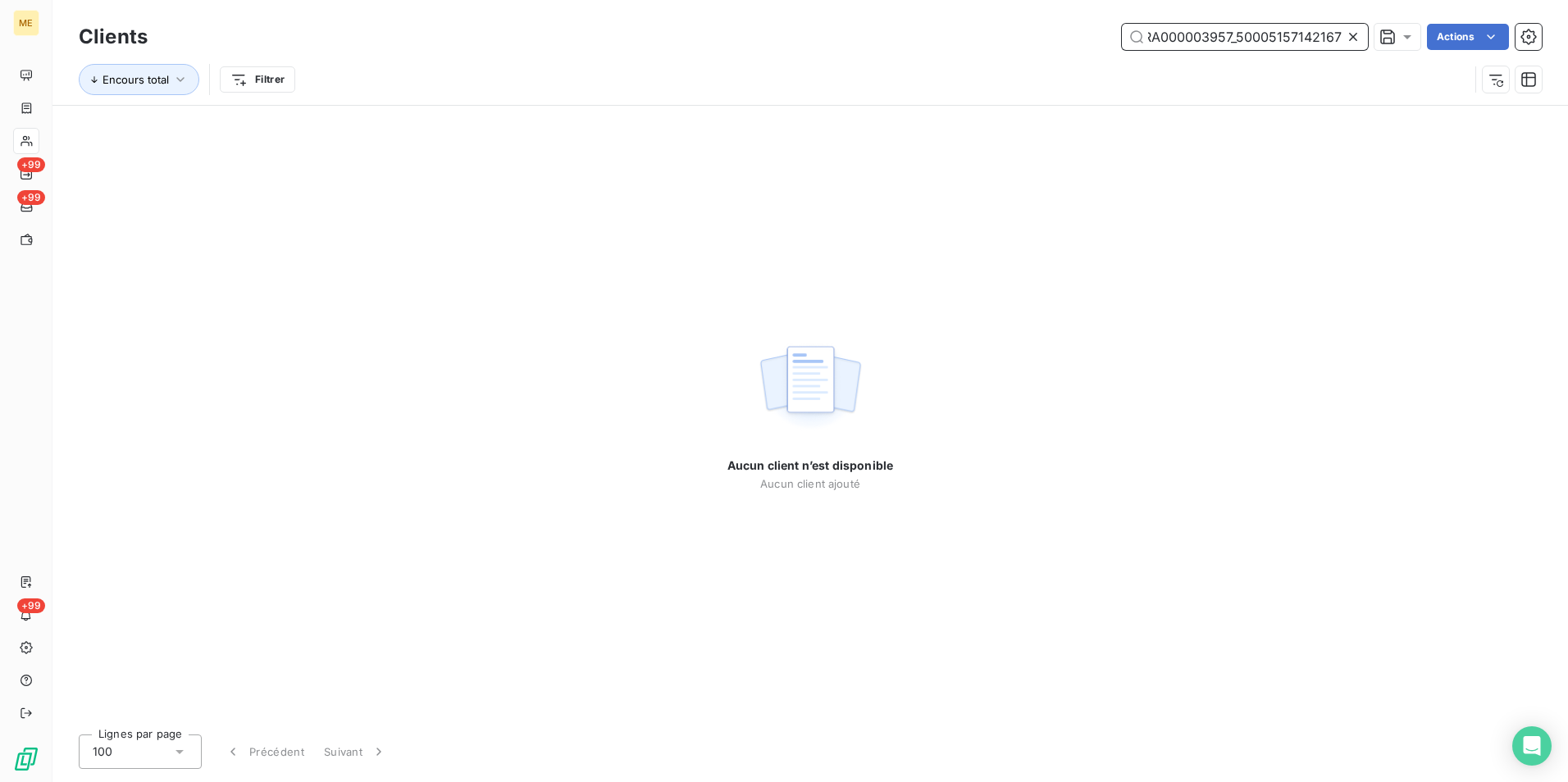
click at [1145, 41] on input "METFRA000003957_50005157142167" at bounding box center [1245, 36] width 246 height 26
drag, startPoint x: 1146, startPoint y: 41, endPoint x: 1115, endPoint y: 41, distance: 31.0
click at [1115, 41] on div "METFRA000003957_50005157142167 Actions" at bounding box center [854, 36] width 1374 height 26
click at [1151, 39] on input "METFRA000003957_50005157142167" at bounding box center [1245, 36] width 246 height 26
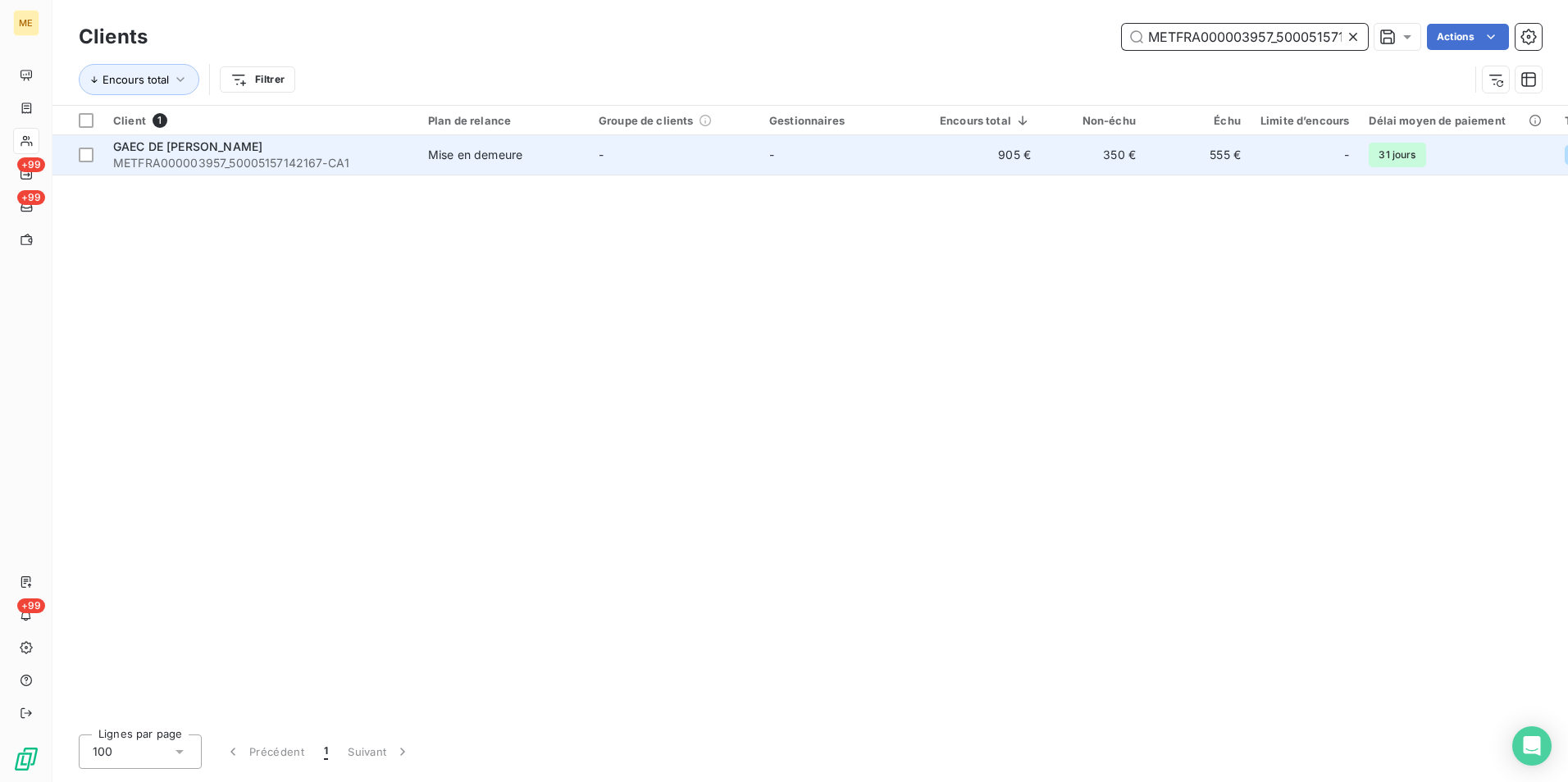
type input "METFRA000003957_50005157142167"
click at [628, 174] on td "-" at bounding box center [674, 155] width 170 height 39
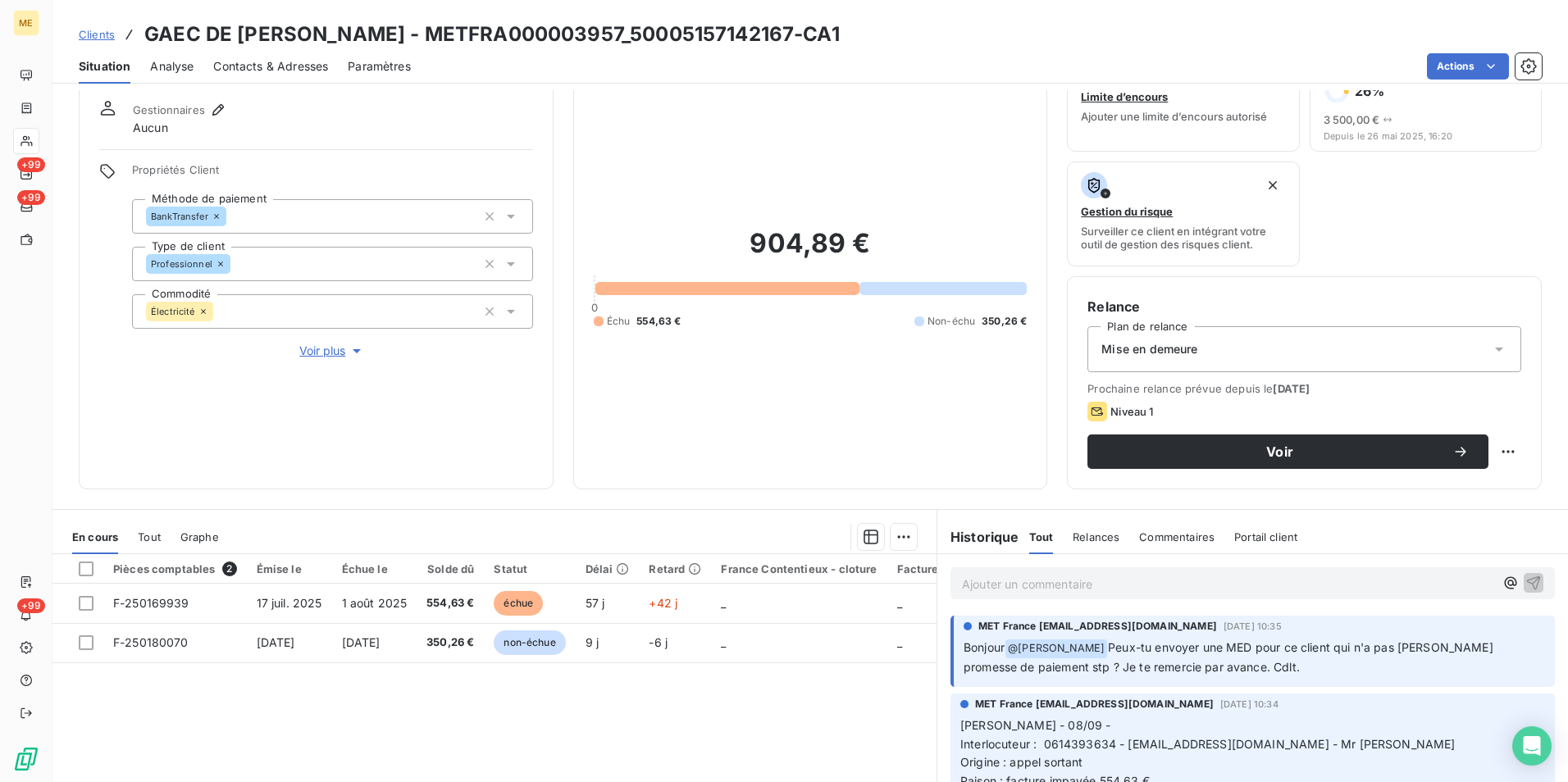
scroll to position [82, 0]
